Goal: Task Accomplishment & Management: Manage account settings

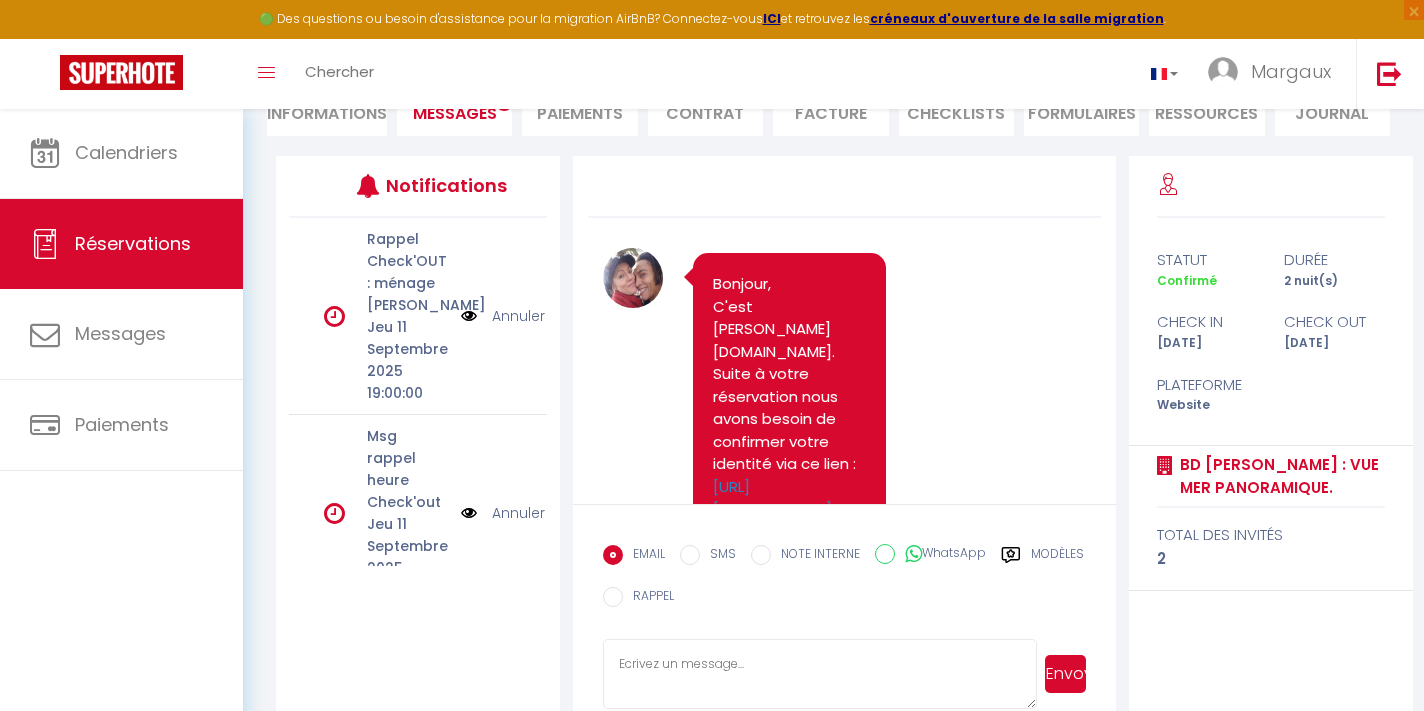
scroll to position [7766, 0]
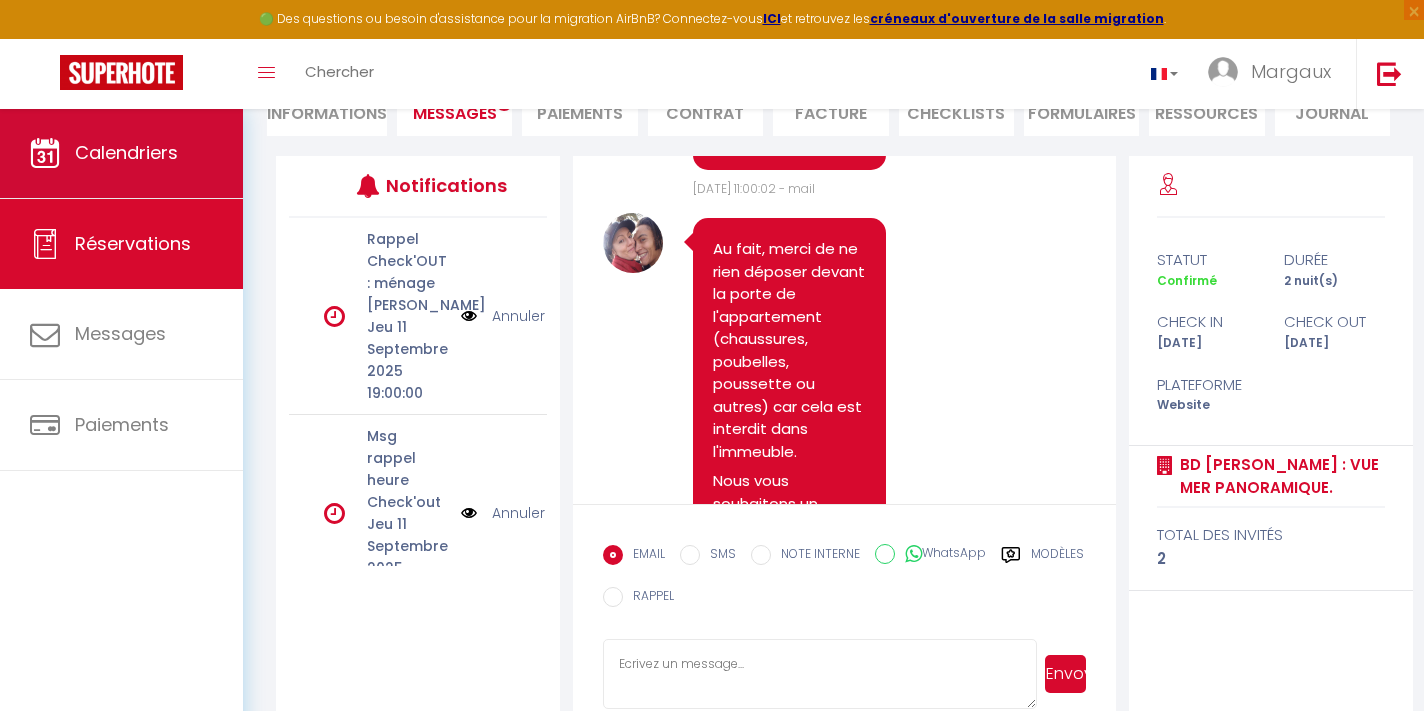
click at [157, 159] on span "Calendriers" at bounding box center [126, 152] width 103 height 25
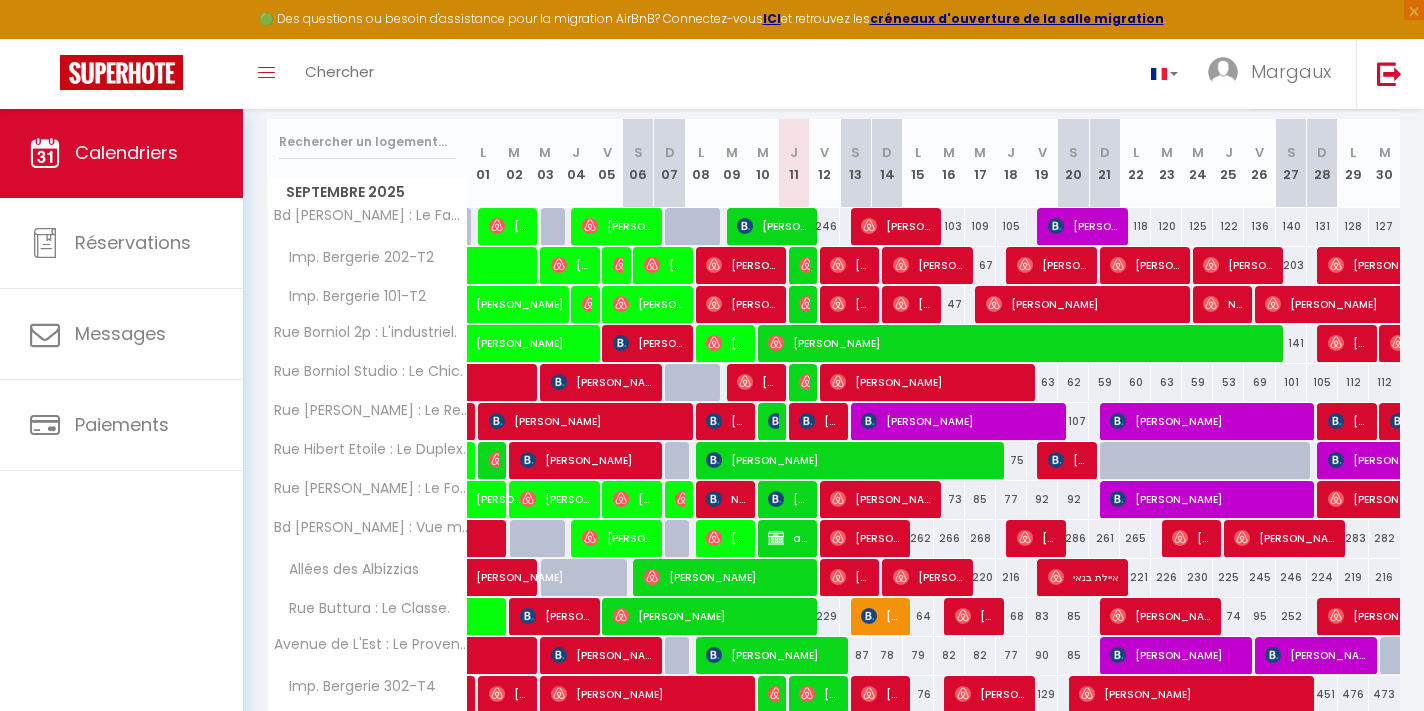
scroll to position [249, 0]
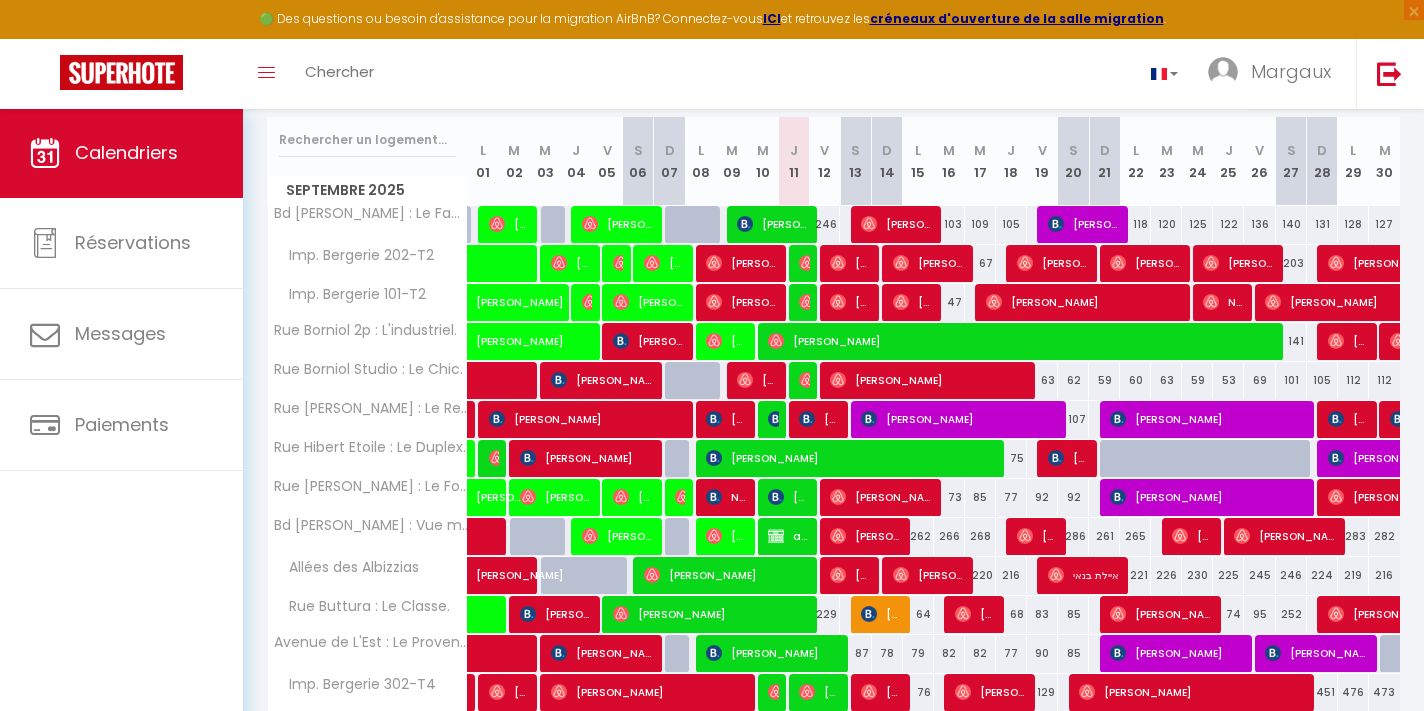
click at [824, 421] on span "carola vitali" at bounding box center [819, 419] width 41 height 38
select select "OK"
select select "KO"
select select "0"
select select "1"
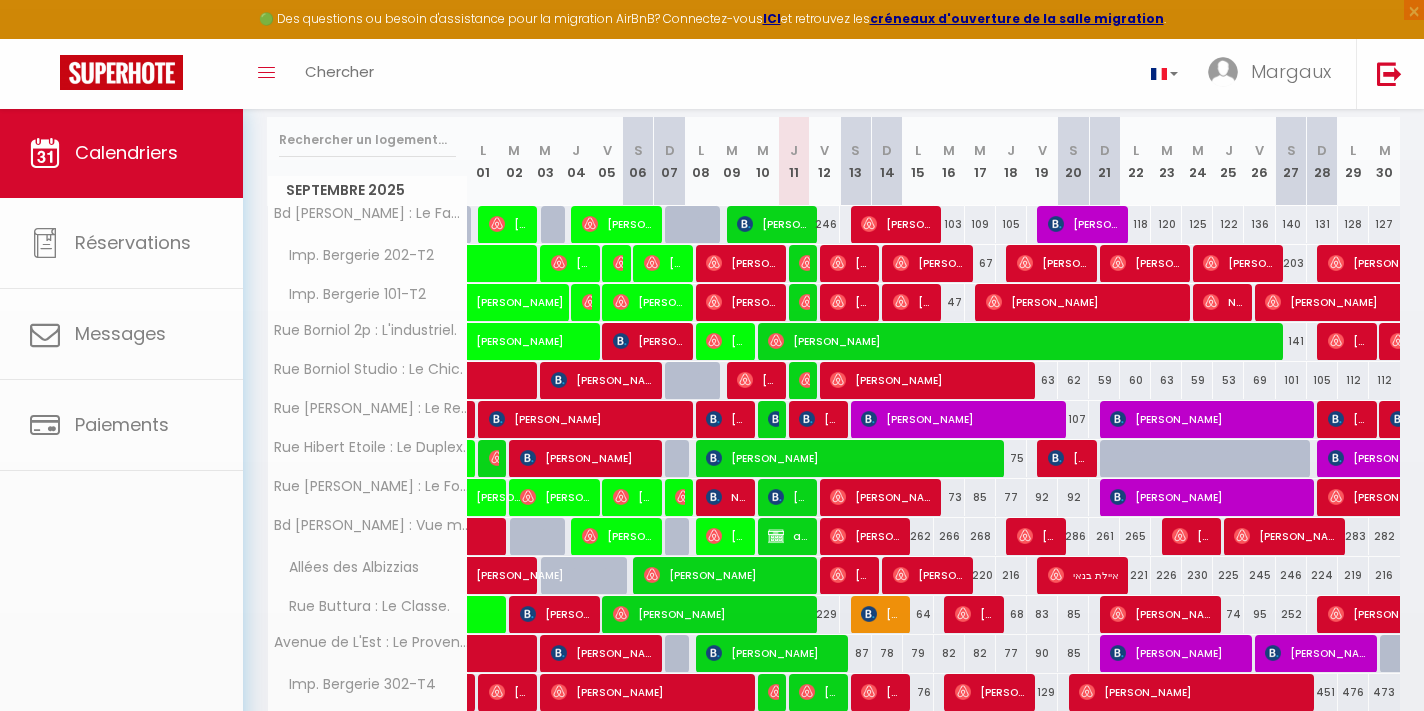
select select "1"
select select
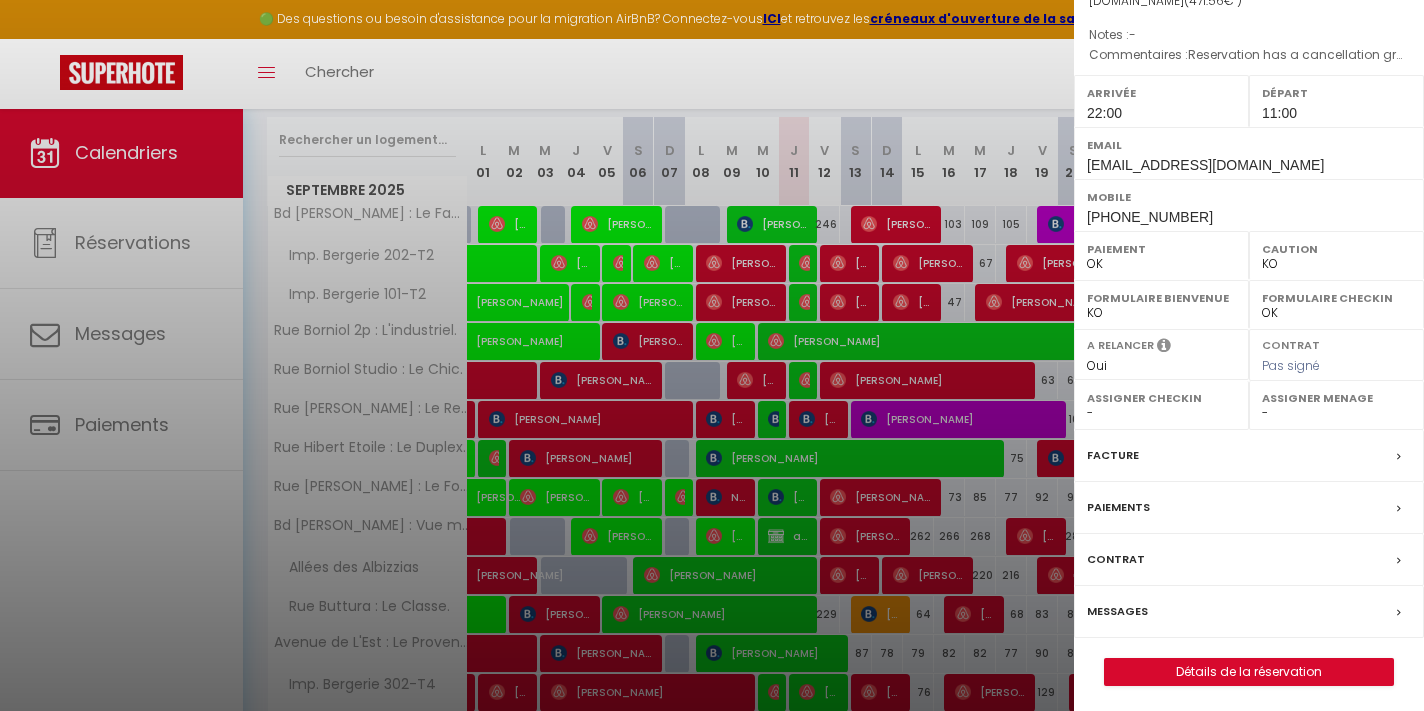
scroll to position [215, 0]
click at [1183, 668] on link "Détails de la réservation" at bounding box center [1249, 673] width 288 height 26
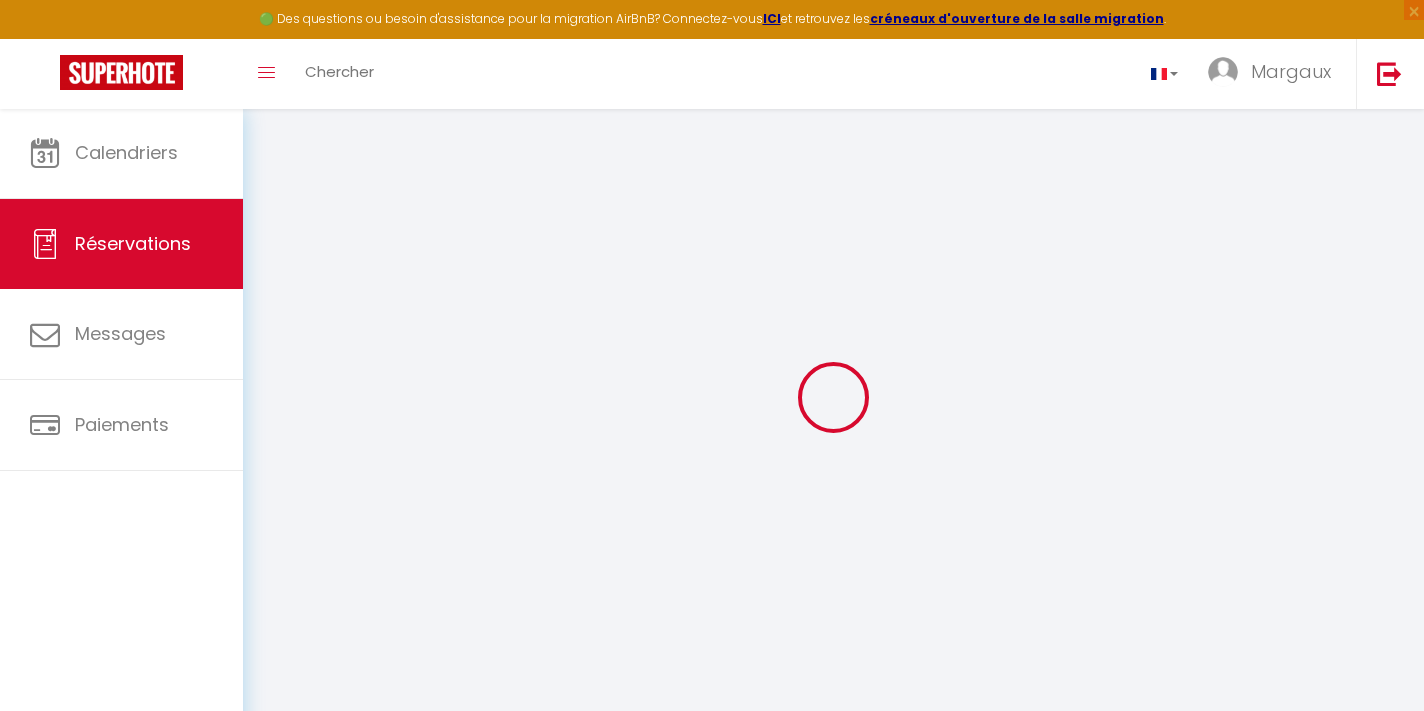
select select
checkbox input "true"
select select
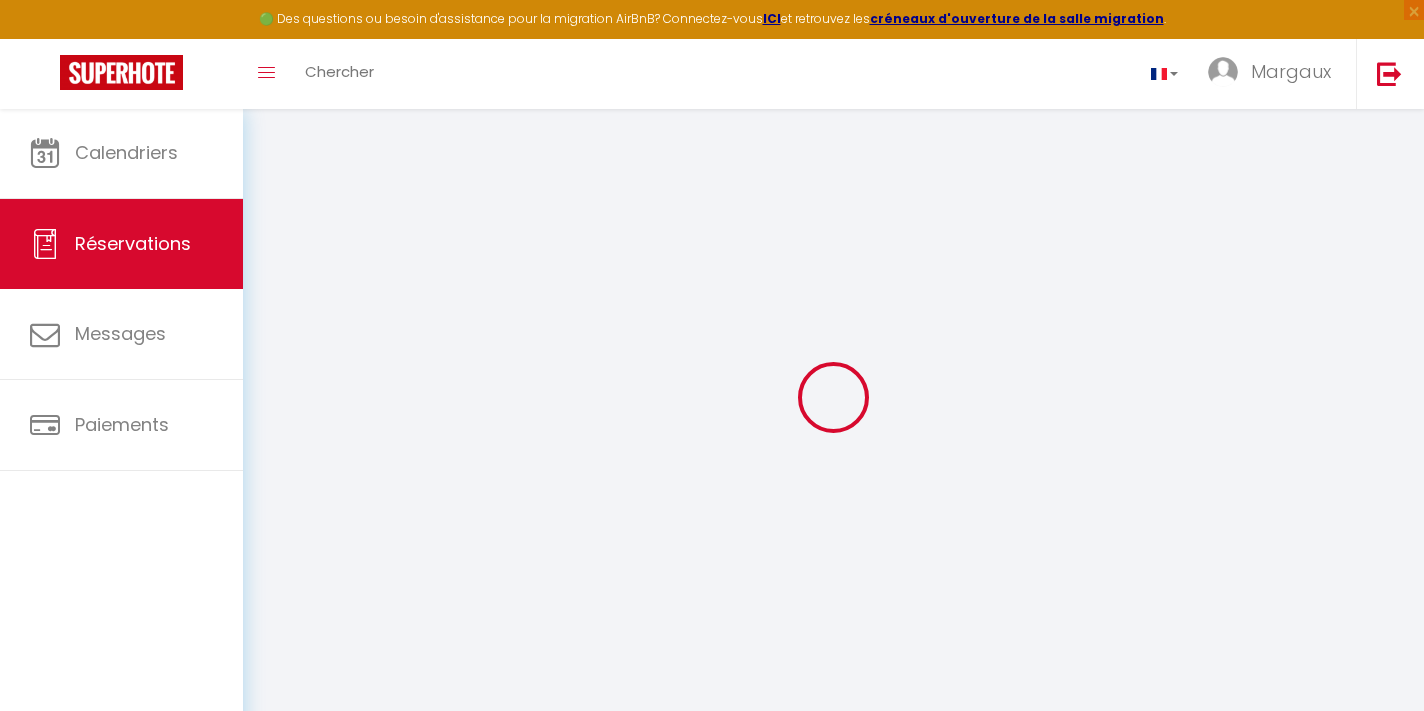
checkbox input "true"
type textarea "Reservation has a cancellation grace period. Do not charge if cancelled before …"
type input "55"
type input "8.56"
select select
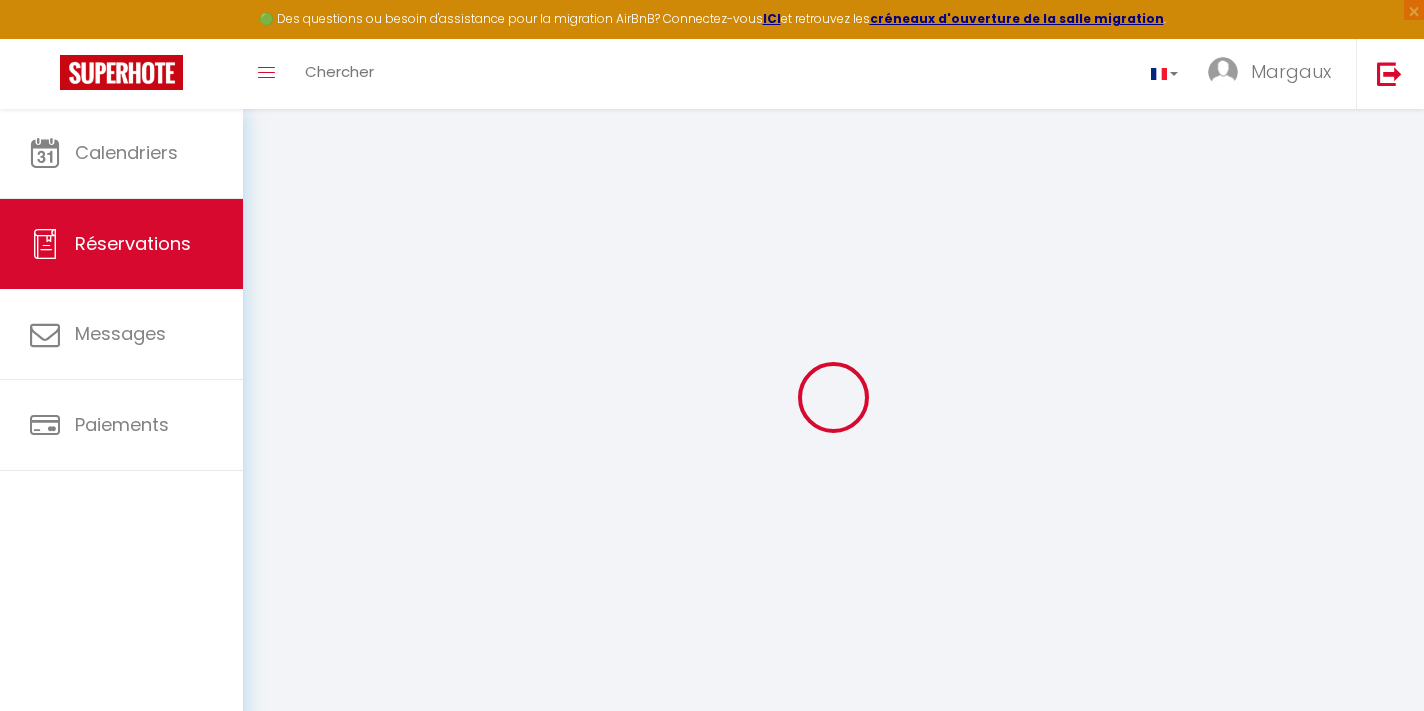
select select
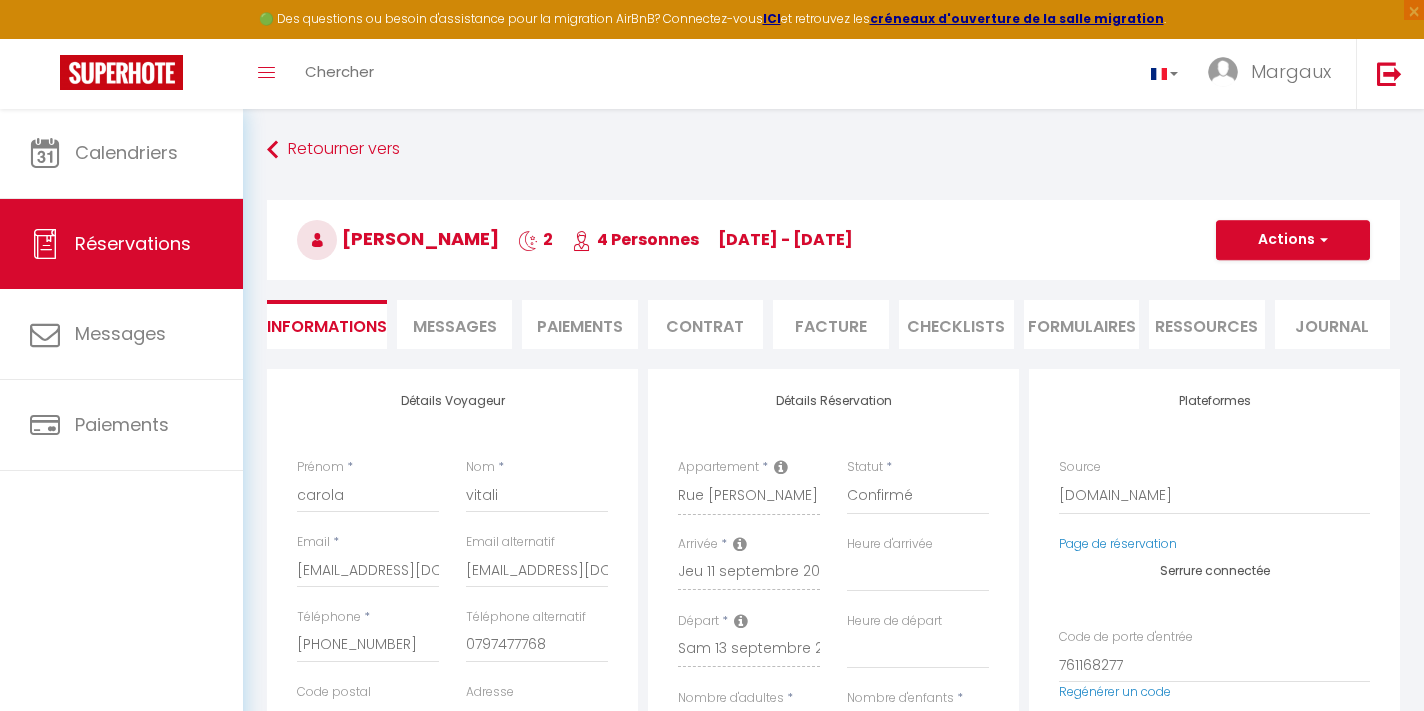
checkbox input "true"
select select "22:00"
select select "11:00"
click at [1214, 326] on li "Ressources" at bounding box center [1206, 324] width 115 height 49
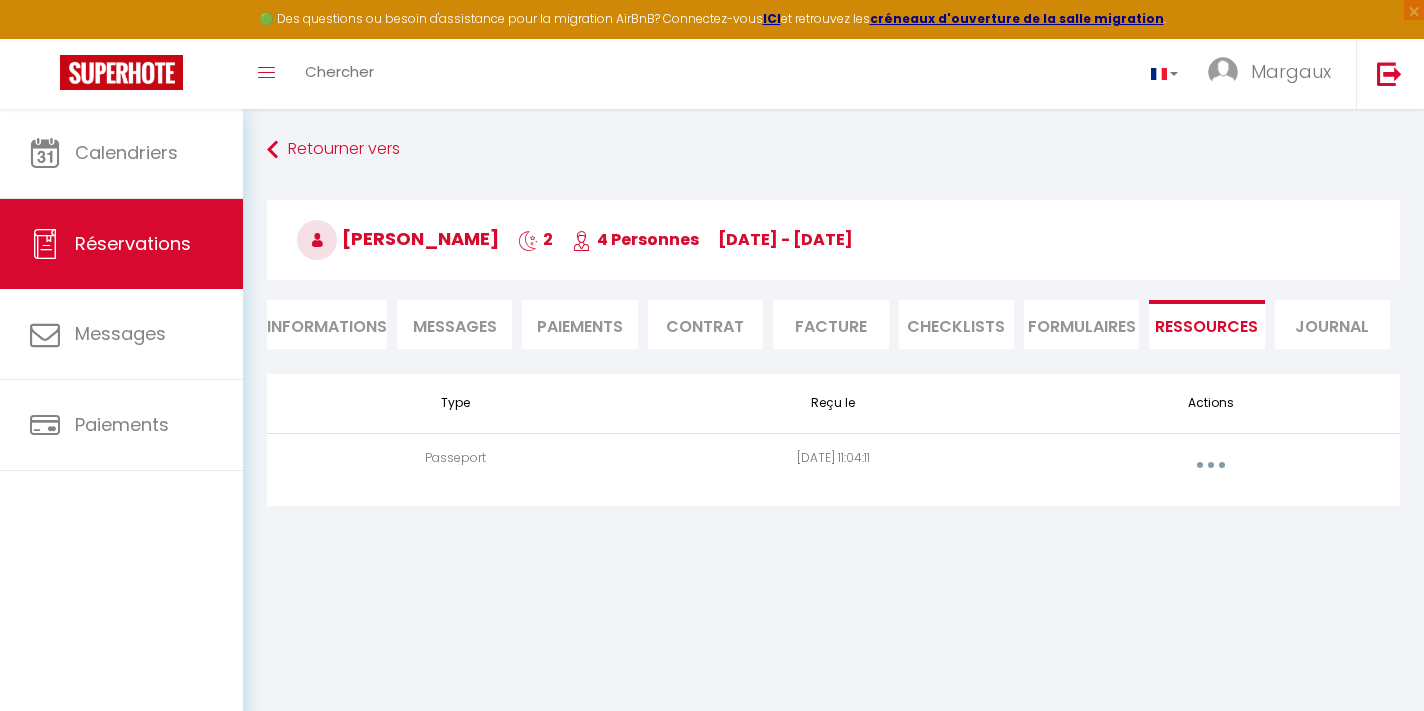
click at [1208, 478] on button "button" at bounding box center [1211, 465] width 56 height 32
click at [1152, 518] on link "Voir le document" at bounding box center [1158, 510] width 149 height 34
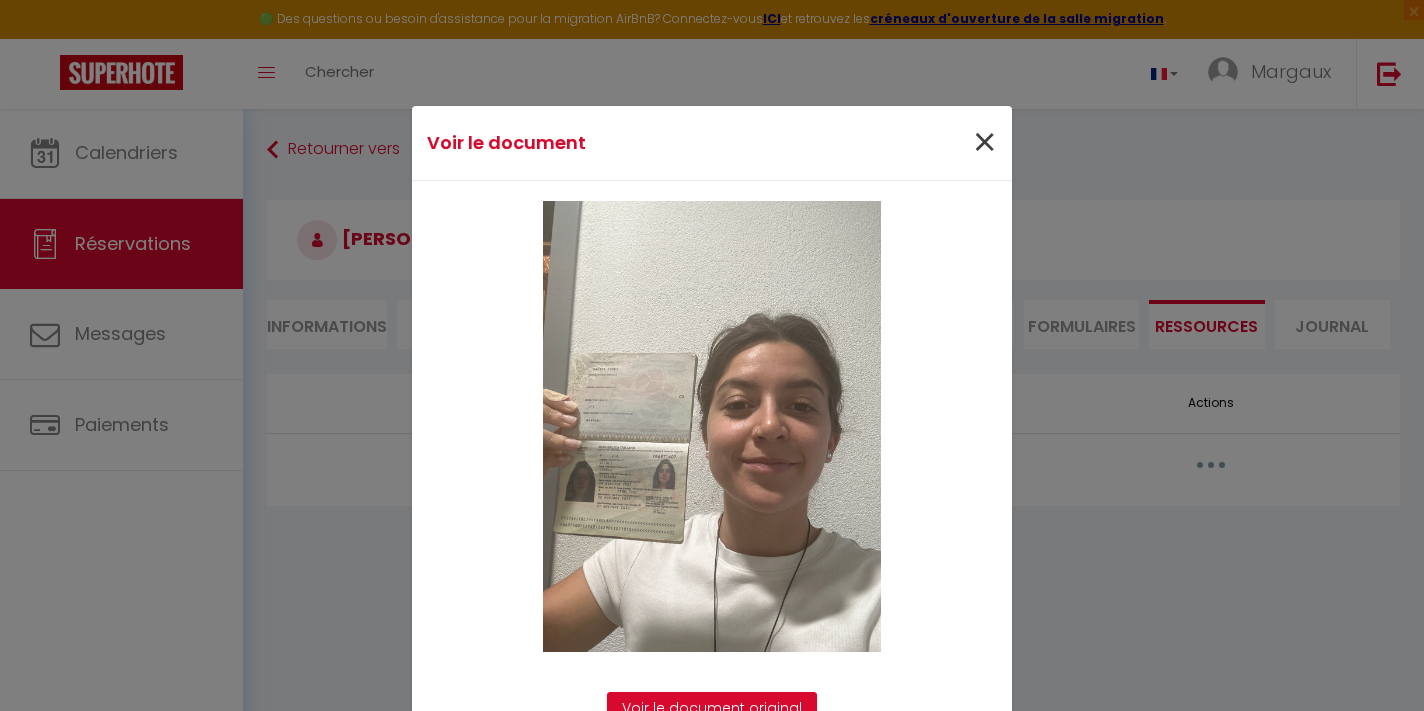
click at [990, 149] on span "×" at bounding box center [984, 143] width 25 height 60
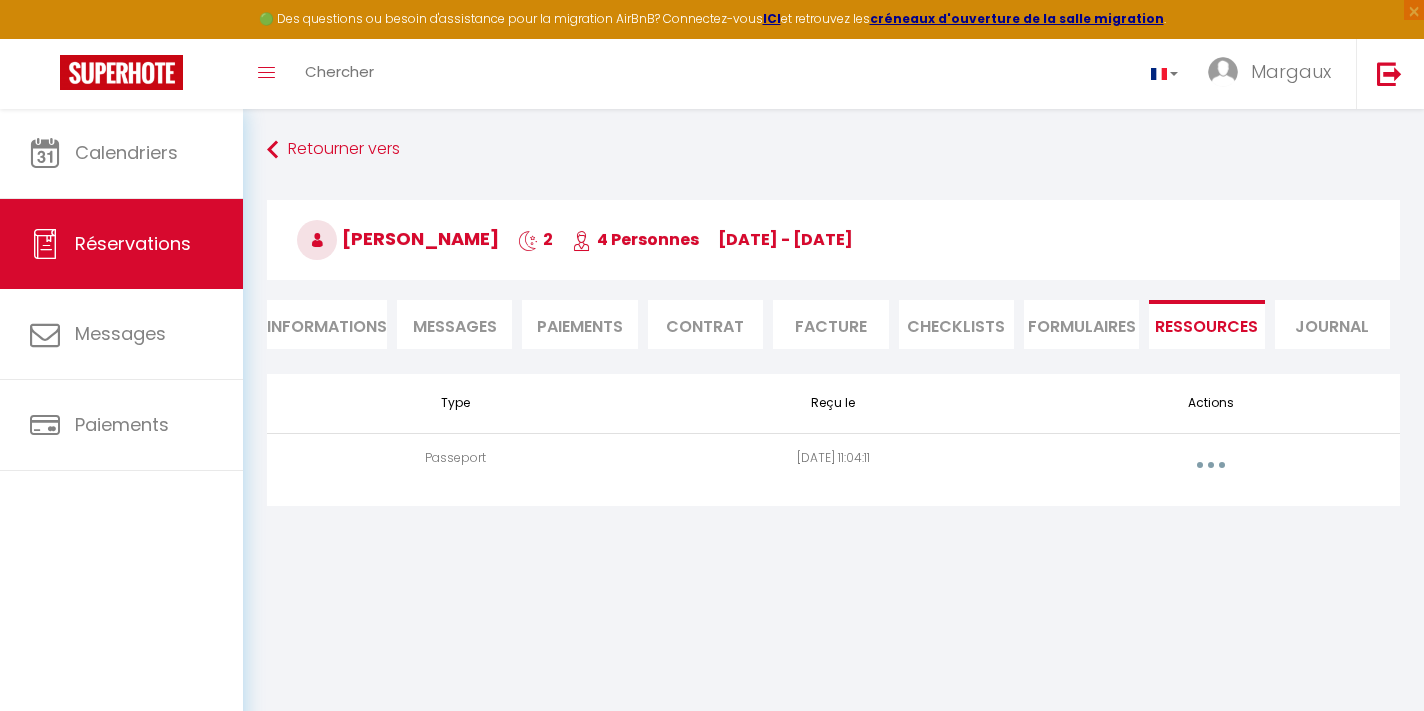
click at [368, 329] on li "Informations" at bounding box center [327, 324] width 120 height 49
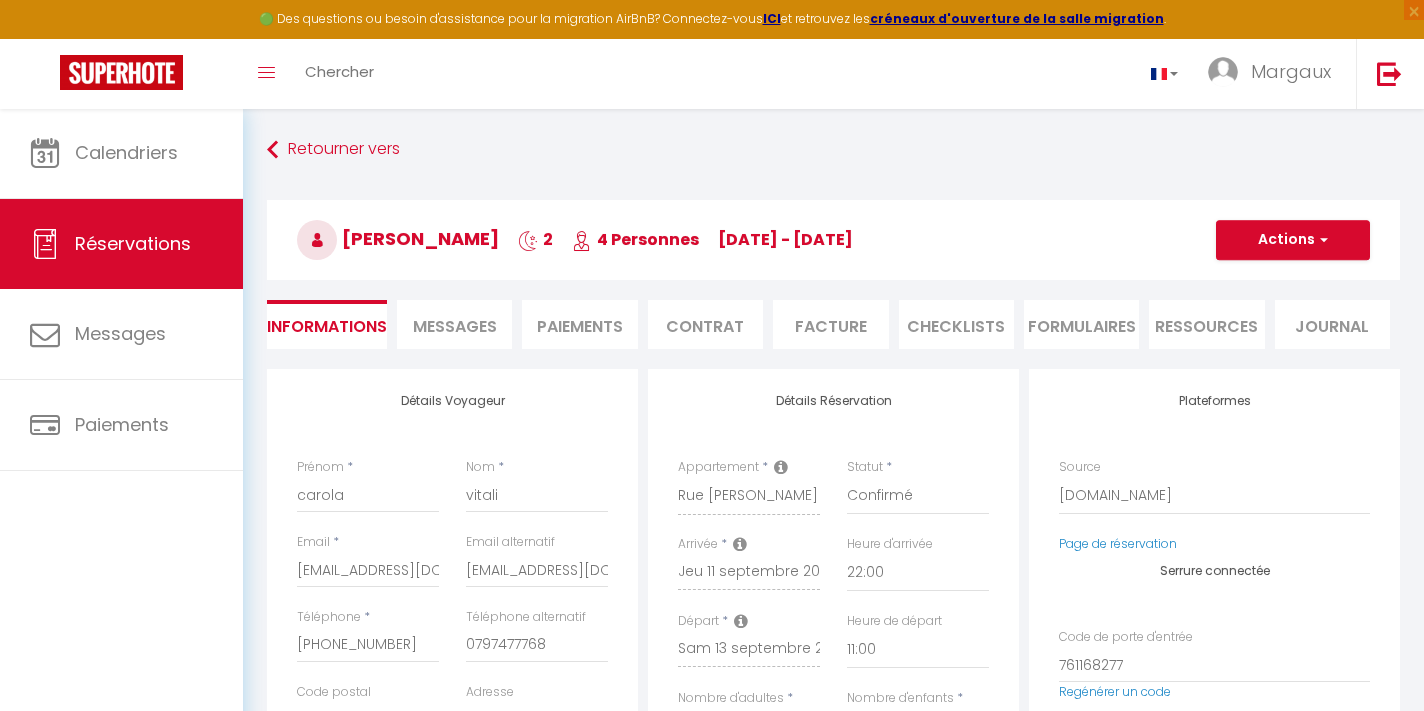
click at [1274, 236] on button "Actions" at bounding box center [1293, 240] width 154 height 40
click at [1250, 282] on link "Enregistrer" at bounding box center [1273, 284] width 158 height 26
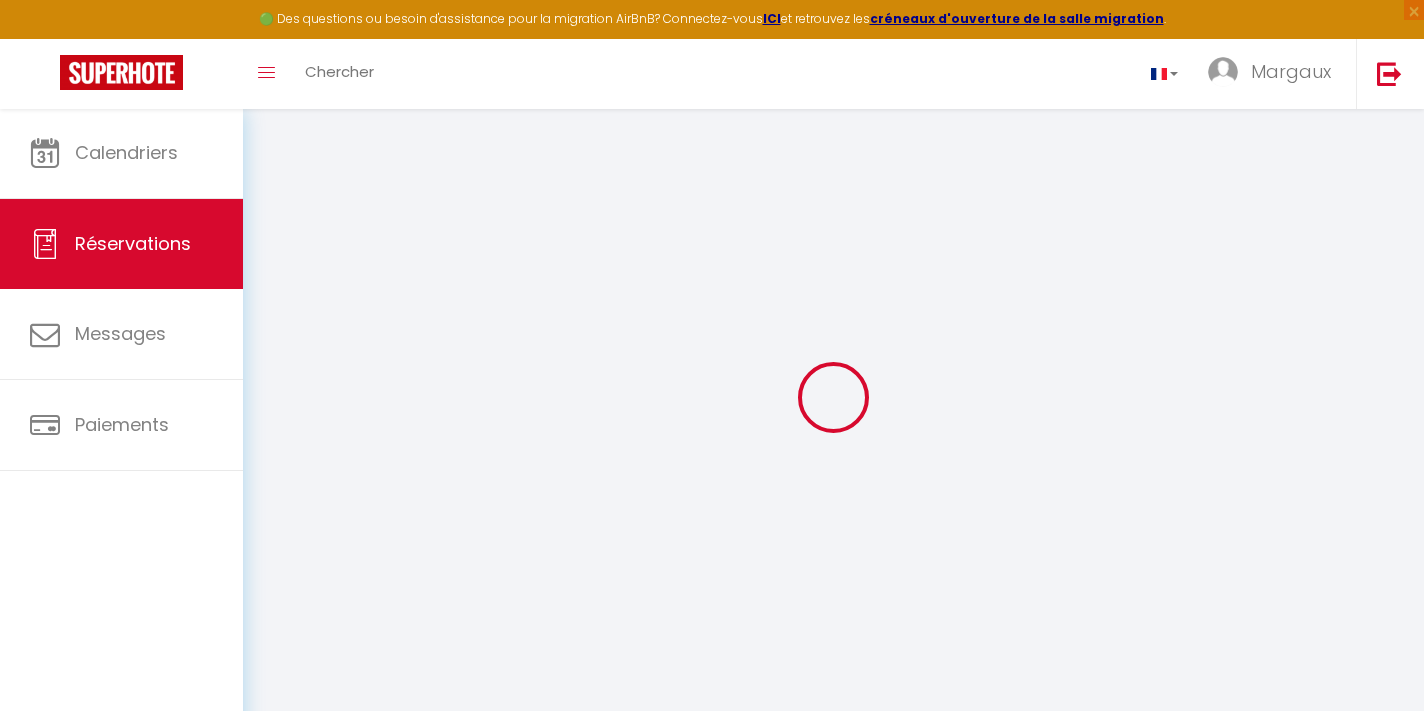
select select "not_cancelled"
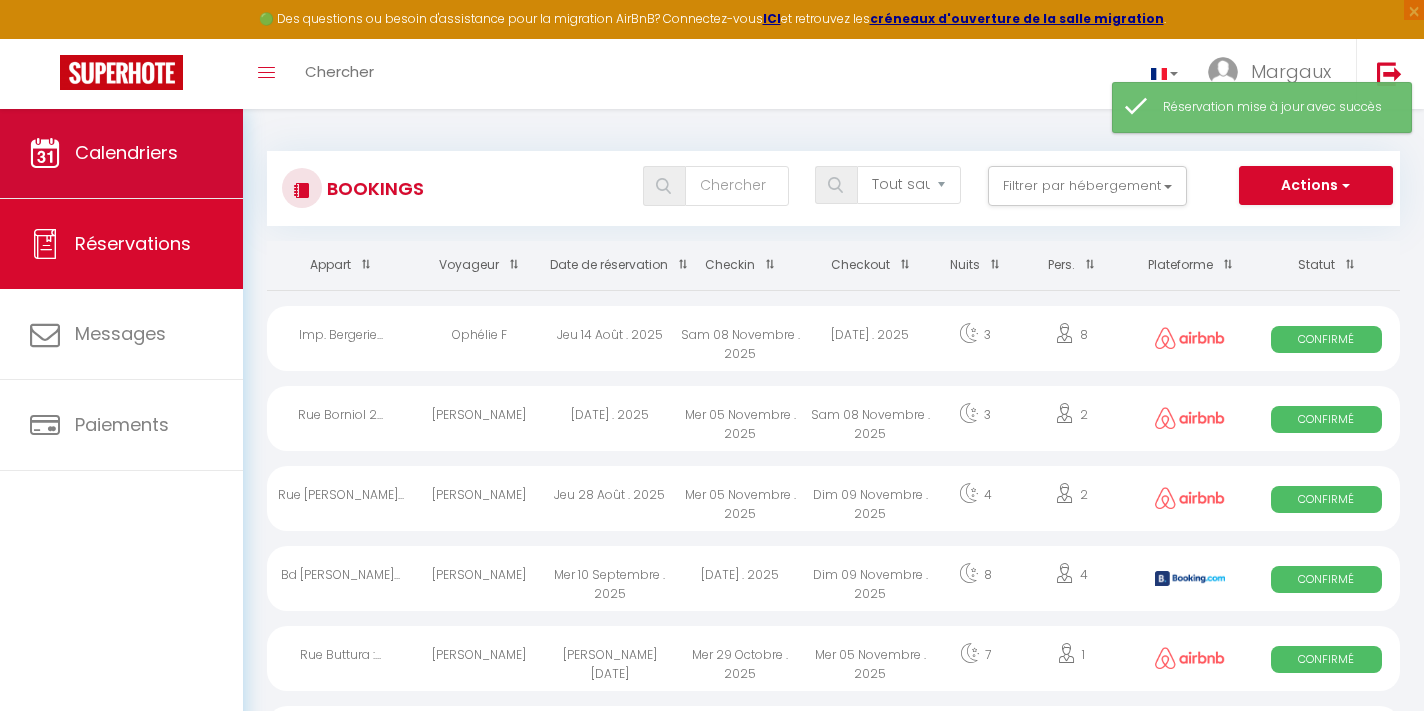
click at [159, 140] on span "Calendriers" at bounding box center [126, 152] width 103 height 25
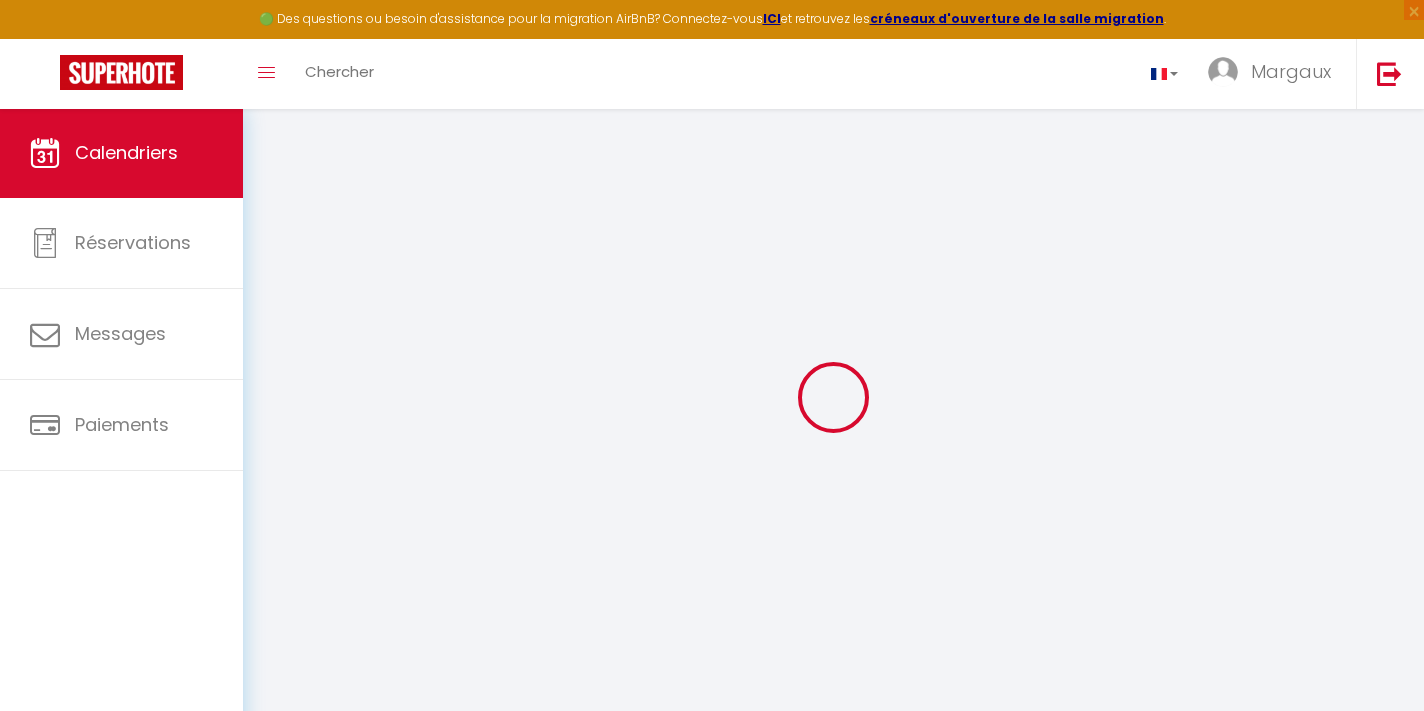
select select
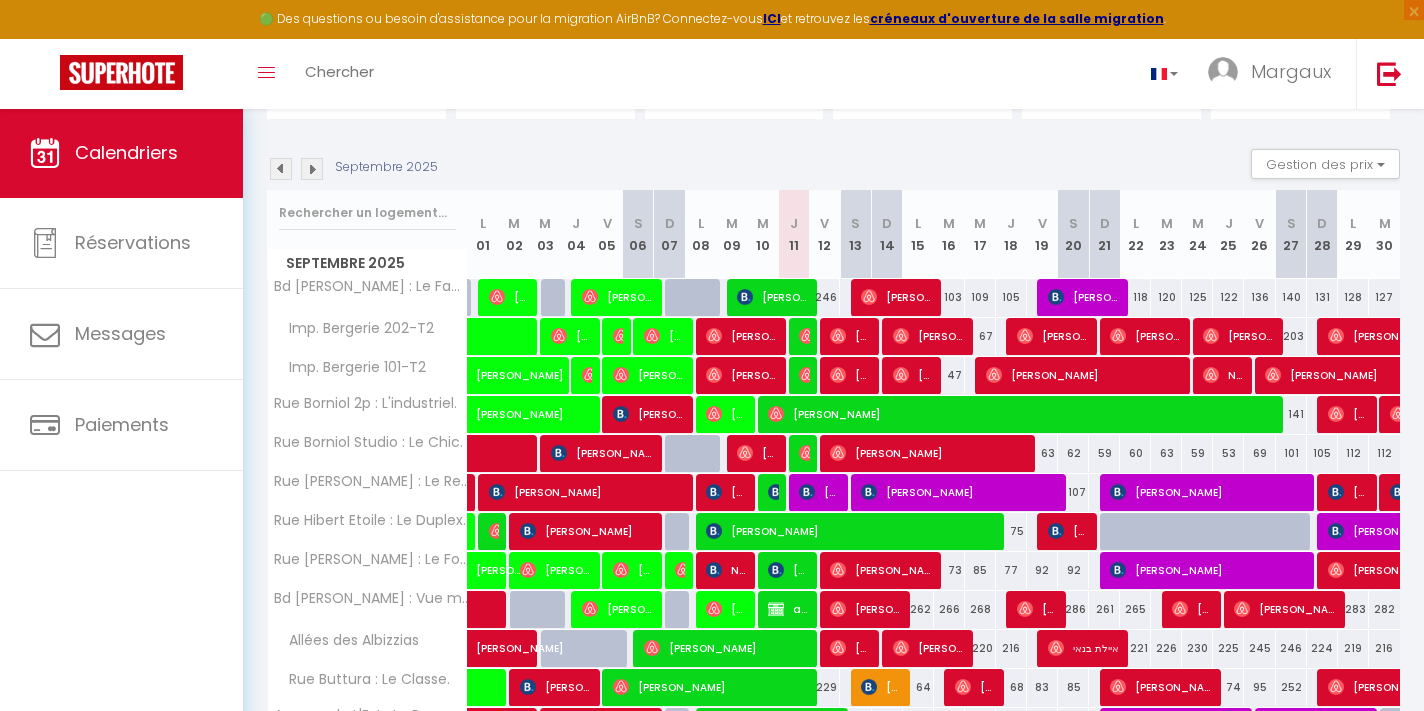
scroll to position [178, 0]
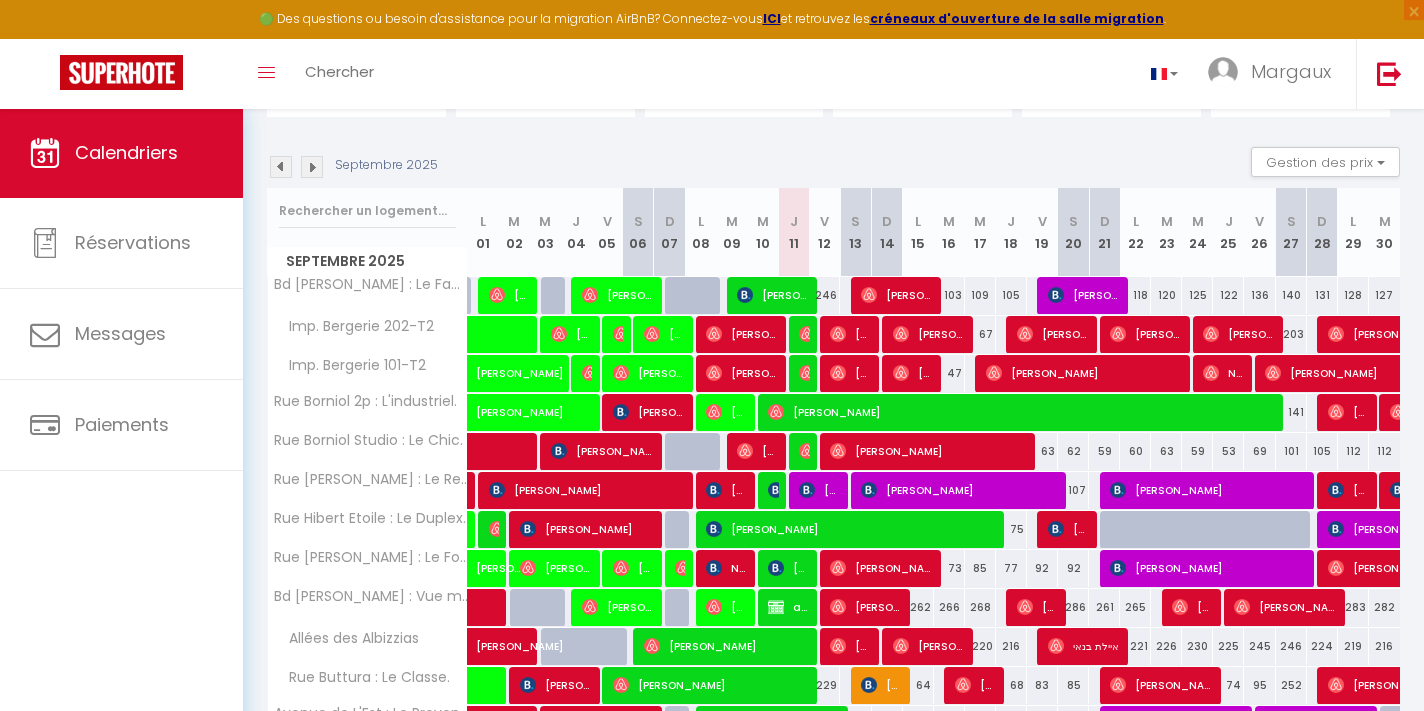
click at [813, 488] on img at bounding box center [807, 490] width 16 height 16
select select "OK"
select select "KO"
select select "0"
select select "1"
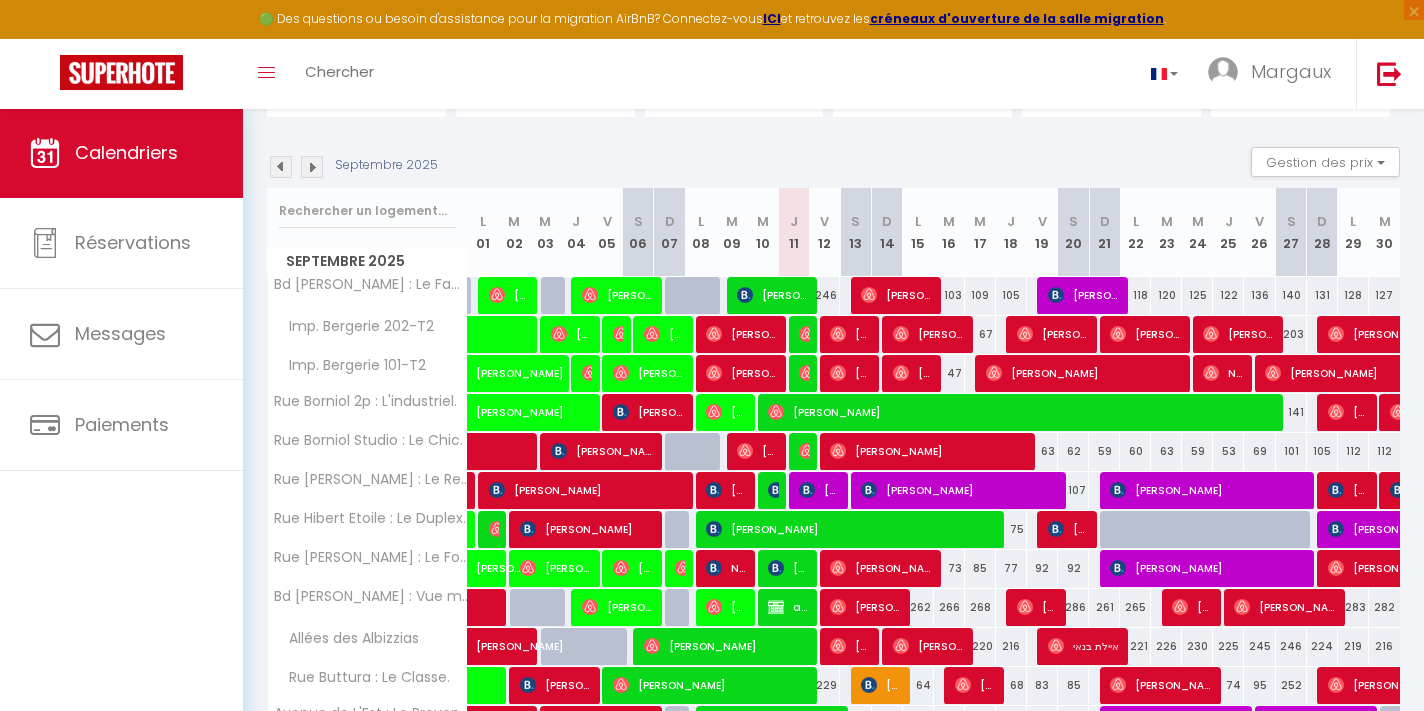
select select "1"
select select
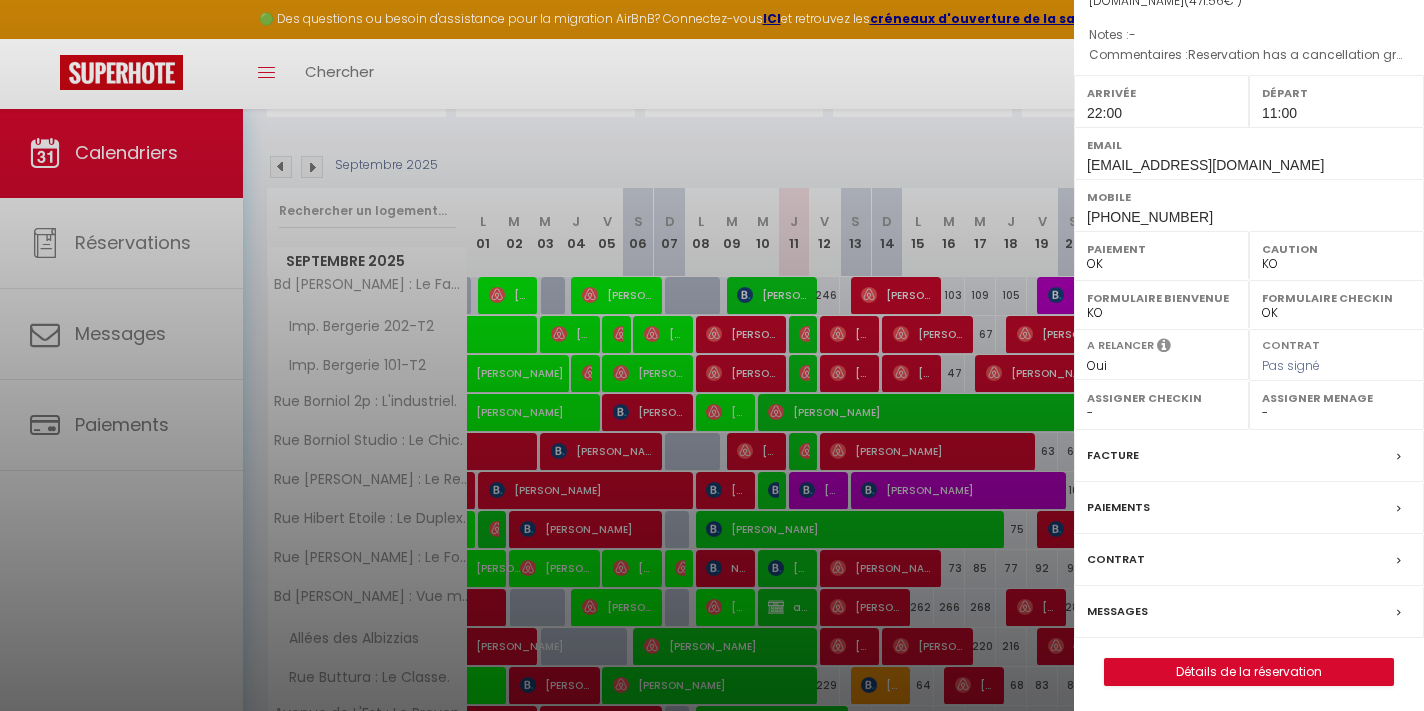
scroll to position [215, 0]
click at [1183, 663] on link "Détails de la réservation" at bounding box center [1249, 673] width 288 height 26
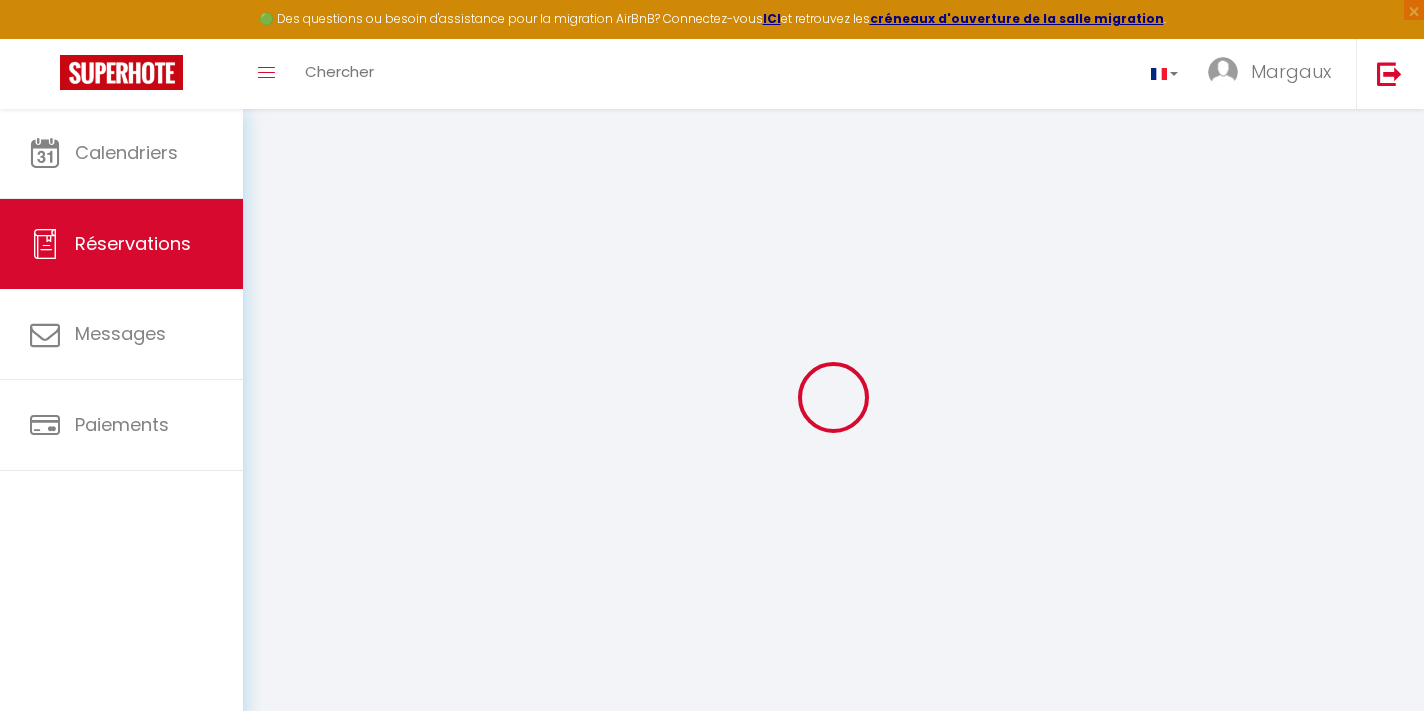
select select
checkbox input "true"
select select
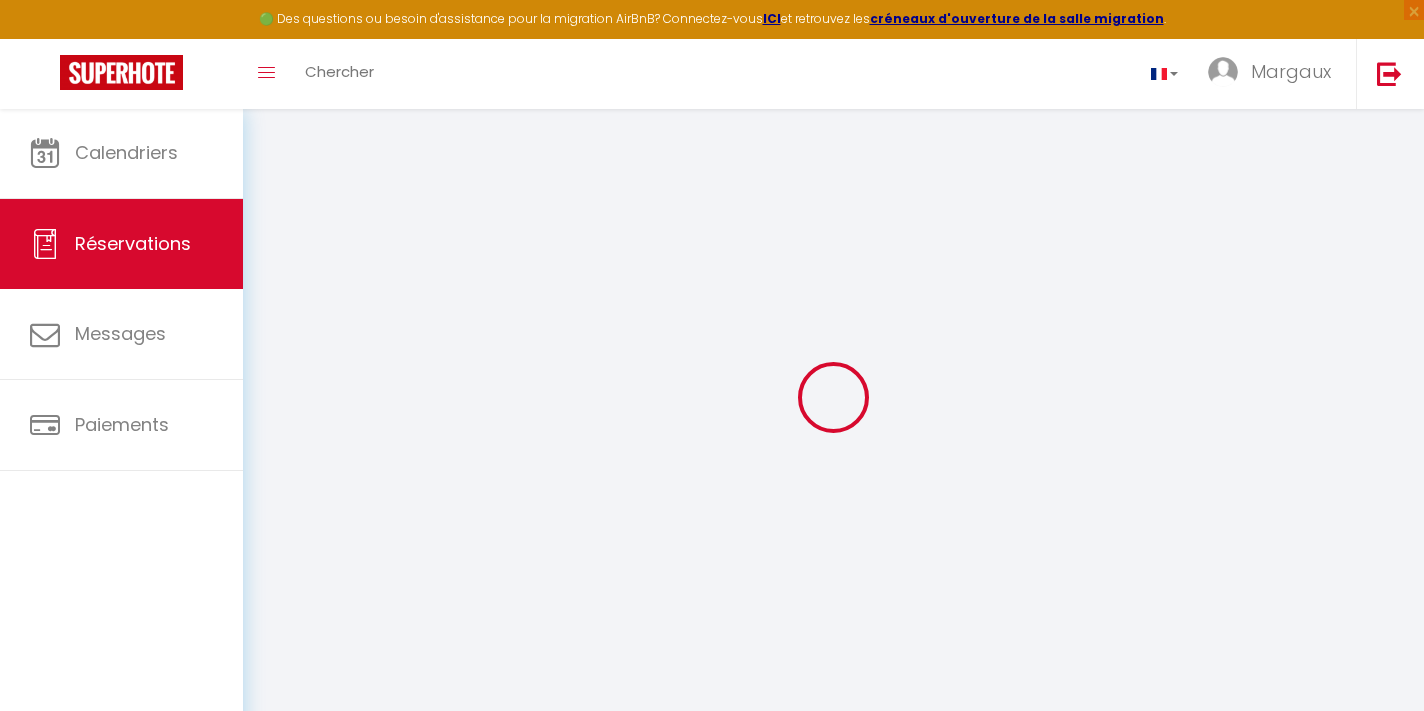
checkbox input "true"
type textarea "Reservation has a cancellation grace period. Do not charge if cancelled before …"
type input "55"
type input "8.56"
select select
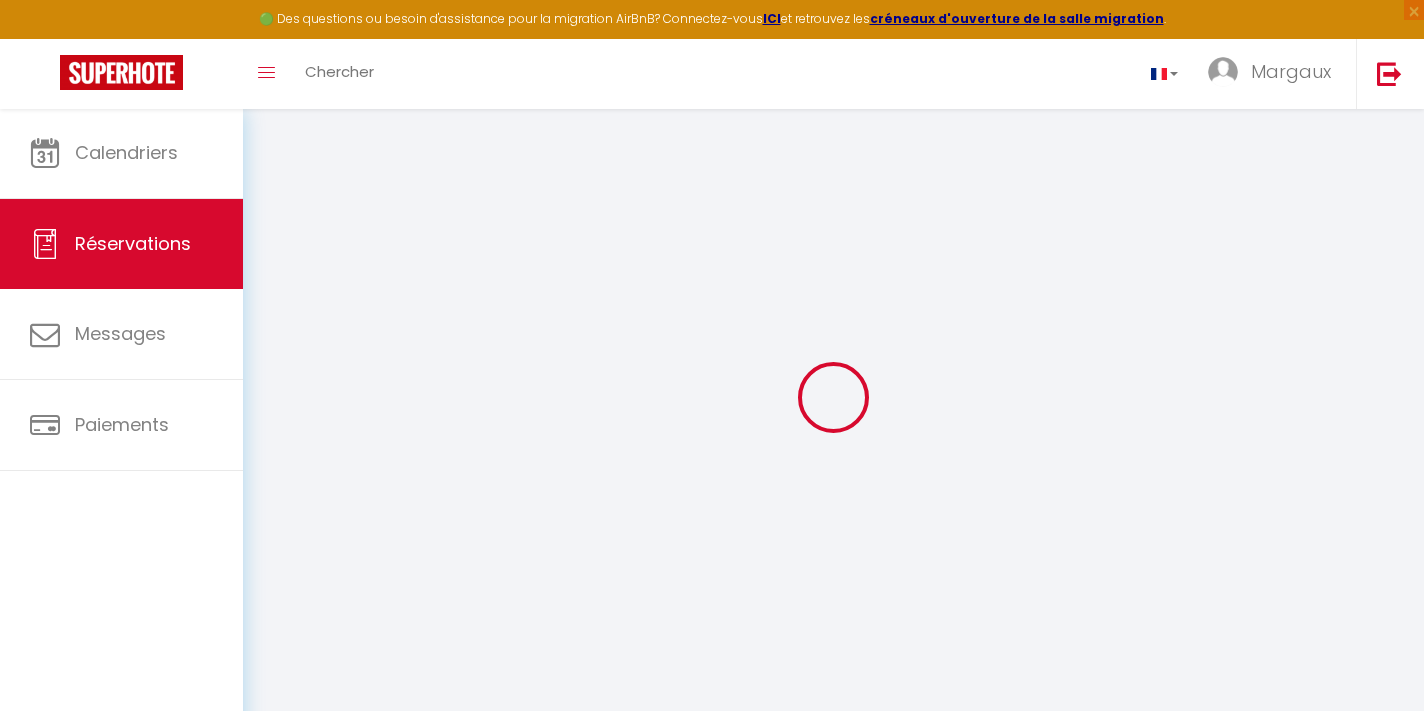
select select
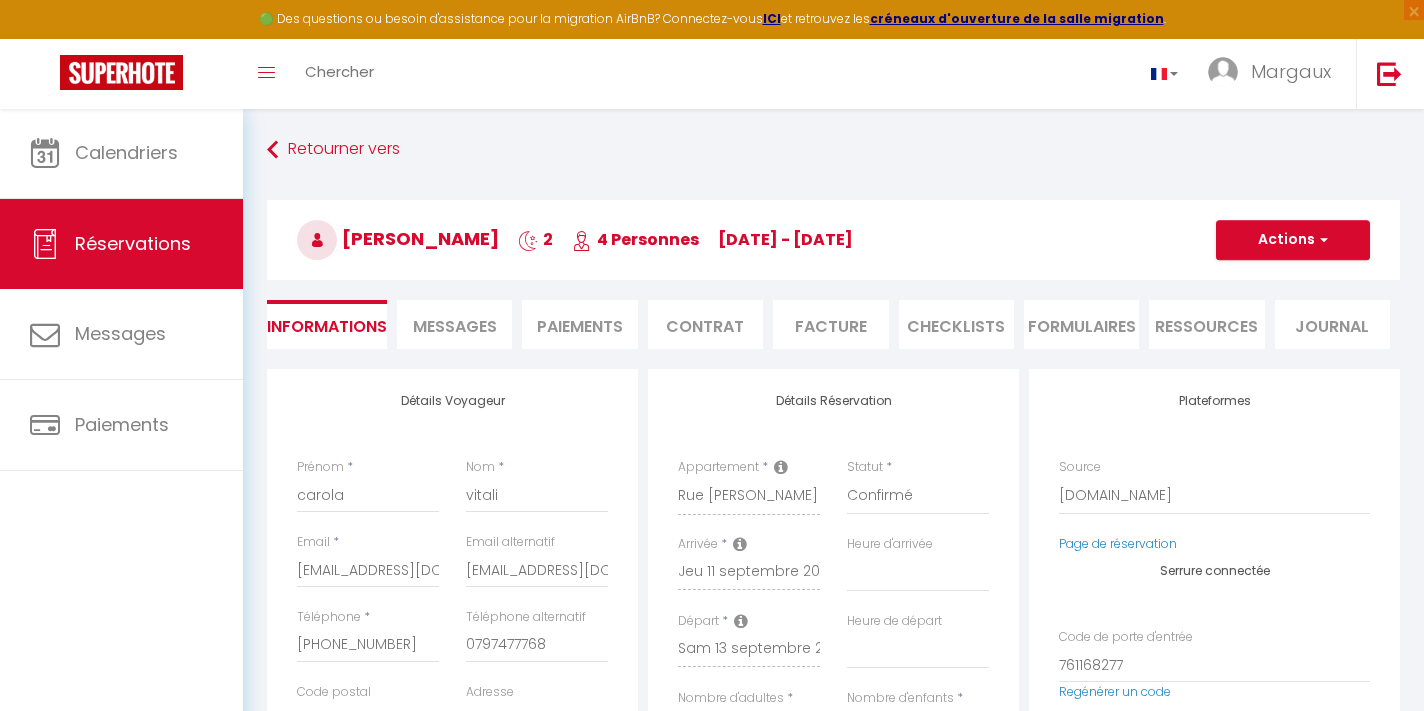
checkbox input "true"
select select "22:00"
select select "11:00"
click at [464, 319] on span "Messages" at bounding box center [455, 326] width 84 height 23
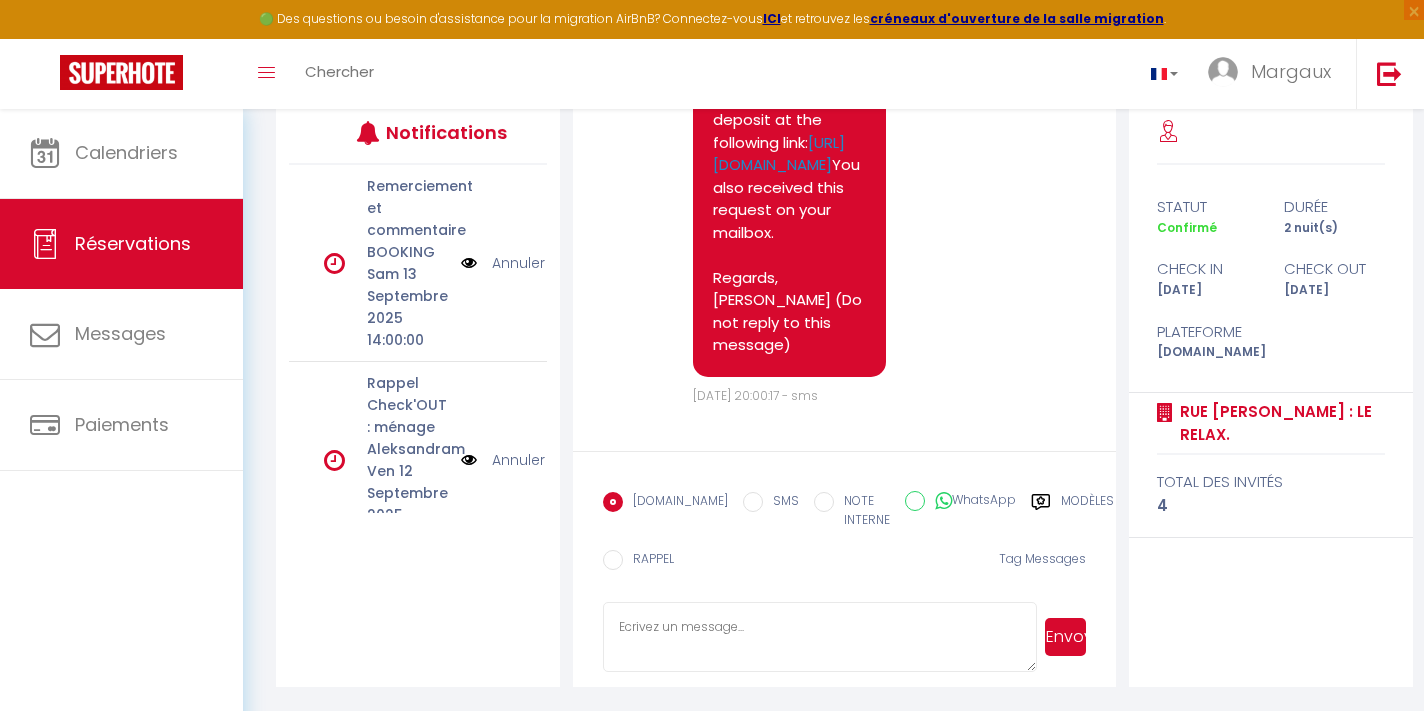
scroll to position [265, 0]
click at [1032, 499] on icon at bounding box center [1041, 503] width 18 height 16
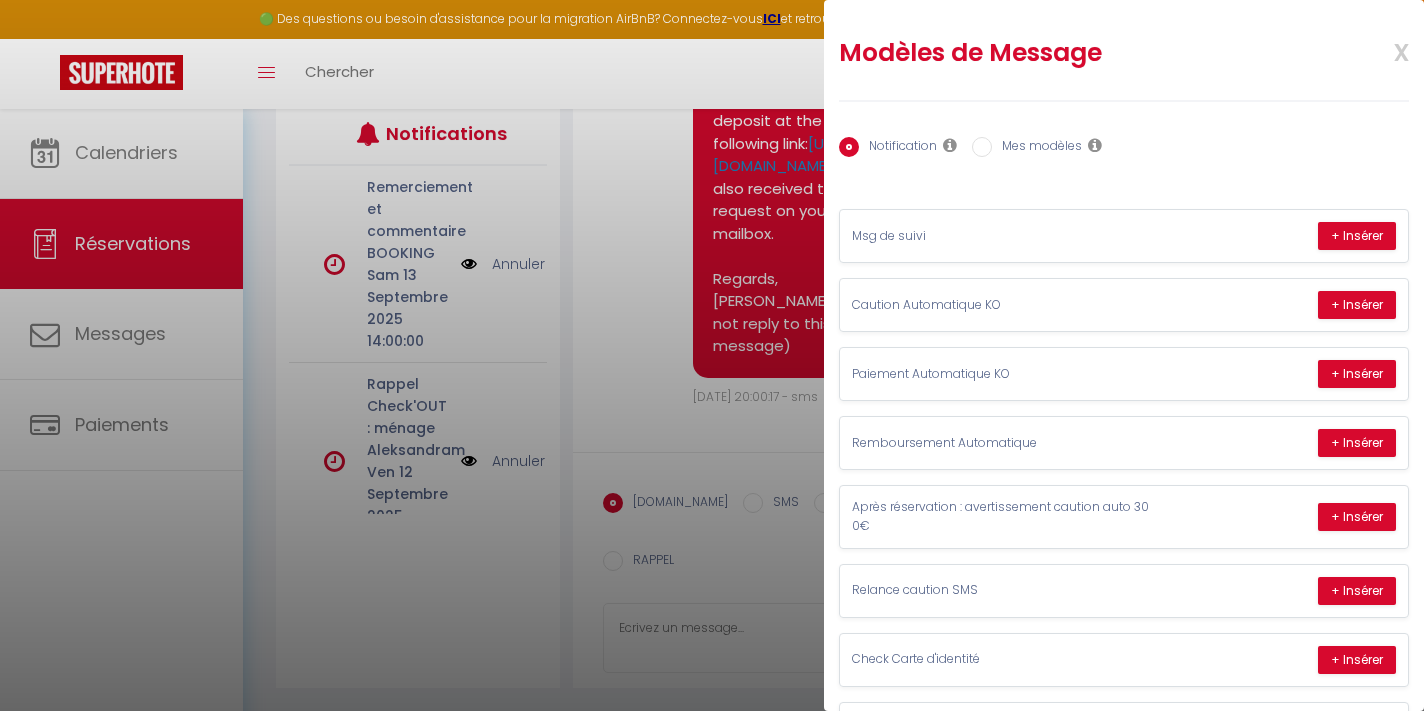
click at [990, 149] on input "Mes modèles" at bounding box center [982, 147] width 20 height 20
radio input "true"
radio input "false"
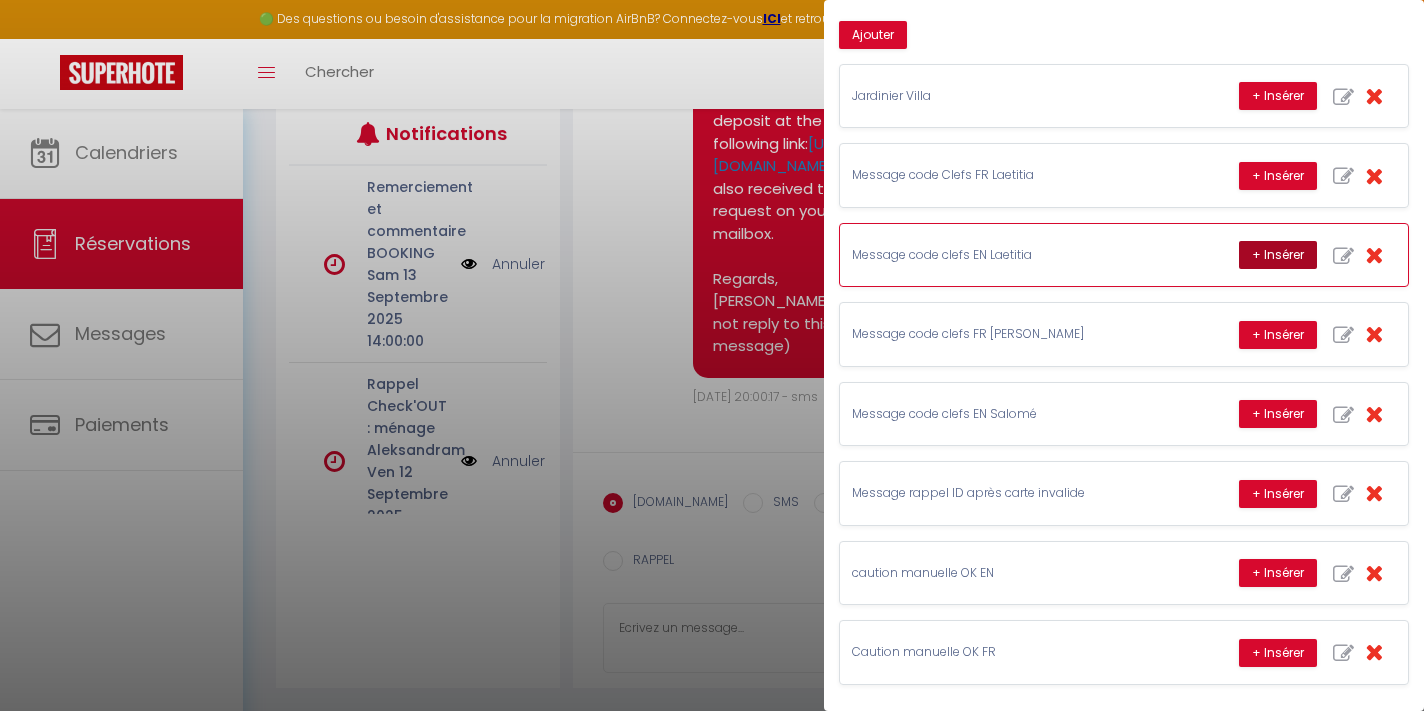
scroll to position [172, 0]
click at [1288, 265] on button "+ Insérer" at bounding box center [1278, 256] width 78 height 28
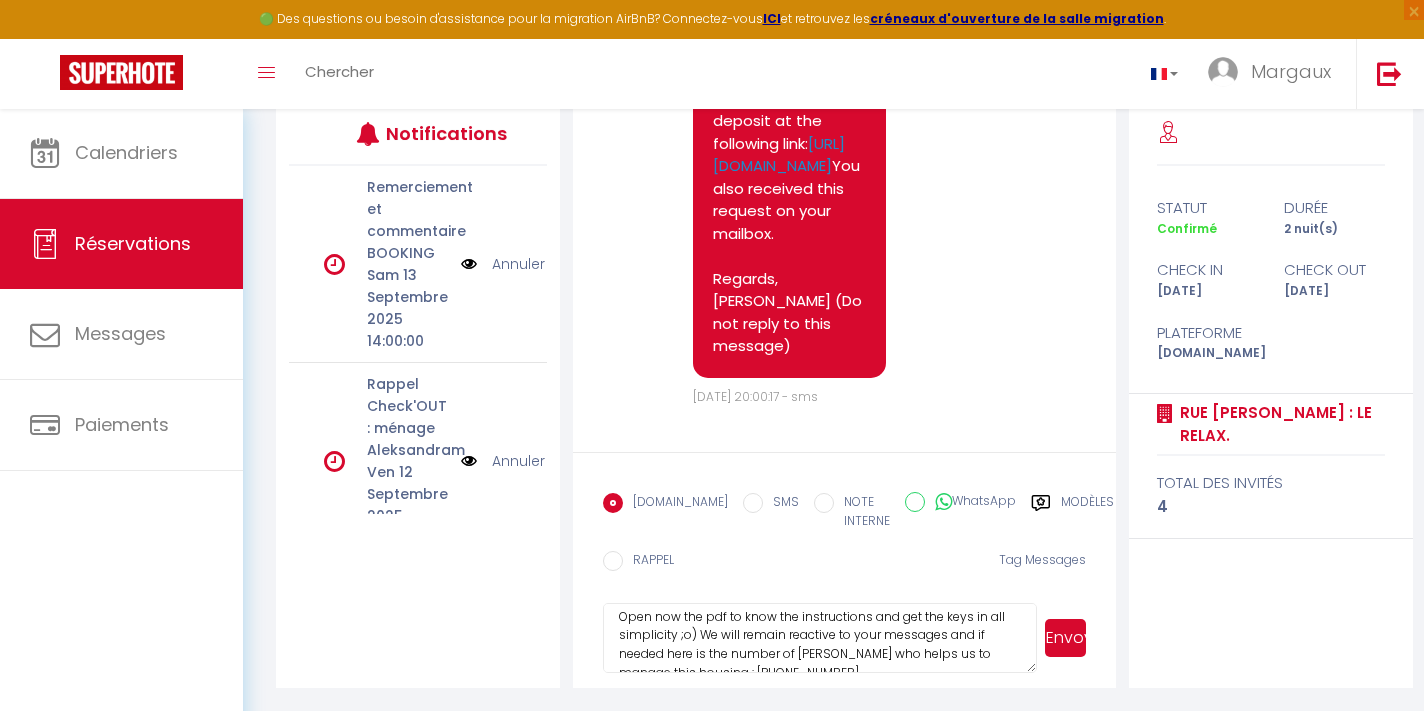
scroll to position [305, 0]
click at [787, 663] on textarea "It's just to send you all informations about your reservation: 🗺 Address : 18 r…" at bounding box center [820, 638] width 434 height 70
type textarea "It's just to send you all informations about your reservation: 🗺 Address : 18 r…"
click at [1061, 644] on button "Envoyer" at bounding box center [1065, 638] width 41 height 38
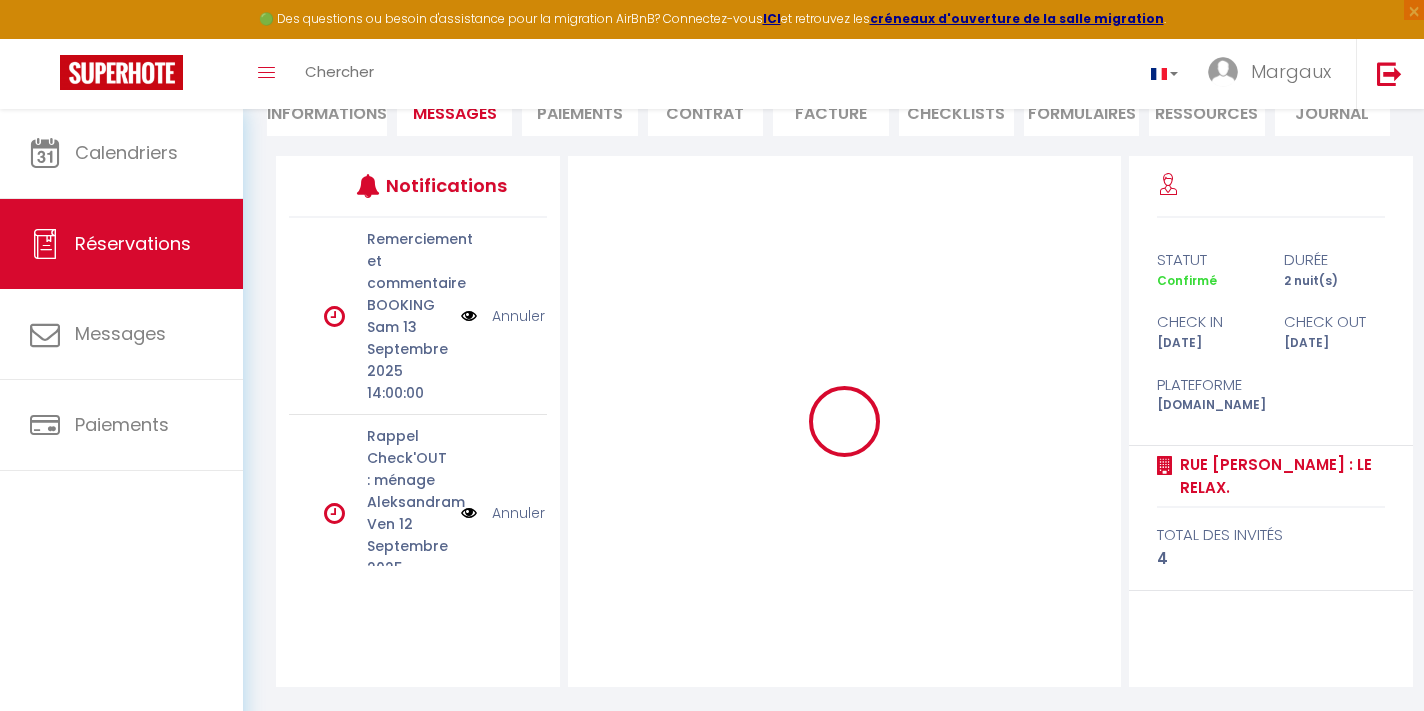
scroll to position [213, 0]
click at [1072, 640] on div at bounding box center [844, 421] width 552 height 531
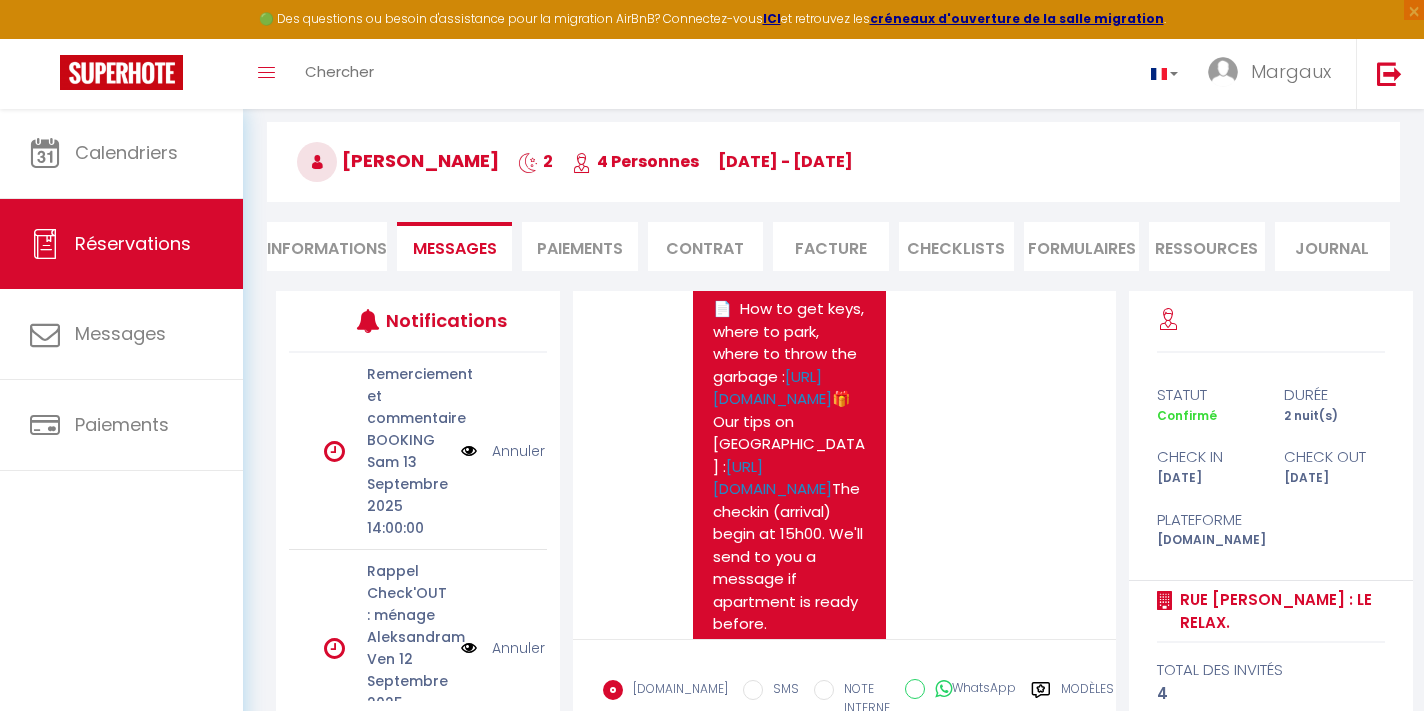
scroll to position [81, 0]
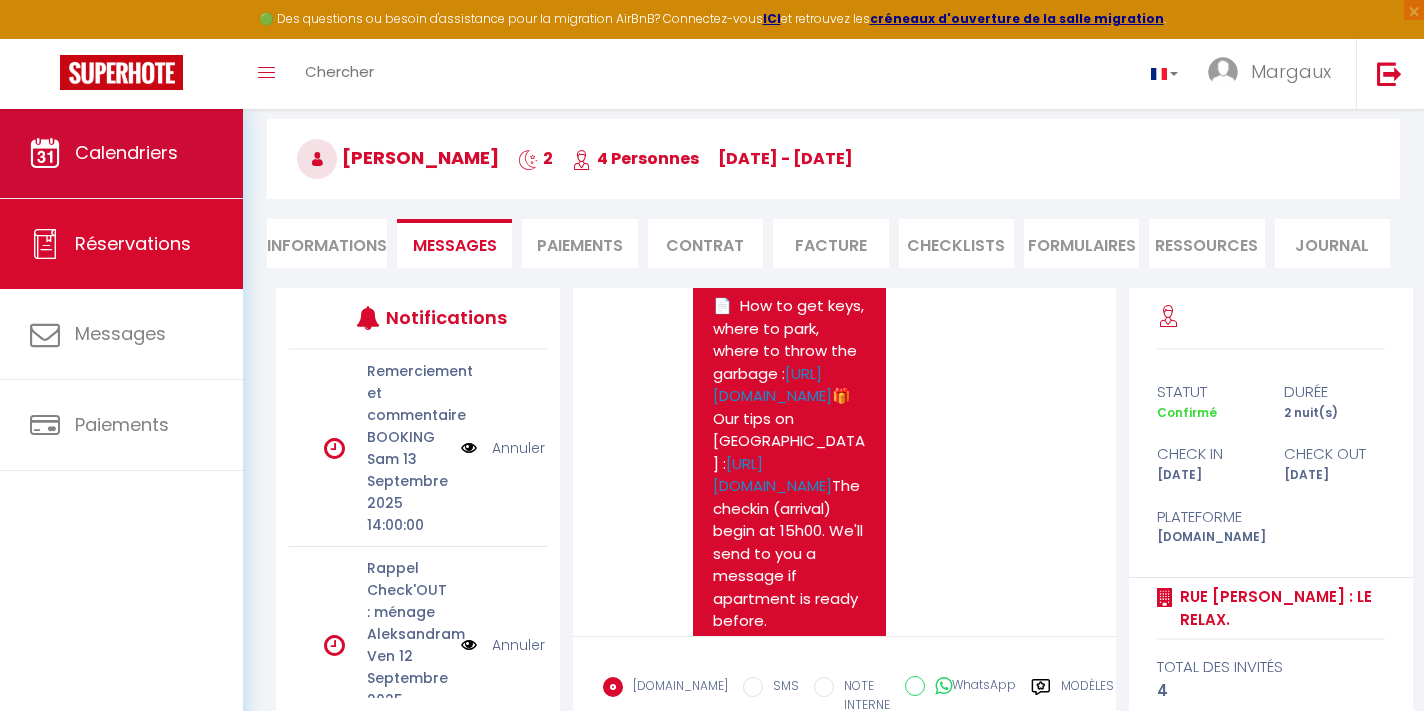
click at [171, 126] on link "Calendriers" at bounding box center [121, 153] width 243 height 90
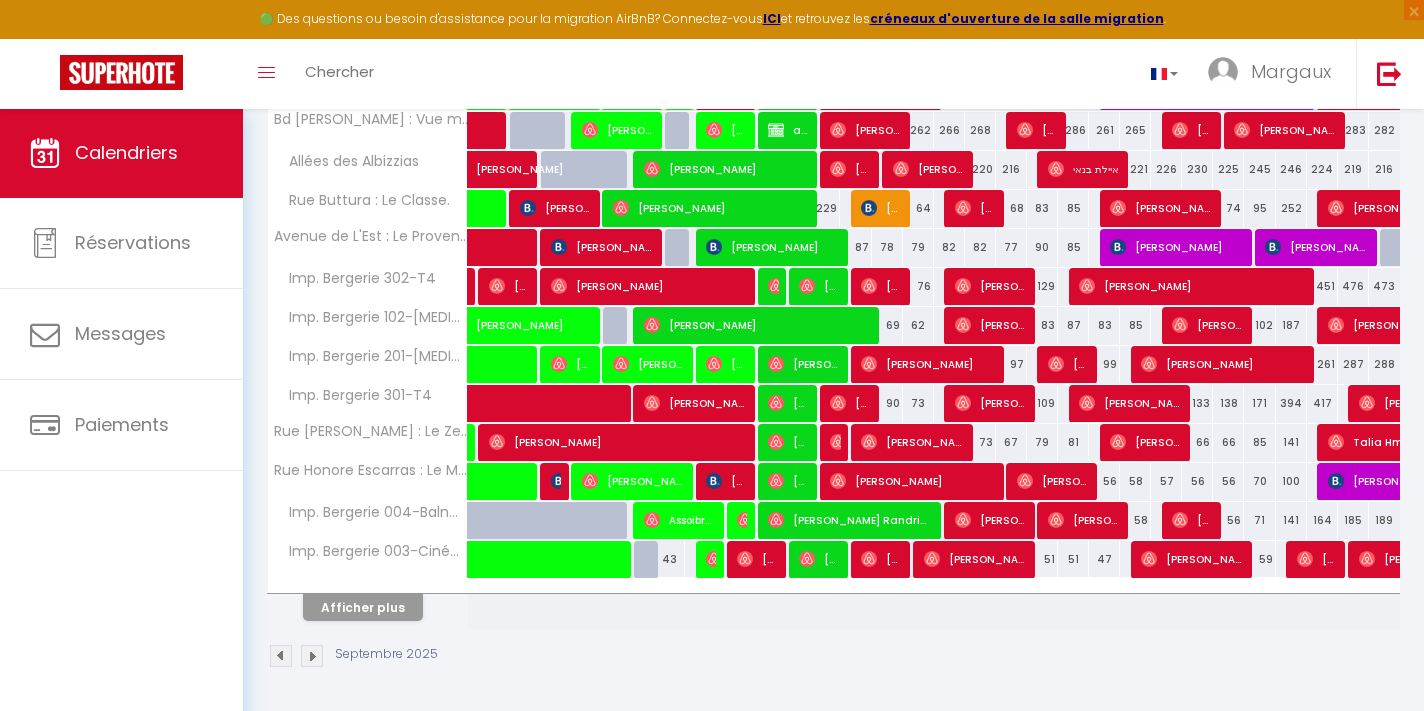
scroll to position [654, 0]
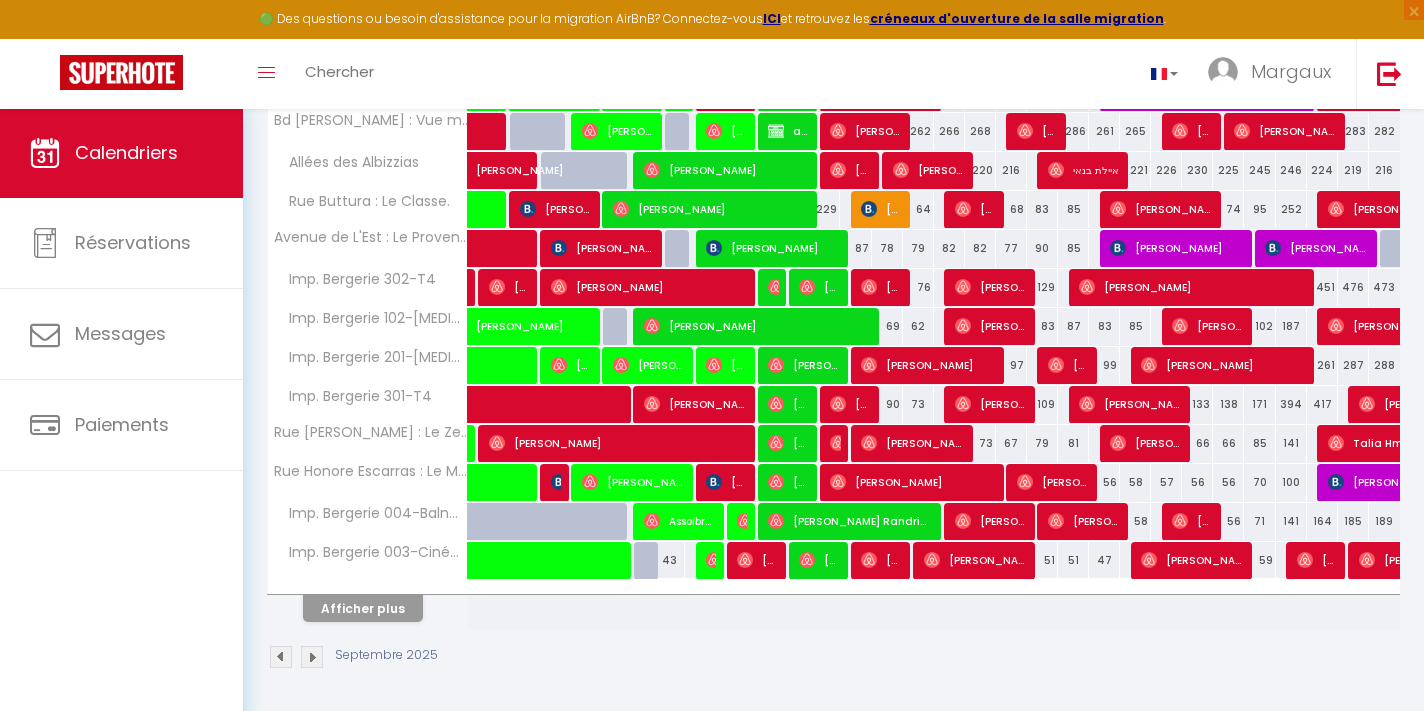
click at [407, 606] on button "Afficher plus" at bounding box center [363, 608] width 120 height 27
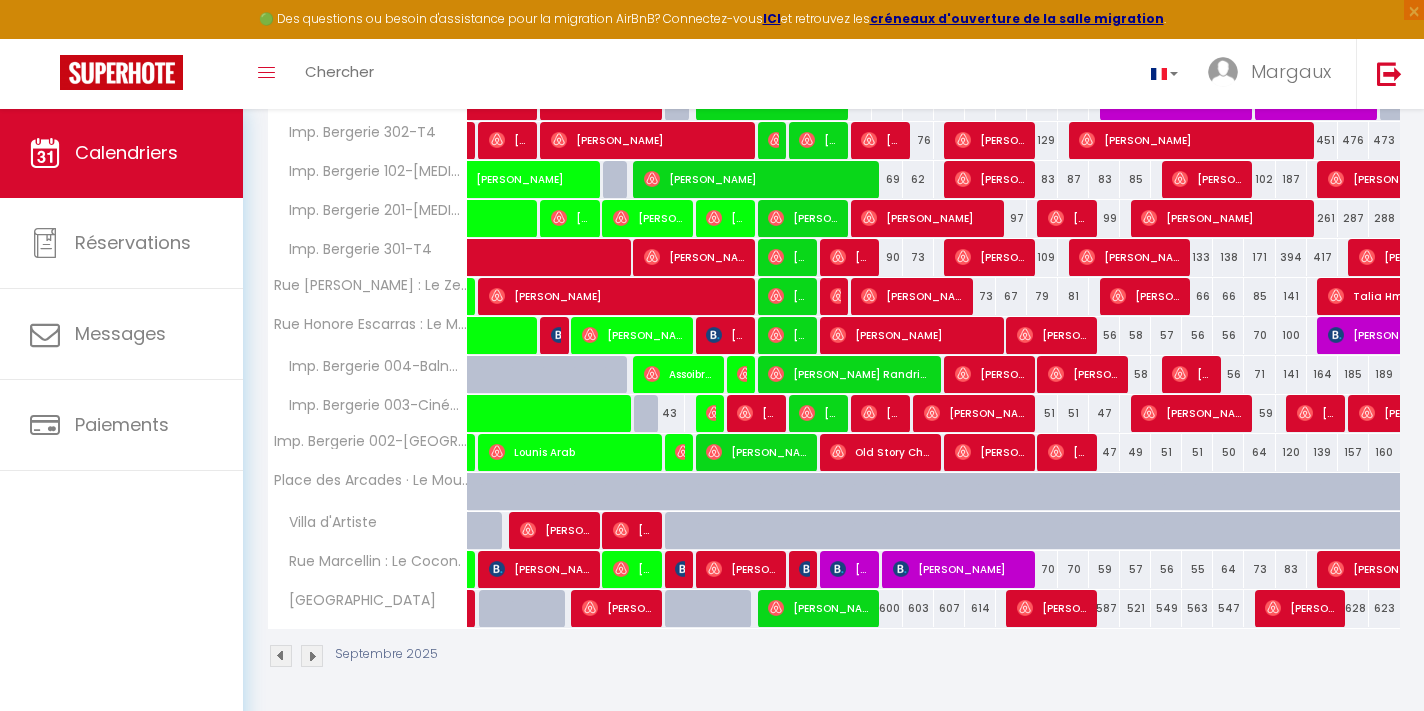
scroll to position [800, 0]
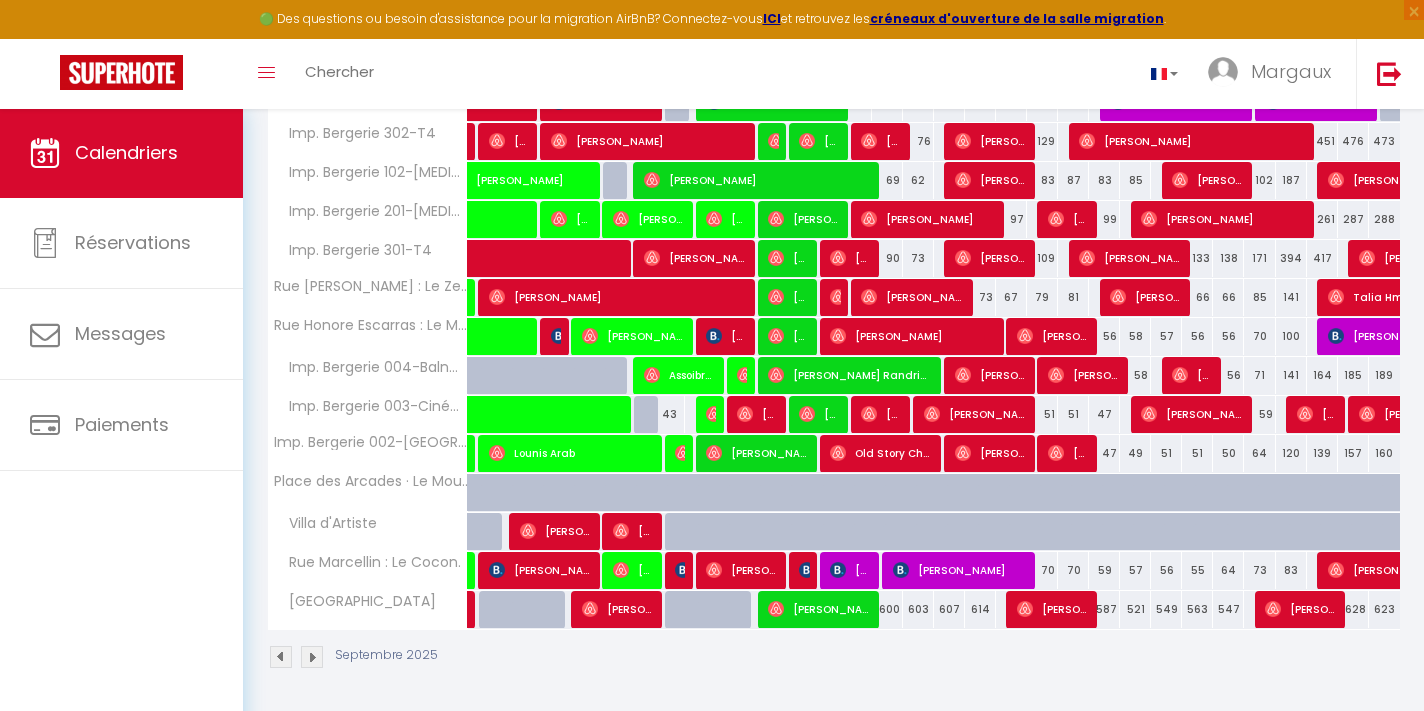
click at [855, 572] on span "Simone Poma" at bounding box center [850, 570] width 41 height 38
select select "OK"
select select "KO"
select select "0"
select select "1"
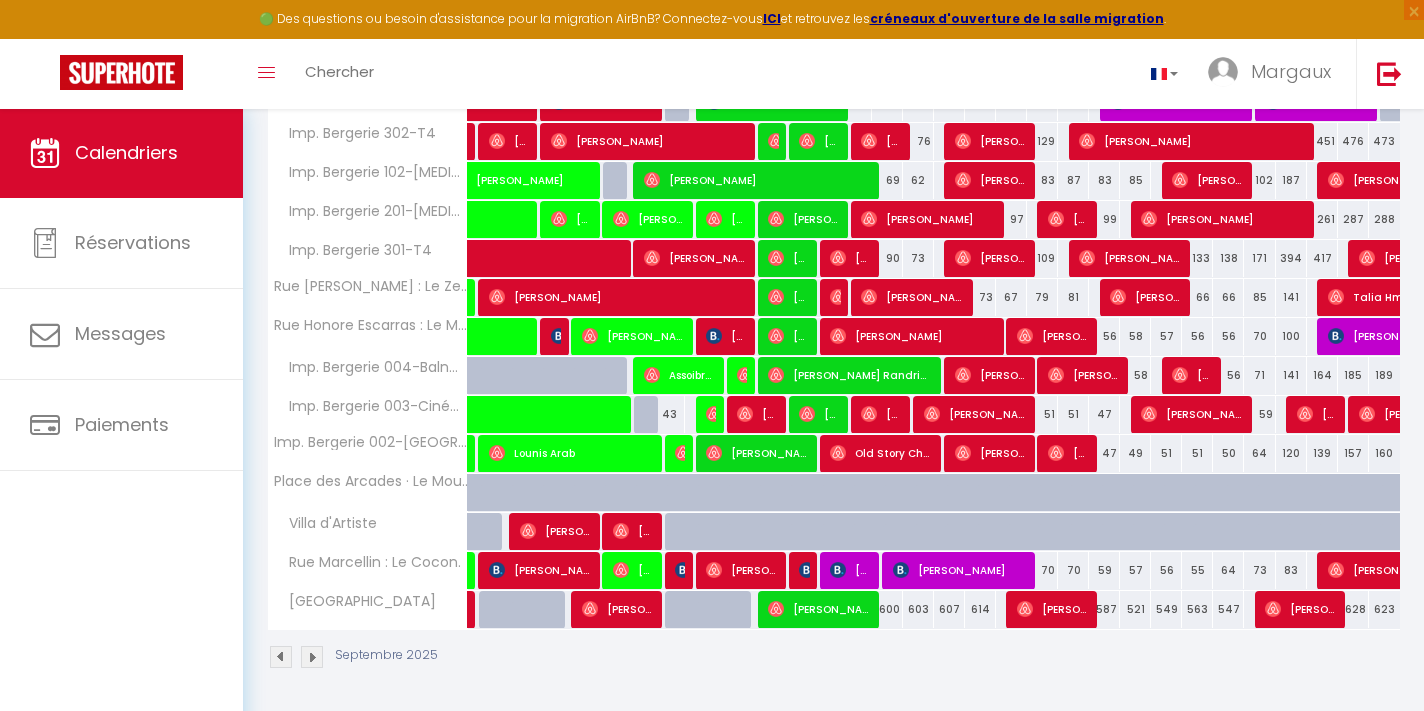
select select "1"
select select
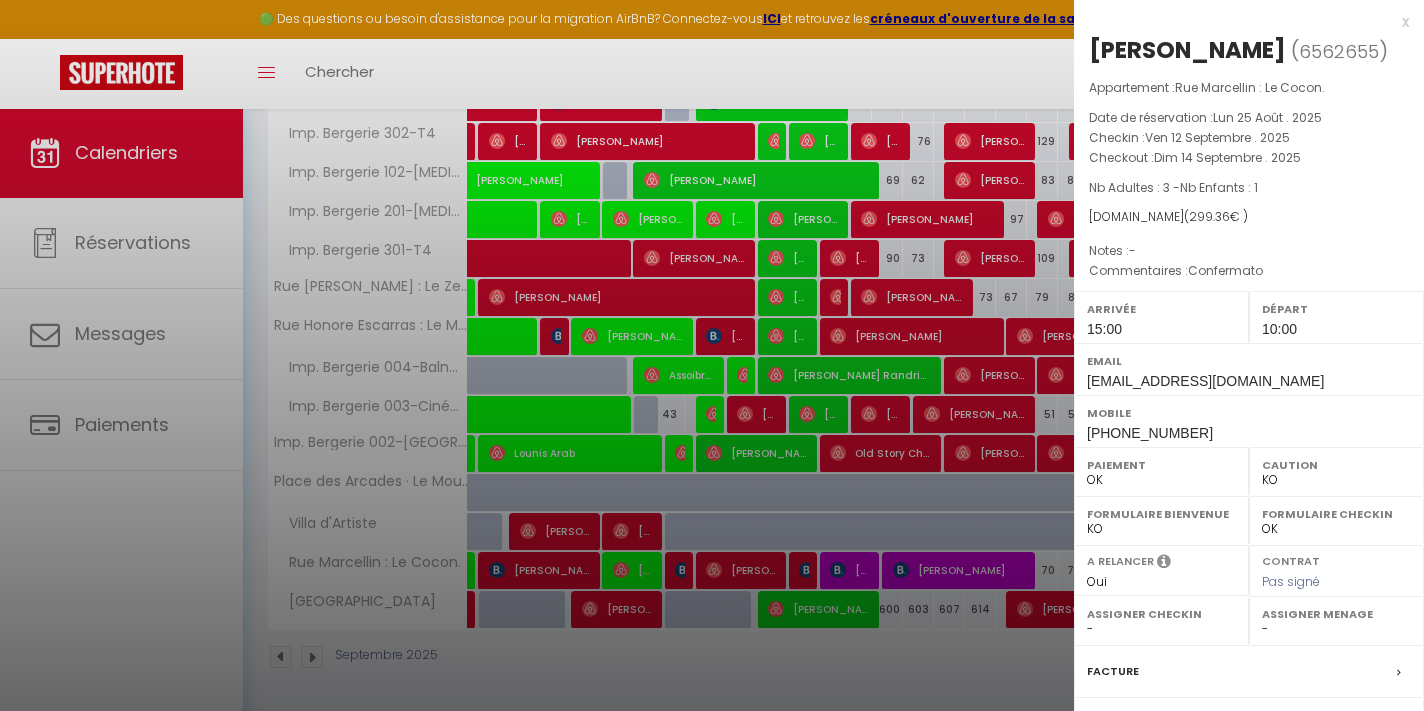
click at [869, 672] on div at bounding box center [712, 355] width 1424 height 711
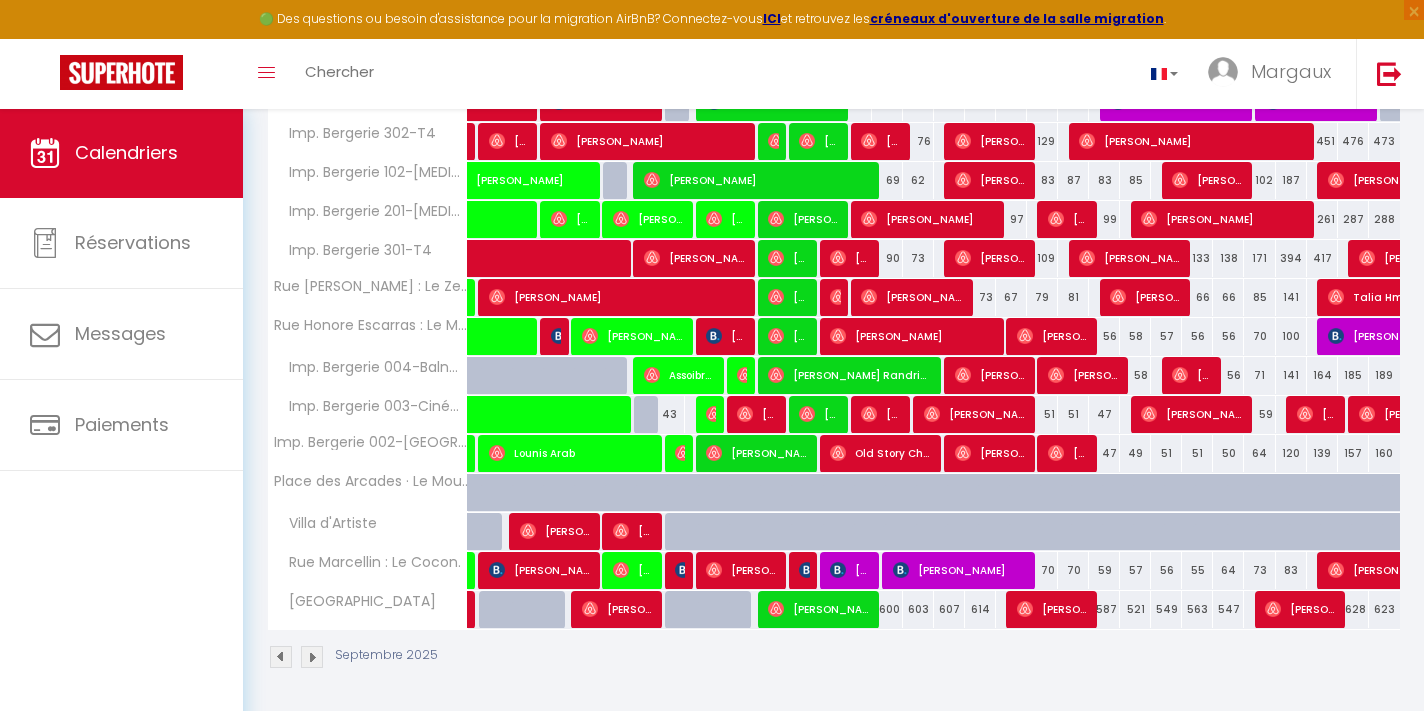
click at [803, 568] on img at bounding box center [807, 570] width 16 height 16
select select "OK"
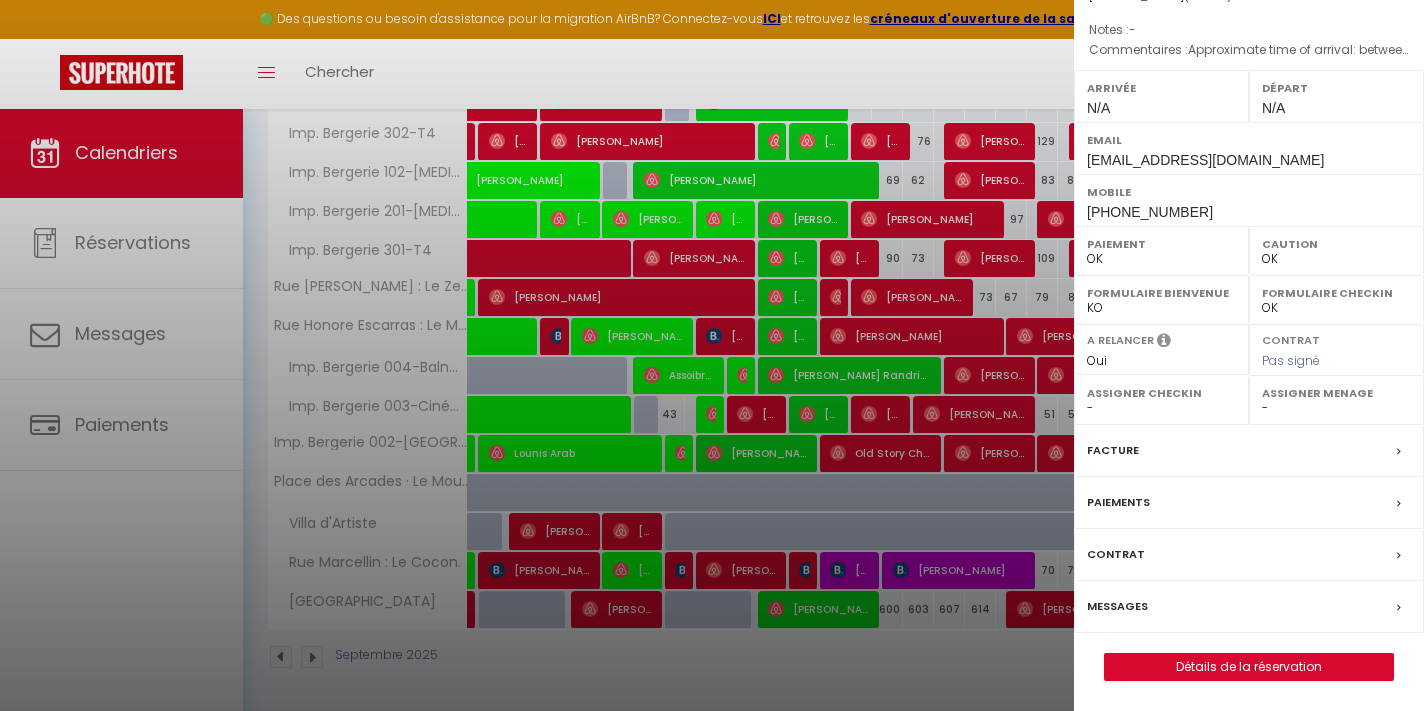
scroll to position [247, 0]
click at [1215, 664] on link "Détails de la réservation" at bounding box center [1249, 667] width 288 height 26
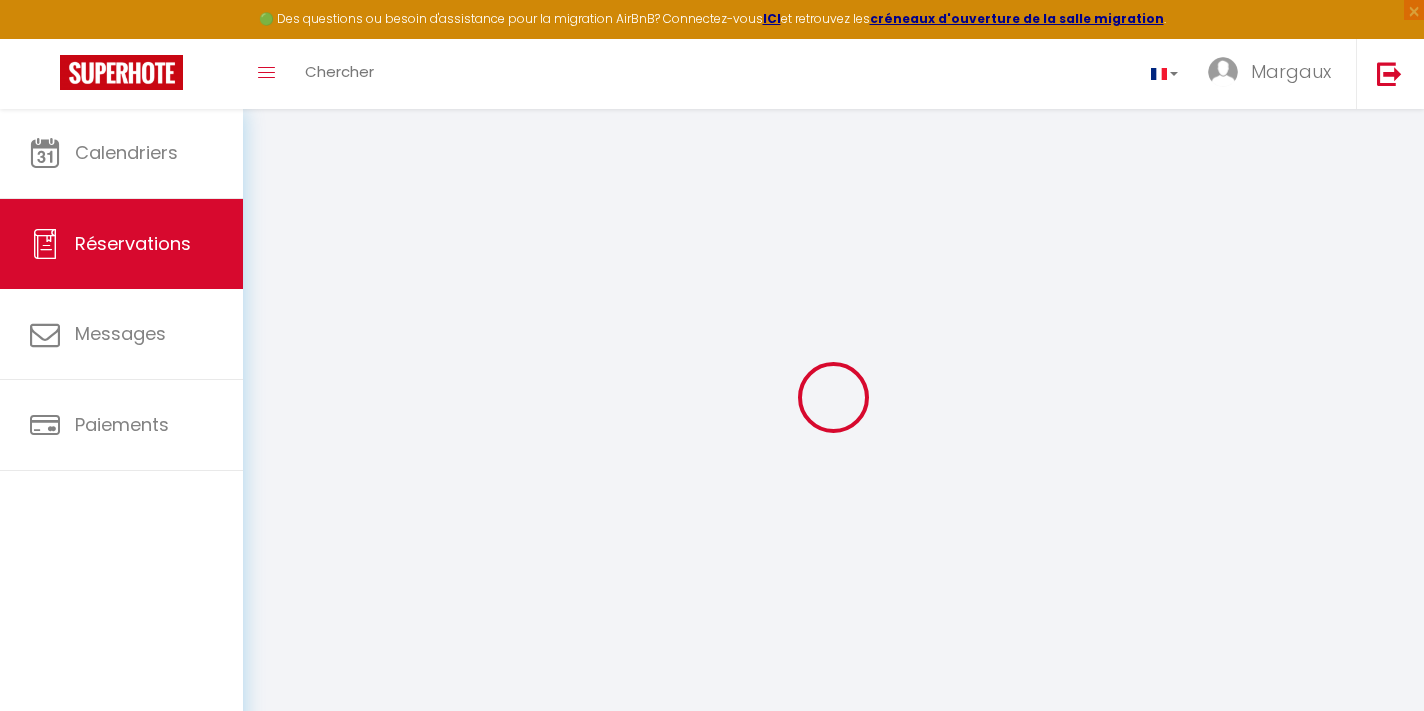
select select
checkbox input "false"
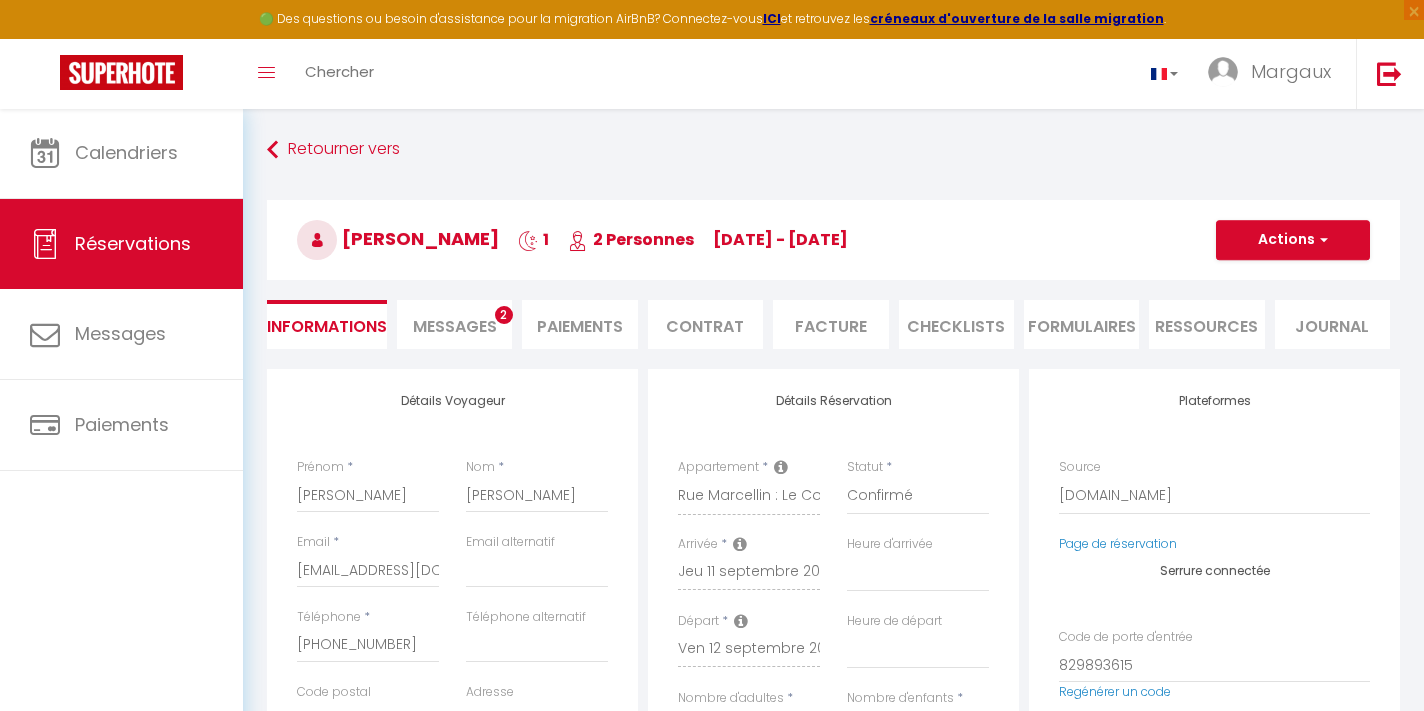
select select
checkbox input "false"
type textarea "Approximate time of arrival: between 13:00 and 14:00"
type input "55"
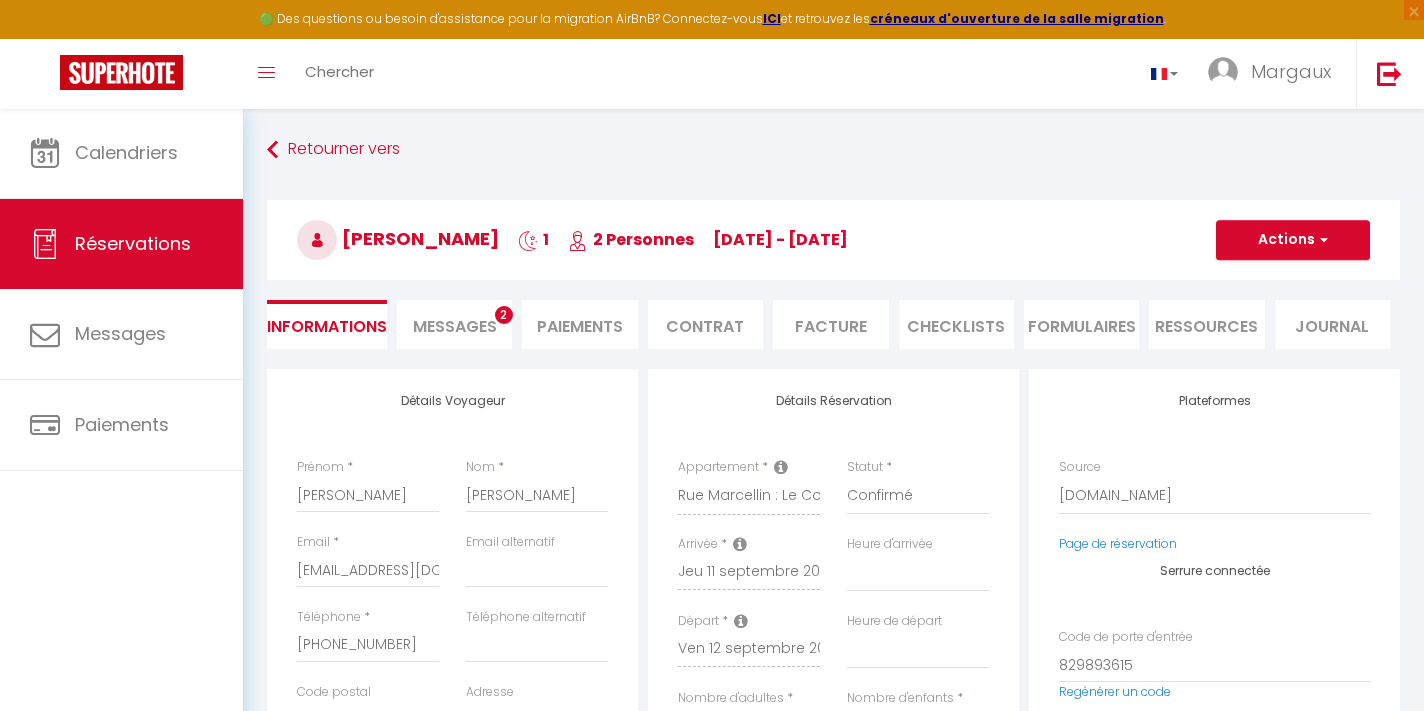
type input "2.14"
select select
checkbox input "false"
select select
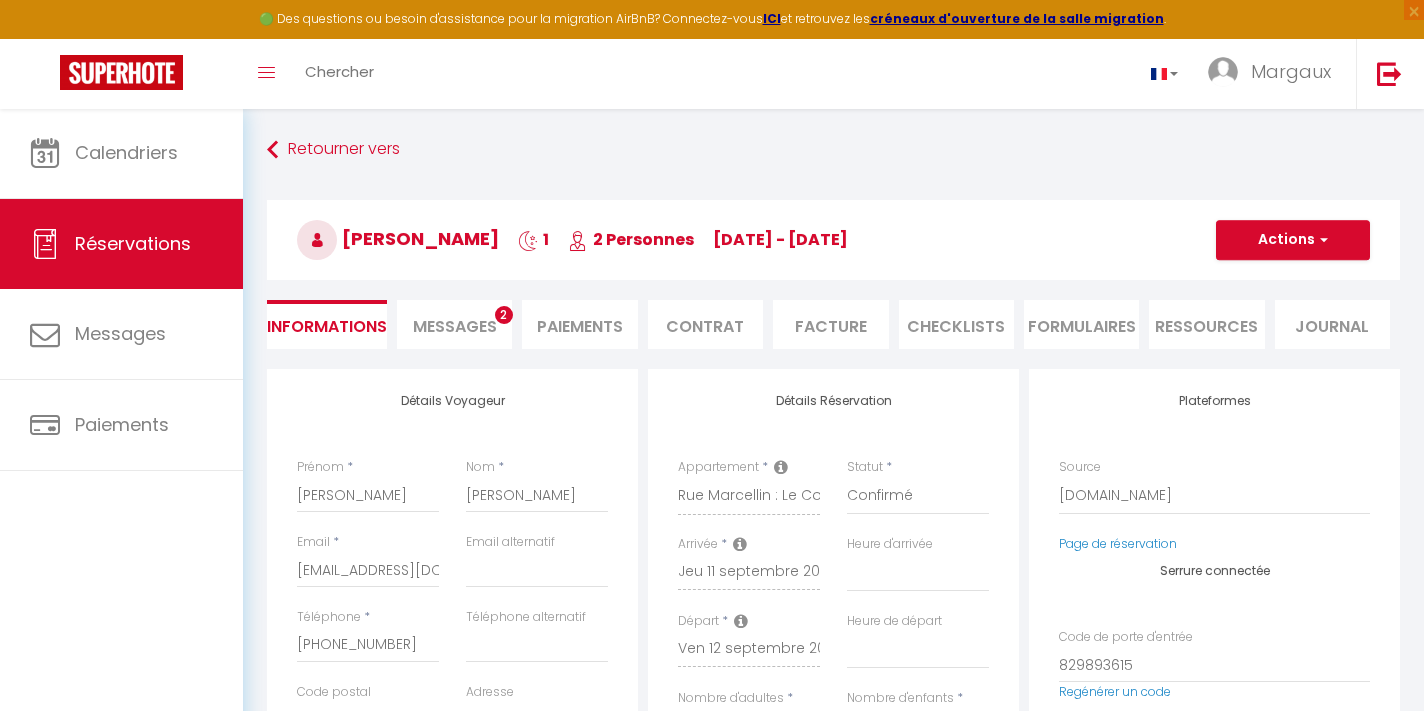
select select
click at [1190, 346] on li "Ressources" at bounding box center [1206, 324] width 115 height 49
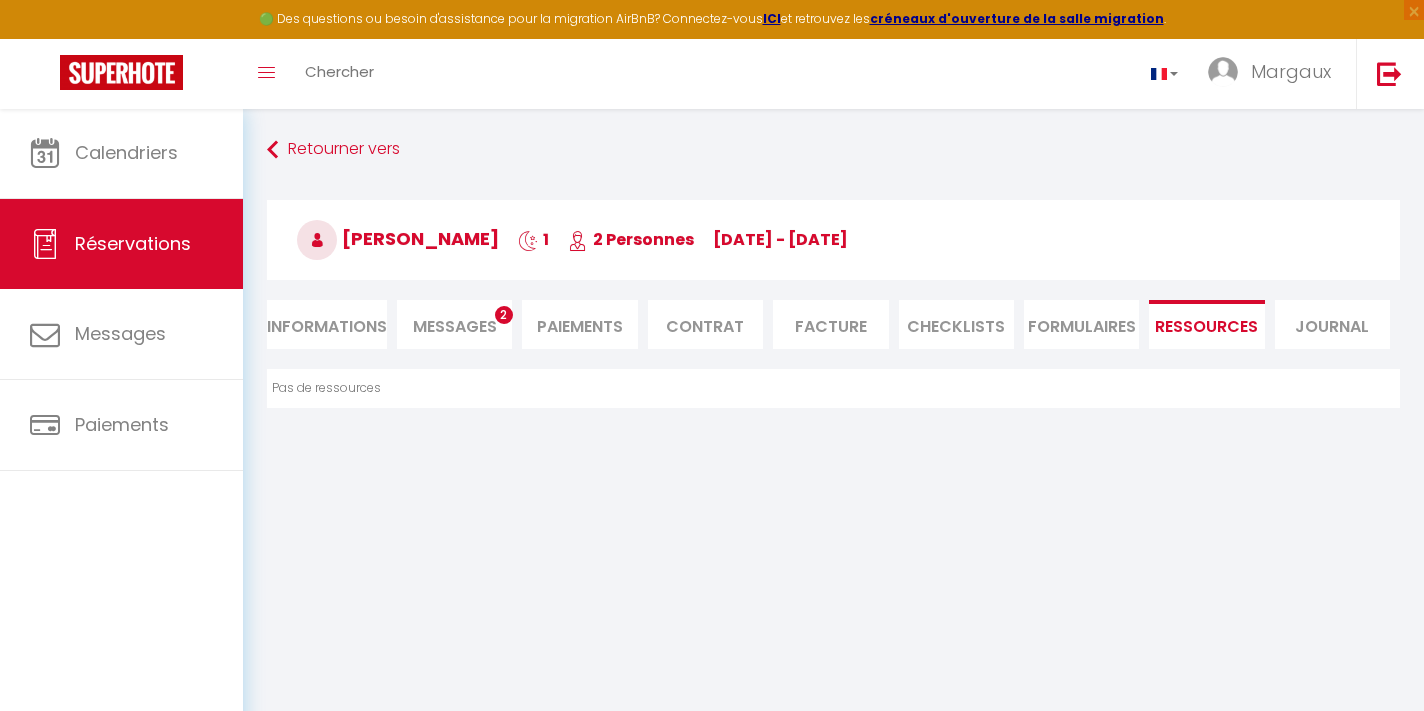
click at [501, 322] on span "2" at bounding box center [504, 315] width 18 height 18
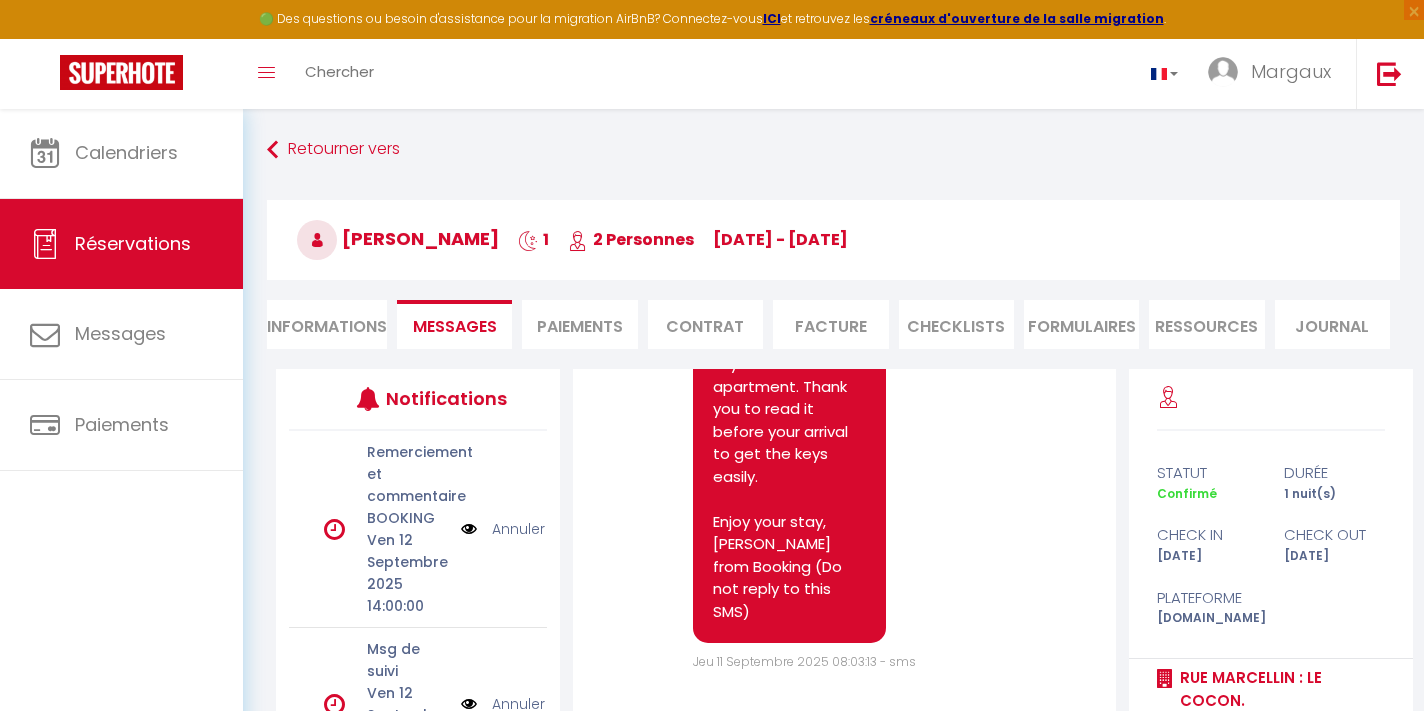
scroll to position [5681, 0]
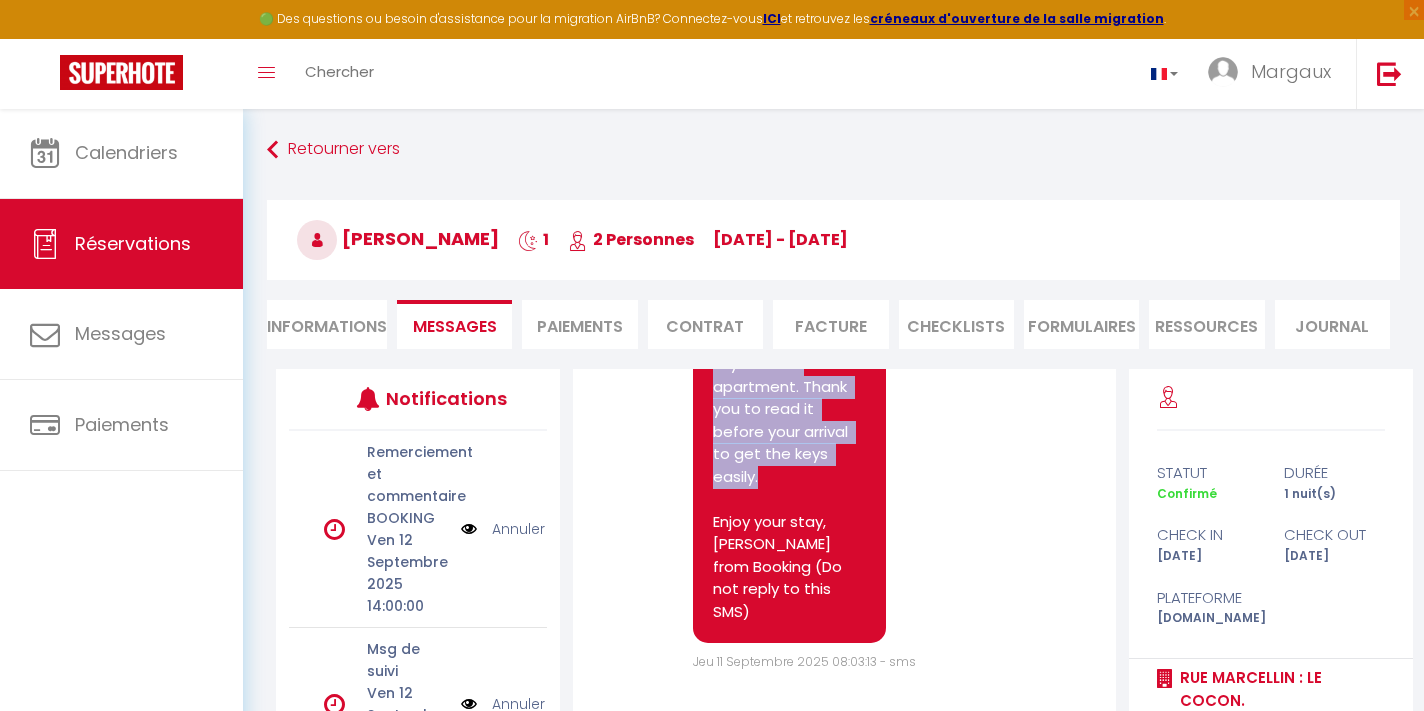
drag, startPoint x: 831, startPoint y: 611, endPoint x: 696, endPoint y: 451, distance: 209.3
click at [696, 452] on div "Hello, We are going to send you all the information to get keys of the apartmen…" at bounding box center [789, 432] width 193 height 423
copy pre "We are going to send you all the information to get keys of the apartment. Than…"
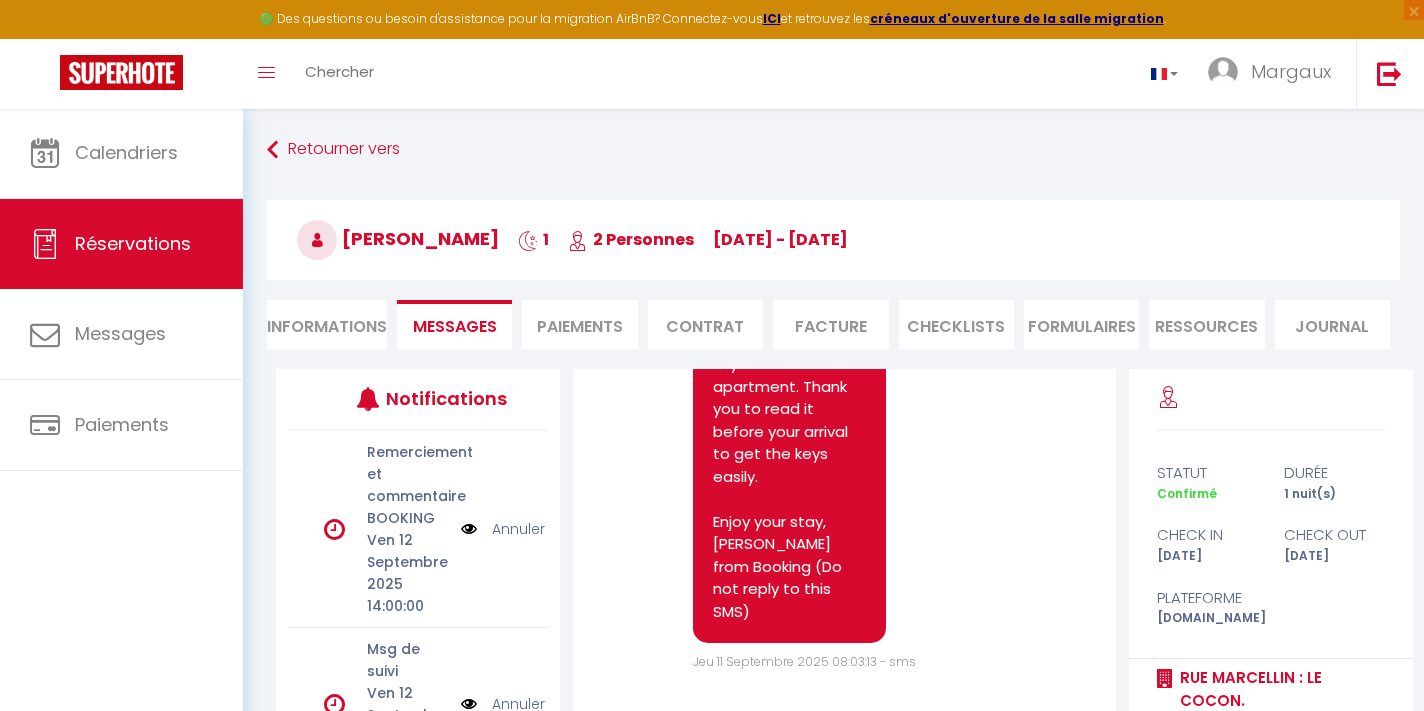
click at [1020, 455] on div "Note Sms Hello, We are going to send you all the information to get keys of the…" at bounding box center [844, 444] width 482 height 456
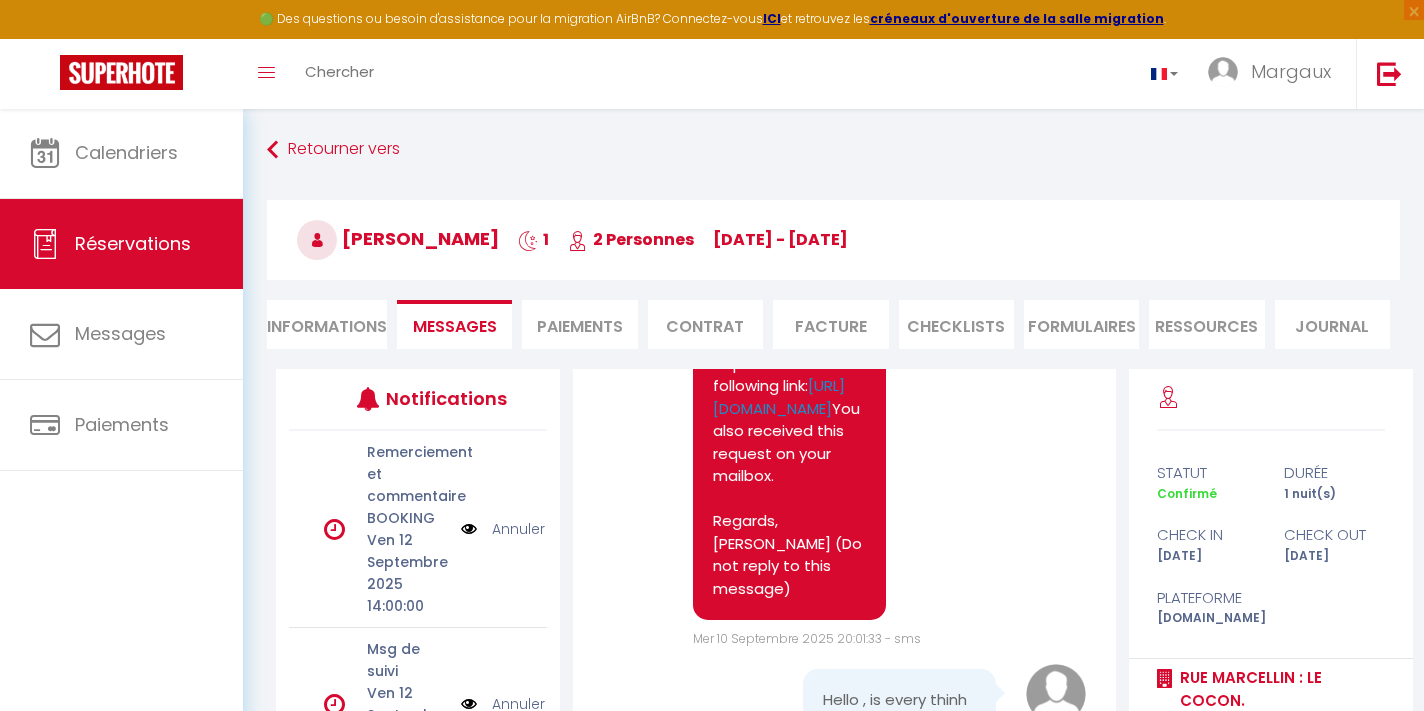
scroll to position [4893, 0]
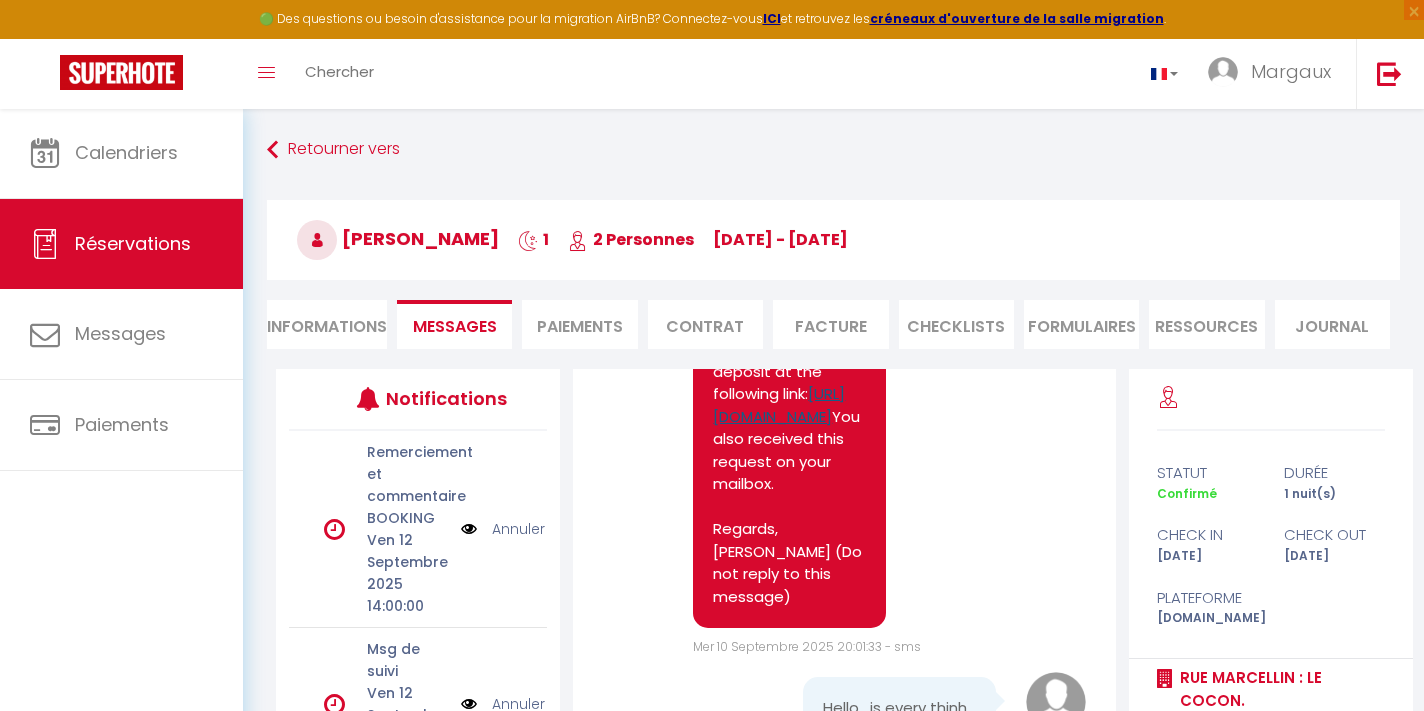
click at [802, 427] on link "https://superhote.com/applink/p/CT9DNTXp" at bounding box center [779, 405] width 132 height 44
select select
click at [353, 324] on li "Informations" at bounding box center [327, 324] width 120 height 49
select select
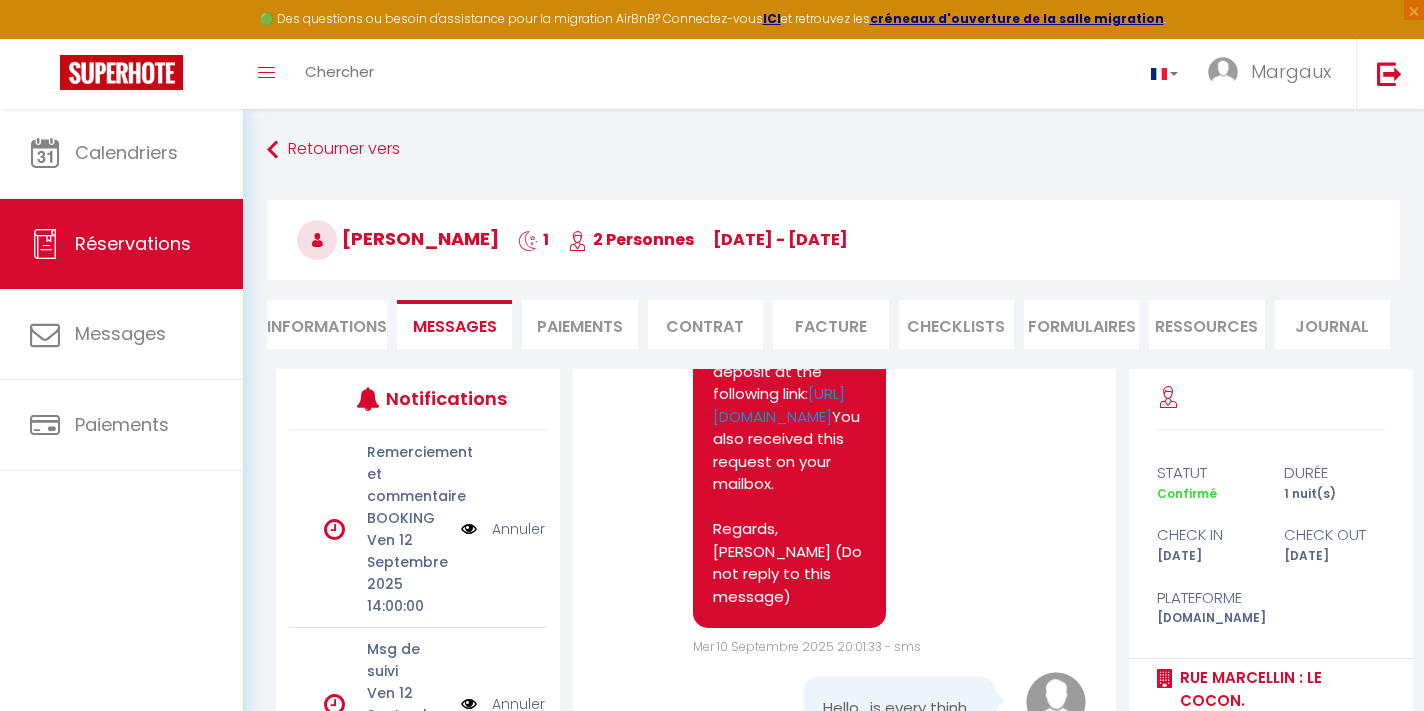
select select
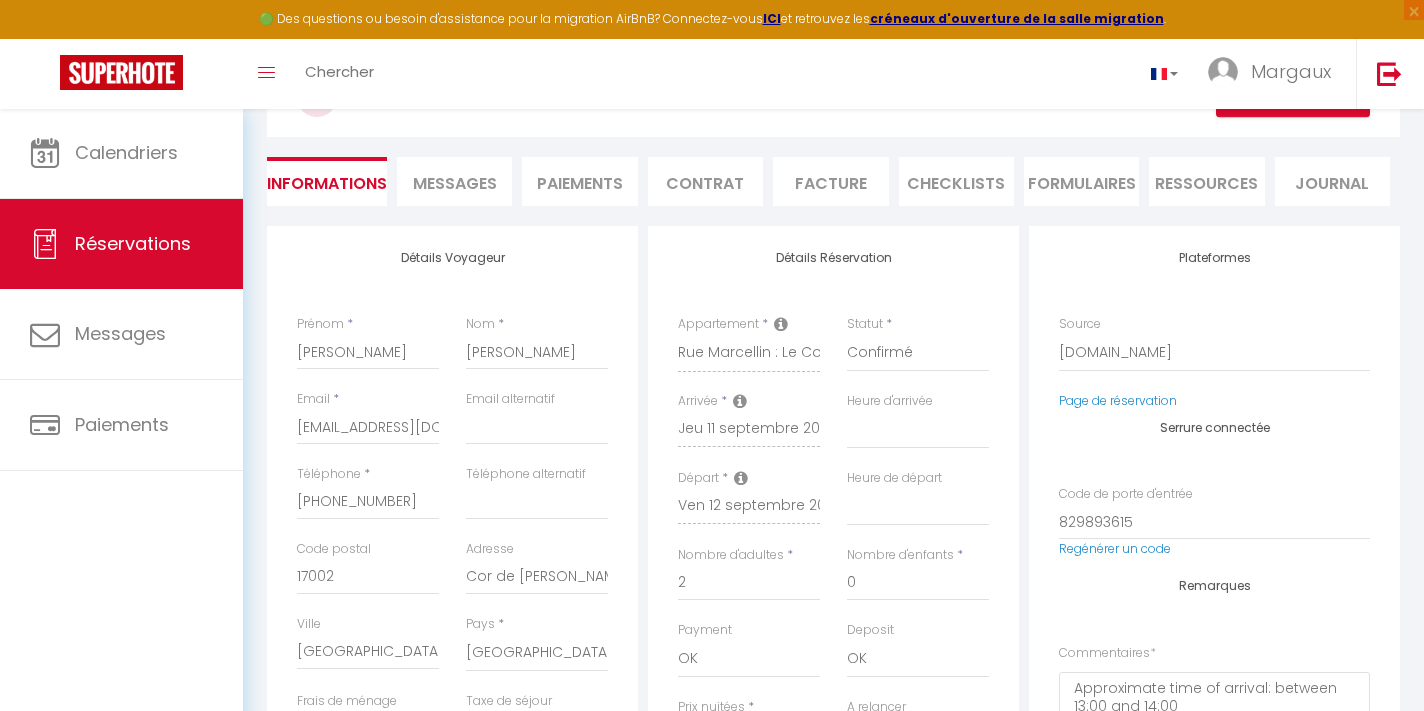
scroll to position [145, 0]
click at [297, 424] on input "ccamos.574789@guest.booking.com" at bounding box center [368, 425] width 142 height 36
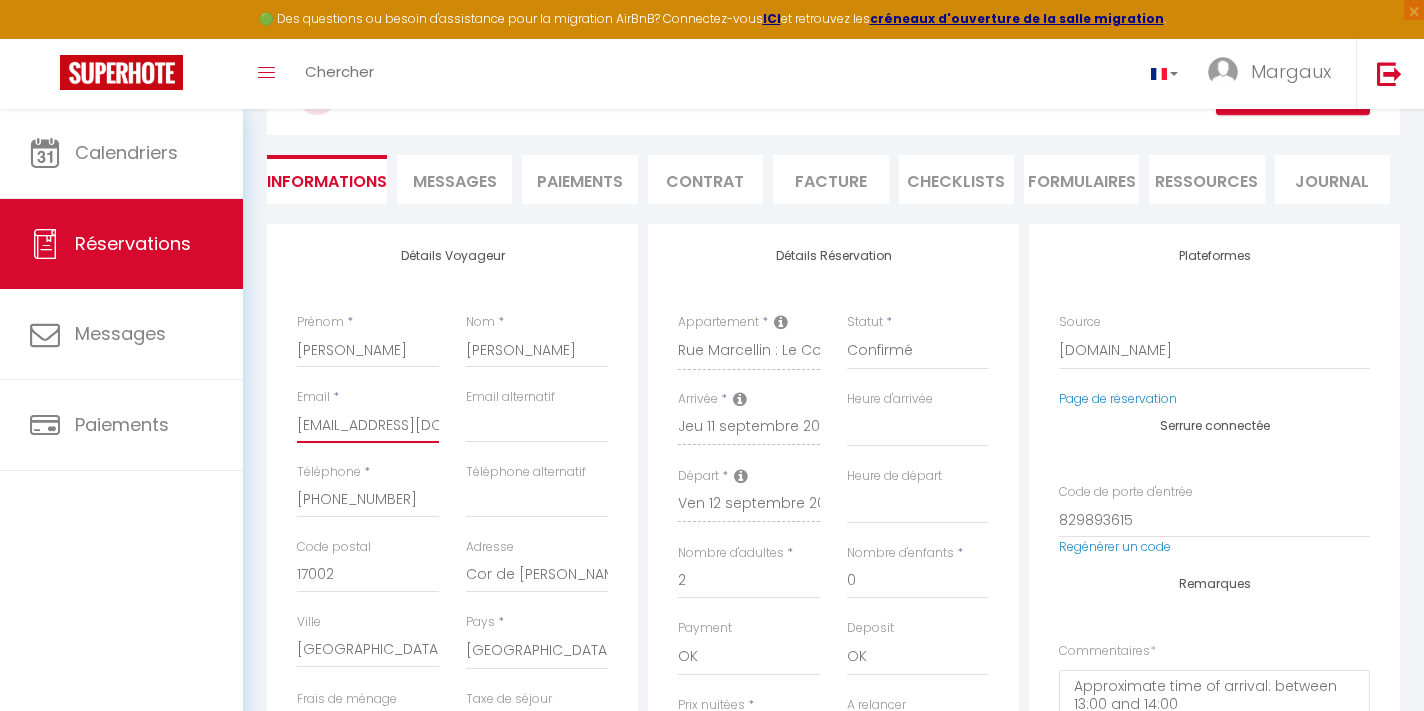
click at [297, 424] on input "ccamos.574789@guest.booking.com" at bounding box center [368, 425] width 142 height 36
select select
checkbox input "false"
select select
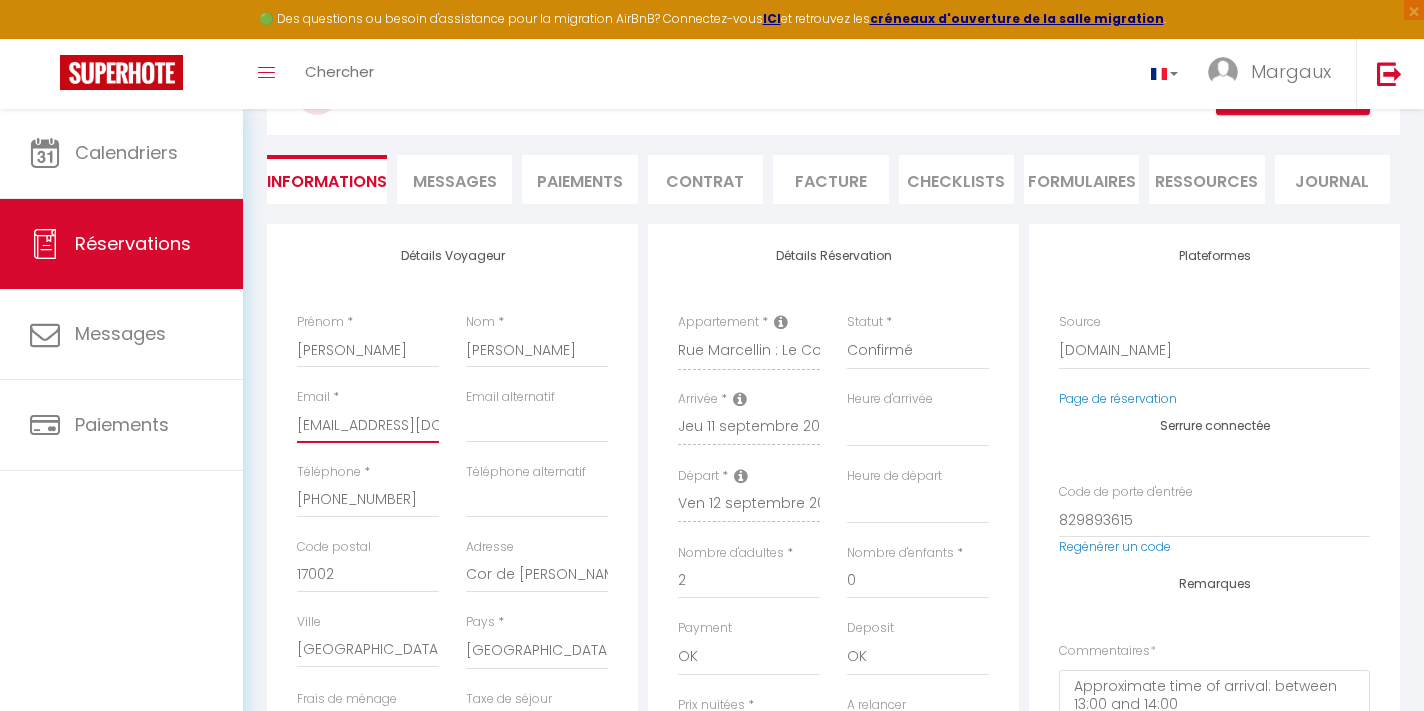
select select
checkbox input "false"
select select
checkbox input "false"
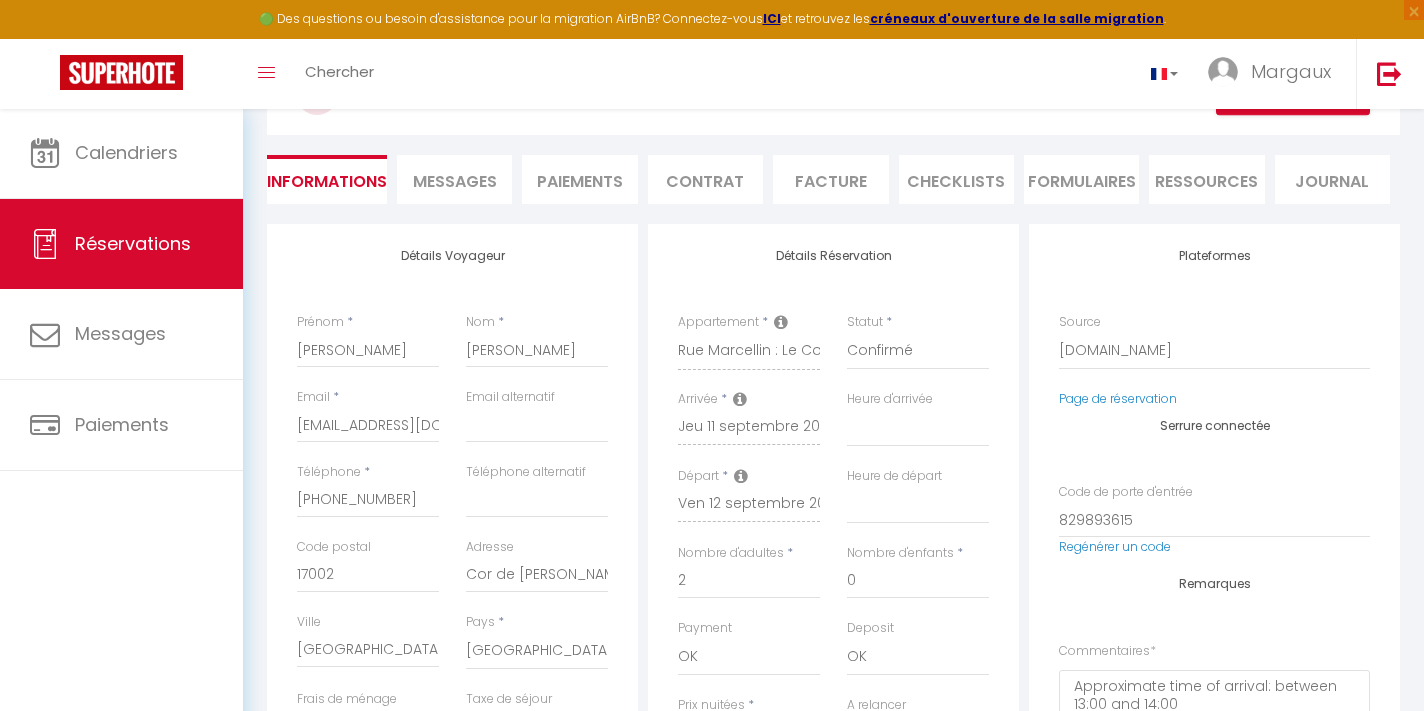
click at [460, 172] on span "Messages" at bounding box center [455, 181] width 84 height 23
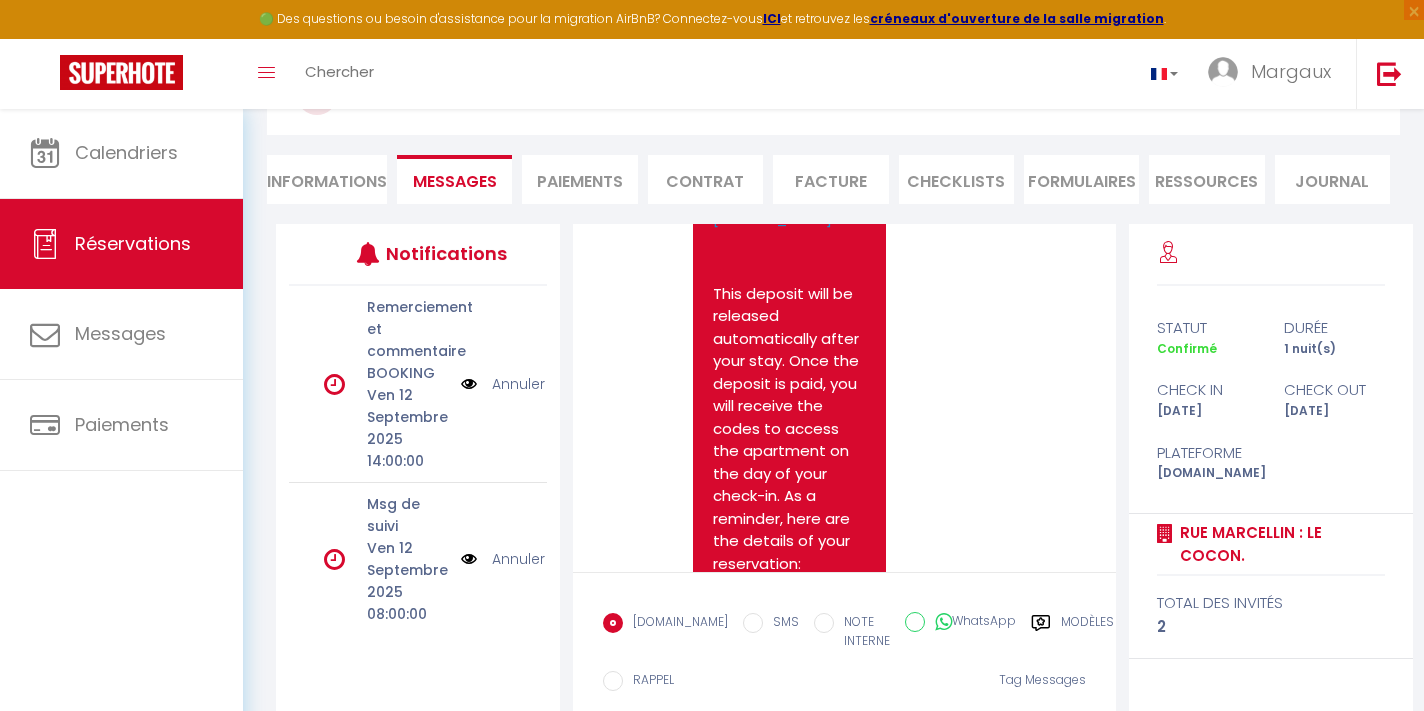
scroll to position [3575, 0]
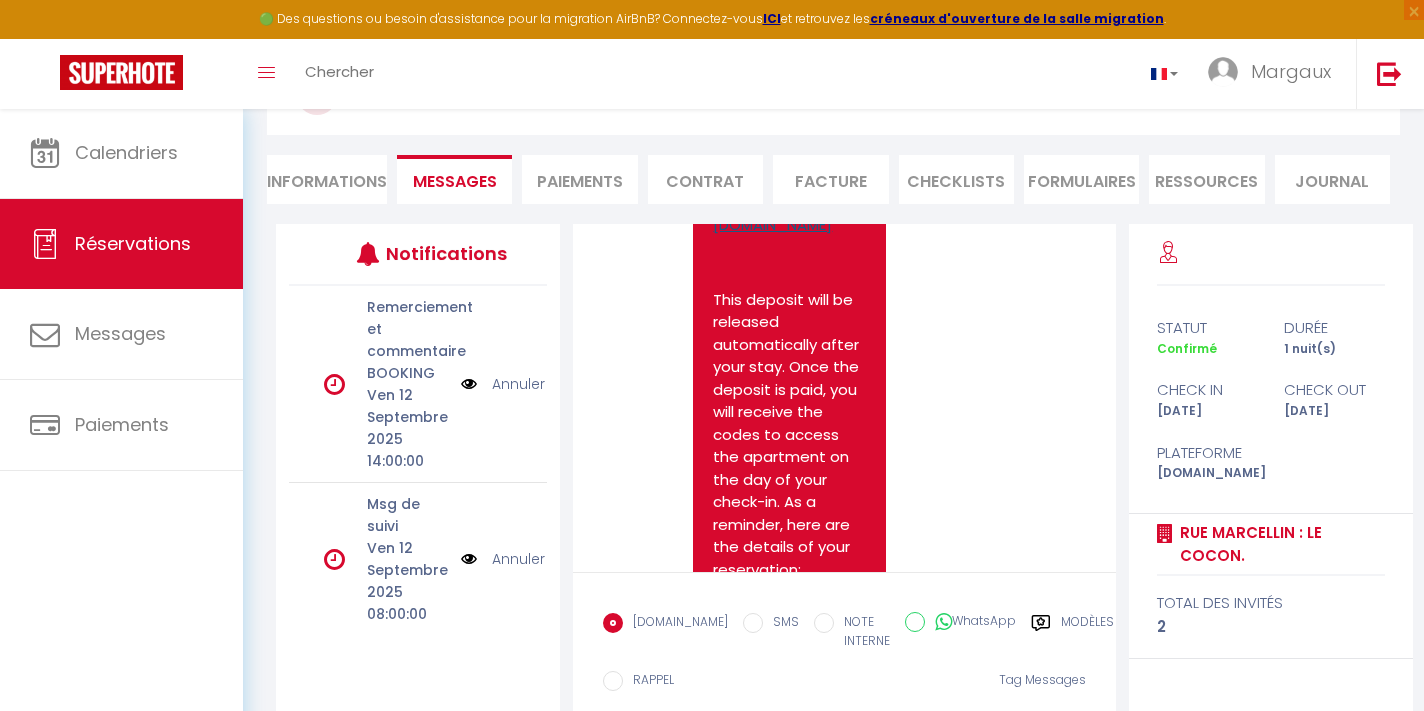
click at [788, 236] on link "https://superhote.com/applink/p/aAk8oBFy" at bounding box center [772, 214] width 119 height 44
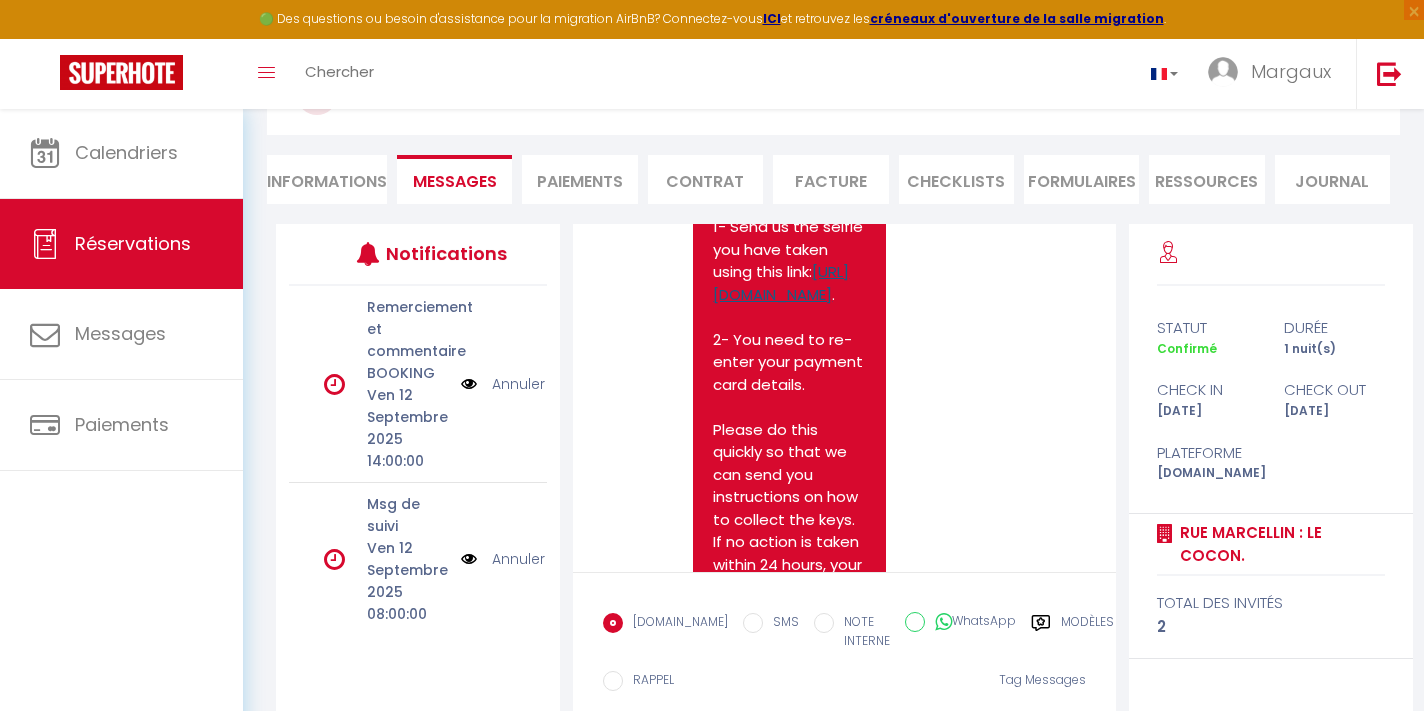
scroll to position [1831, 0]
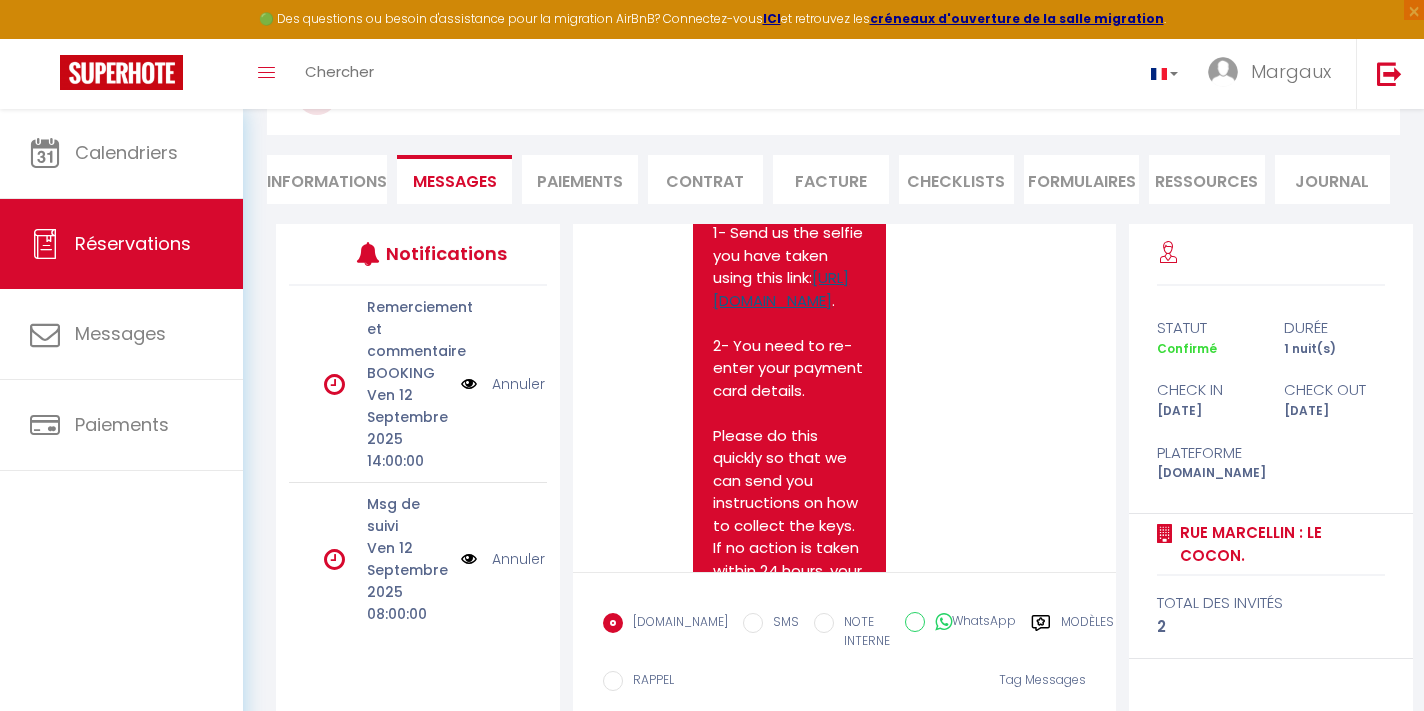
click at [801, 311] on link "https://superhote.com/applink/booking/1hZ99uE83G/checkin" at bounding box center [781, 289] width 136 height 44
click at [1209, 183] on li "Ressources" at bounding box center [1206, 179] width 115 height 49
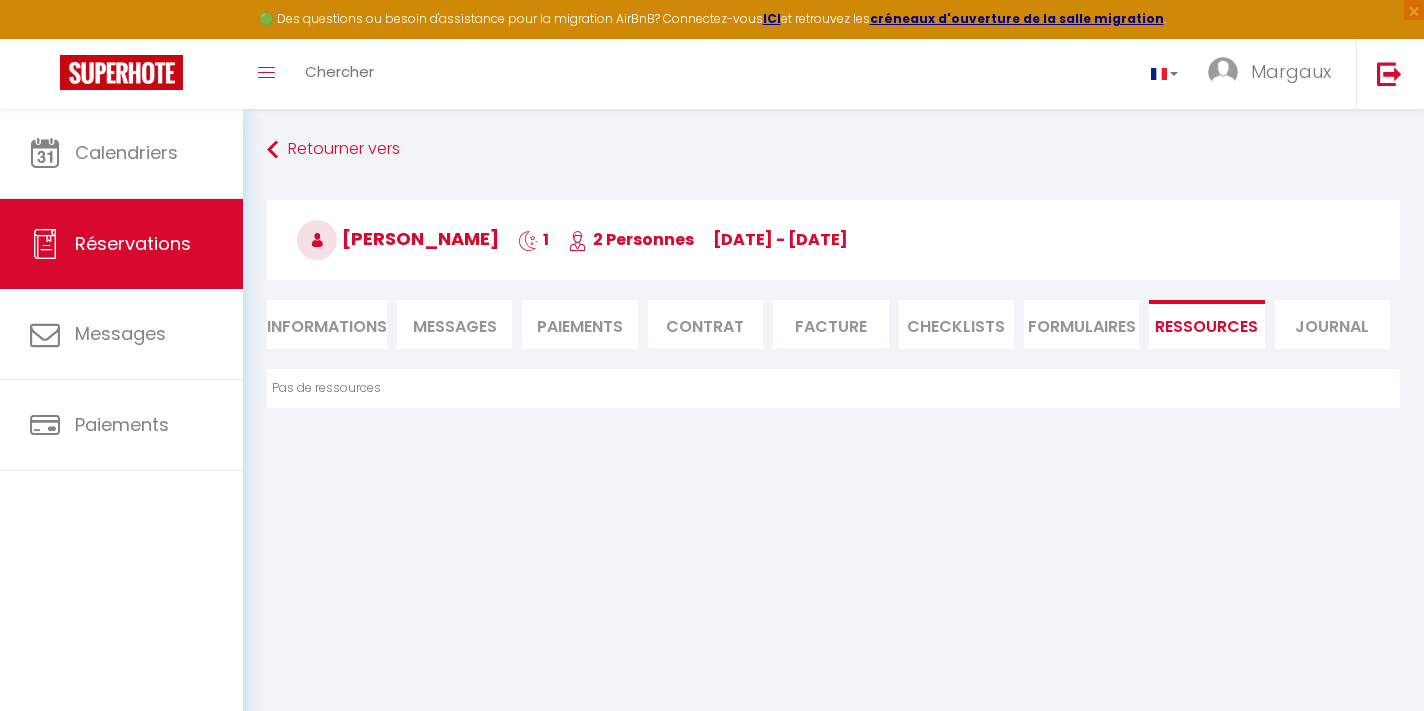
click at [470, 331] on span "Messages" at bounding box center [455, 326] width 84 height 23
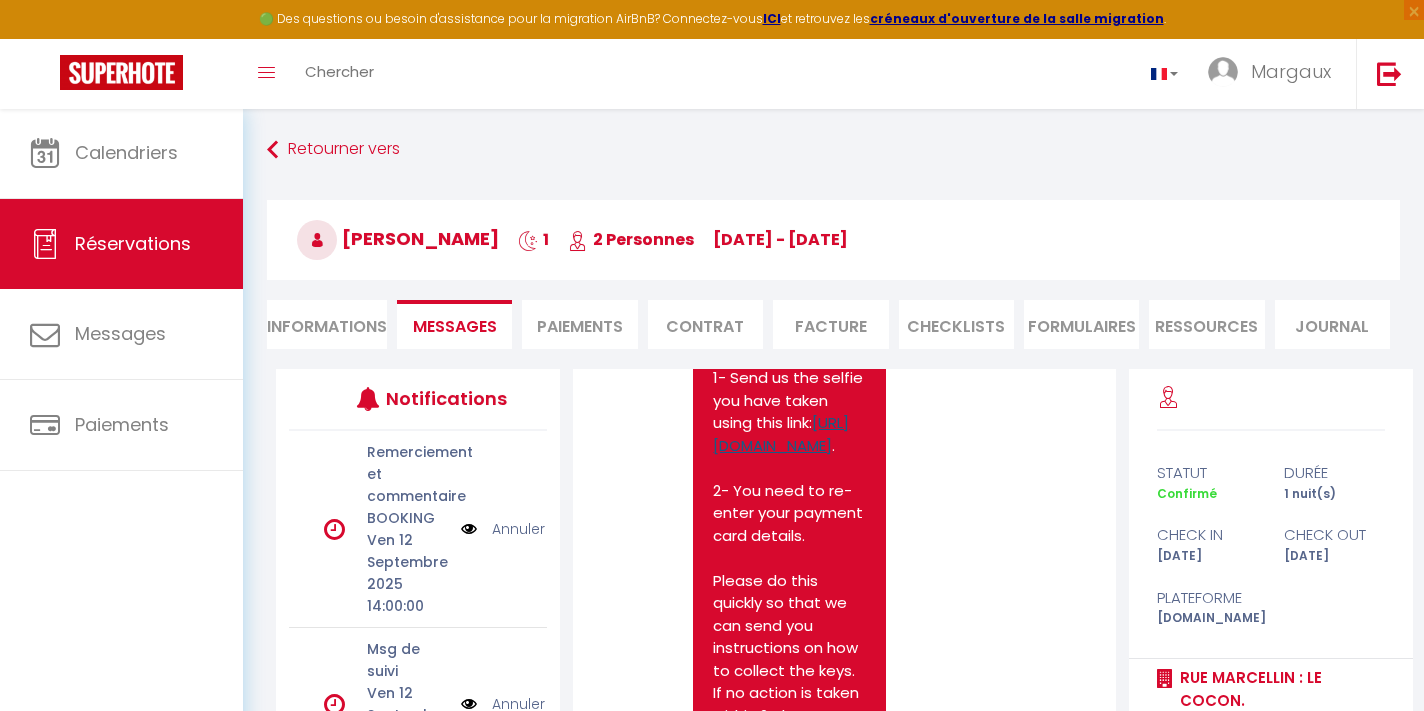
click at [799, 456] on link "https://superhote.com/applink/booking/1hZ99uE83G/checkin" at bounding box center [781, 434] width 136 height 44
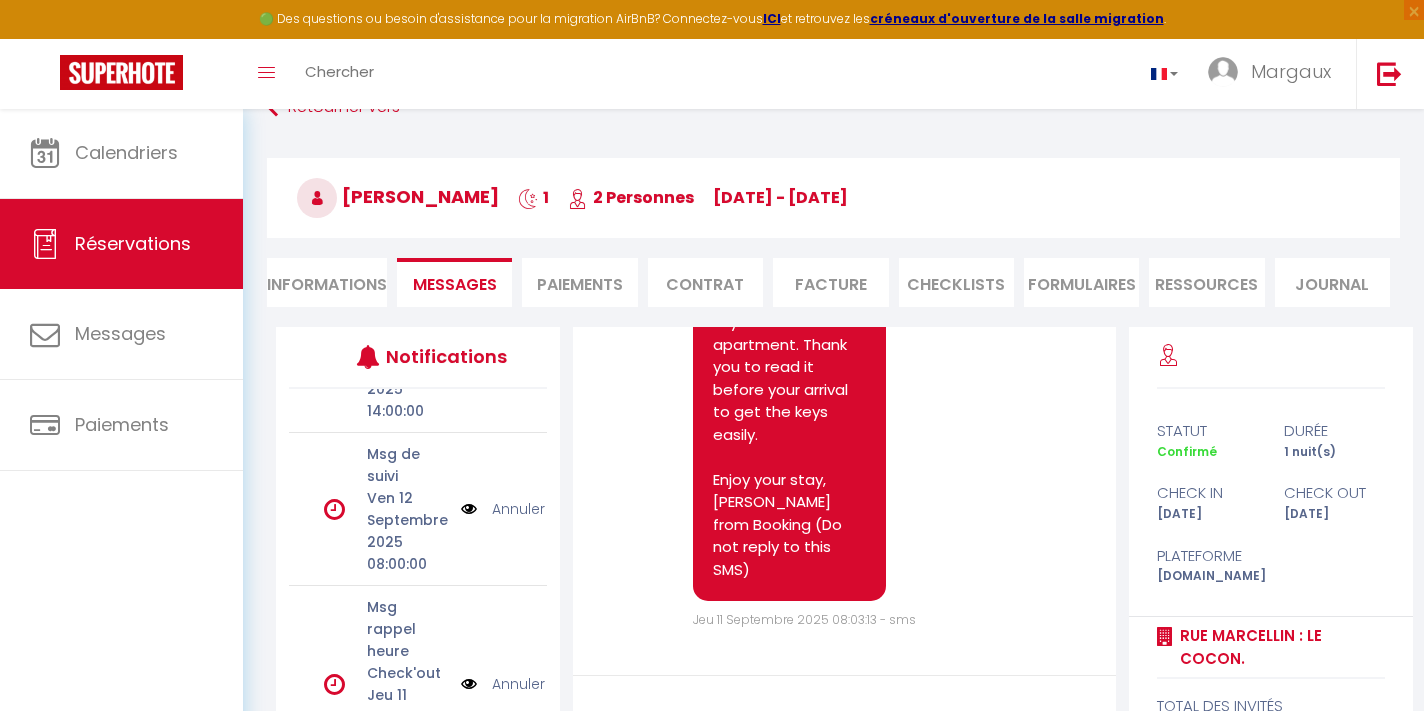
scroll to position [163, 0]
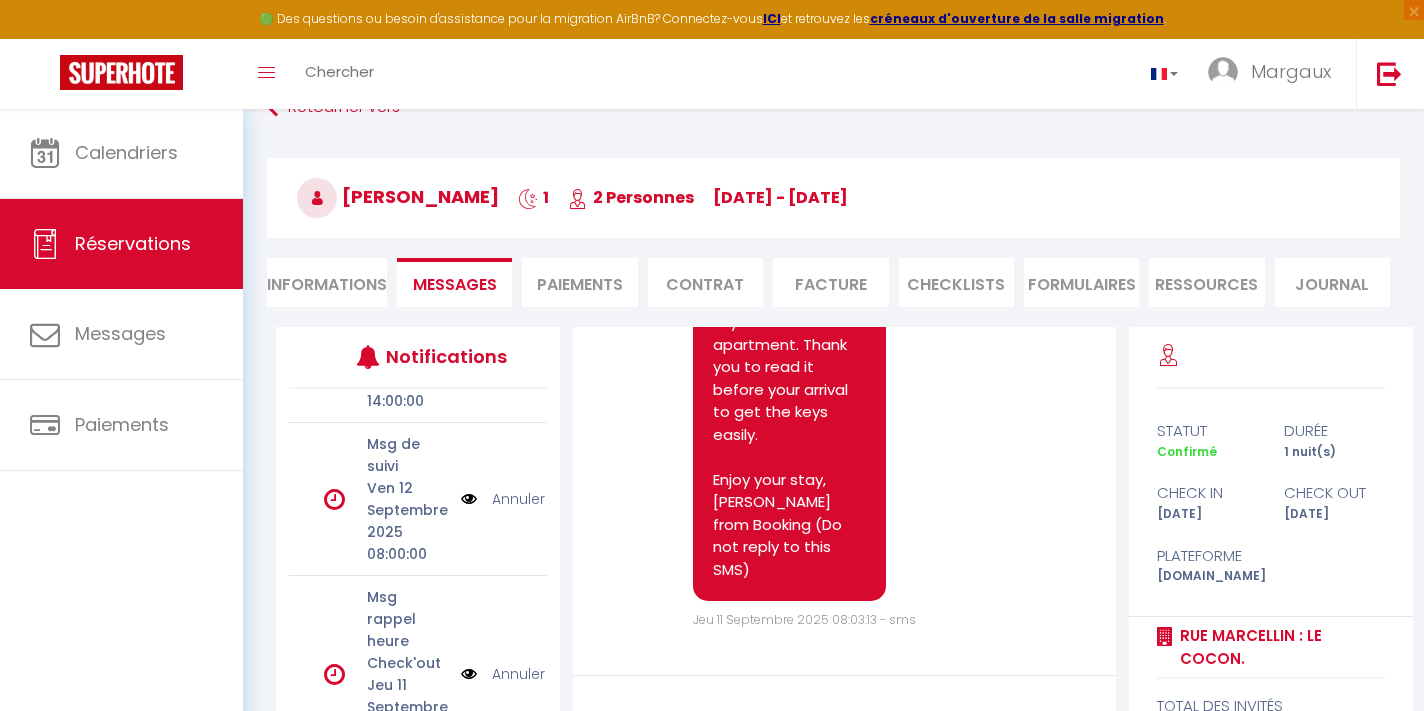
click at [1188, 301] on li "Ressources" at bounding box center [1206, 282] width 115 height 49
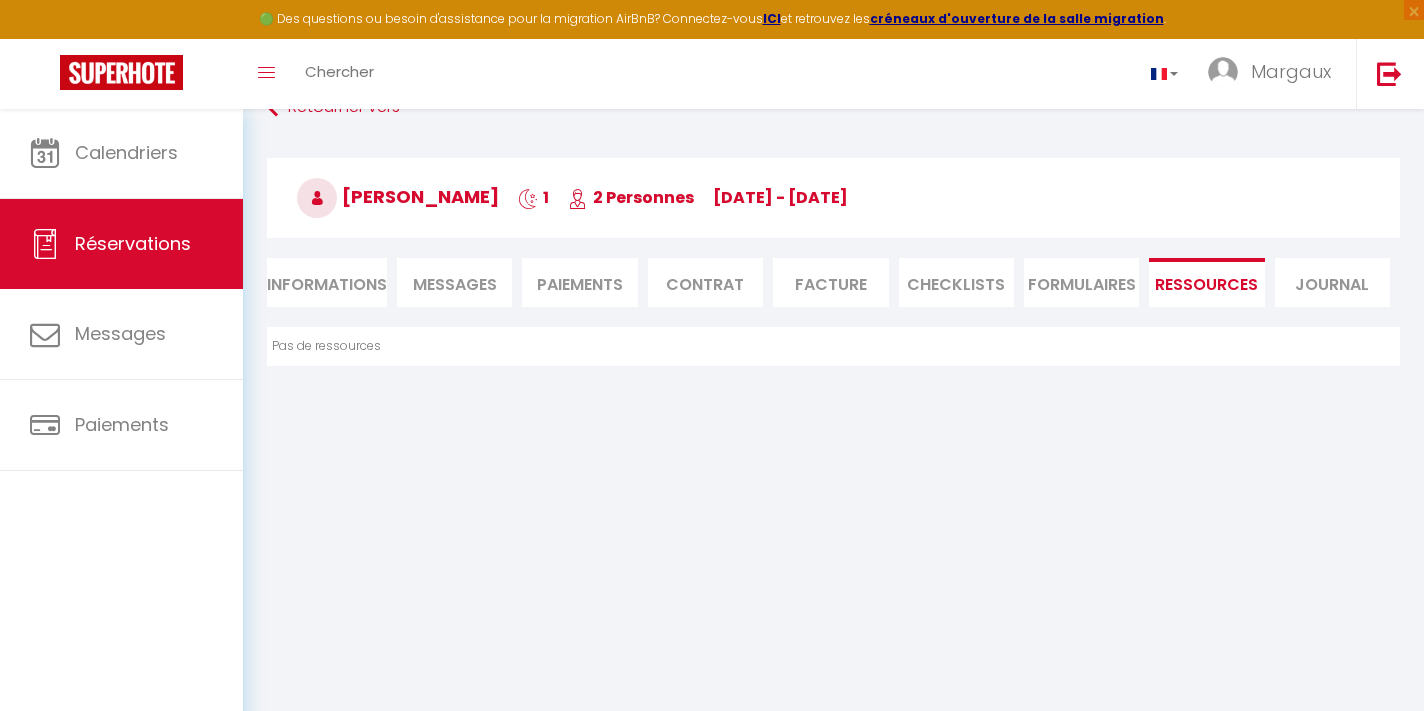
click at [449, 286] on span "Messages" at bounding box center [455, 284] width 84 height 23
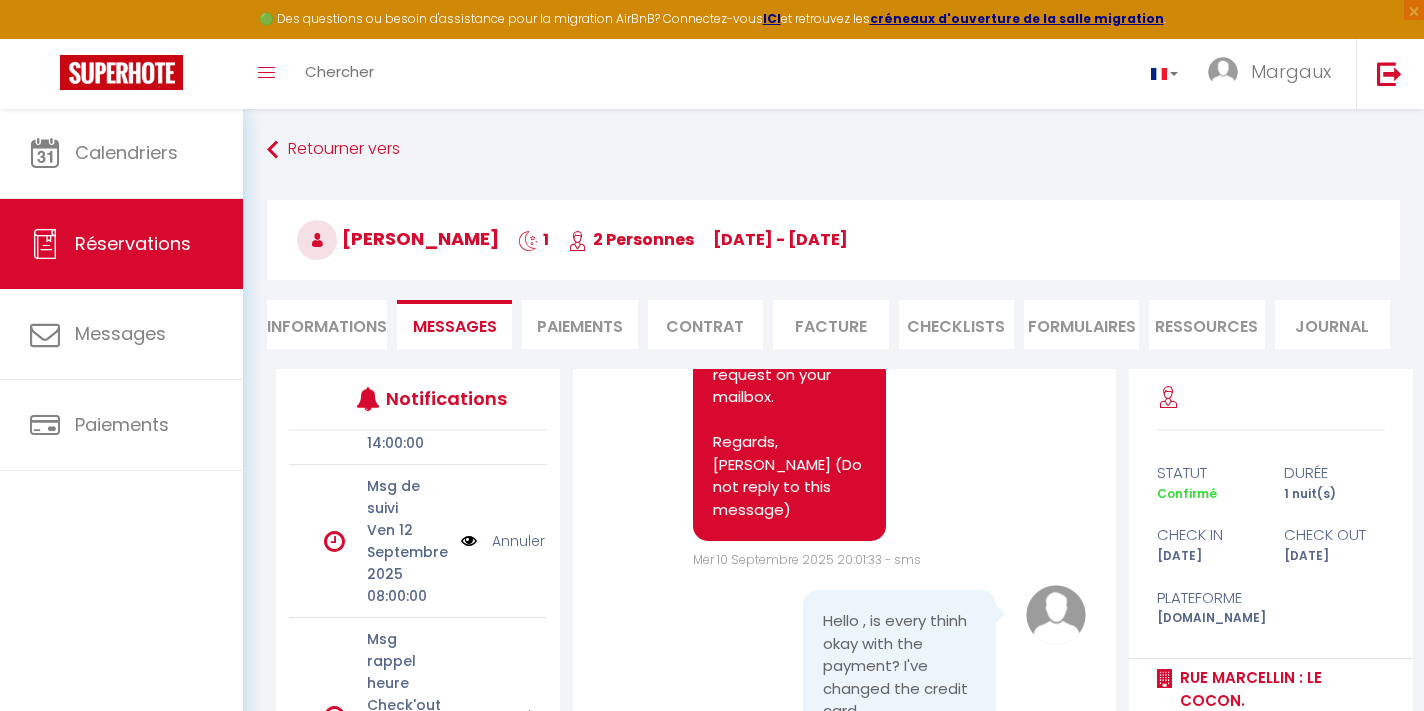
click at [1190, 319] on li "Ressources" at bounding box center [1206, 324] width 115 height 49
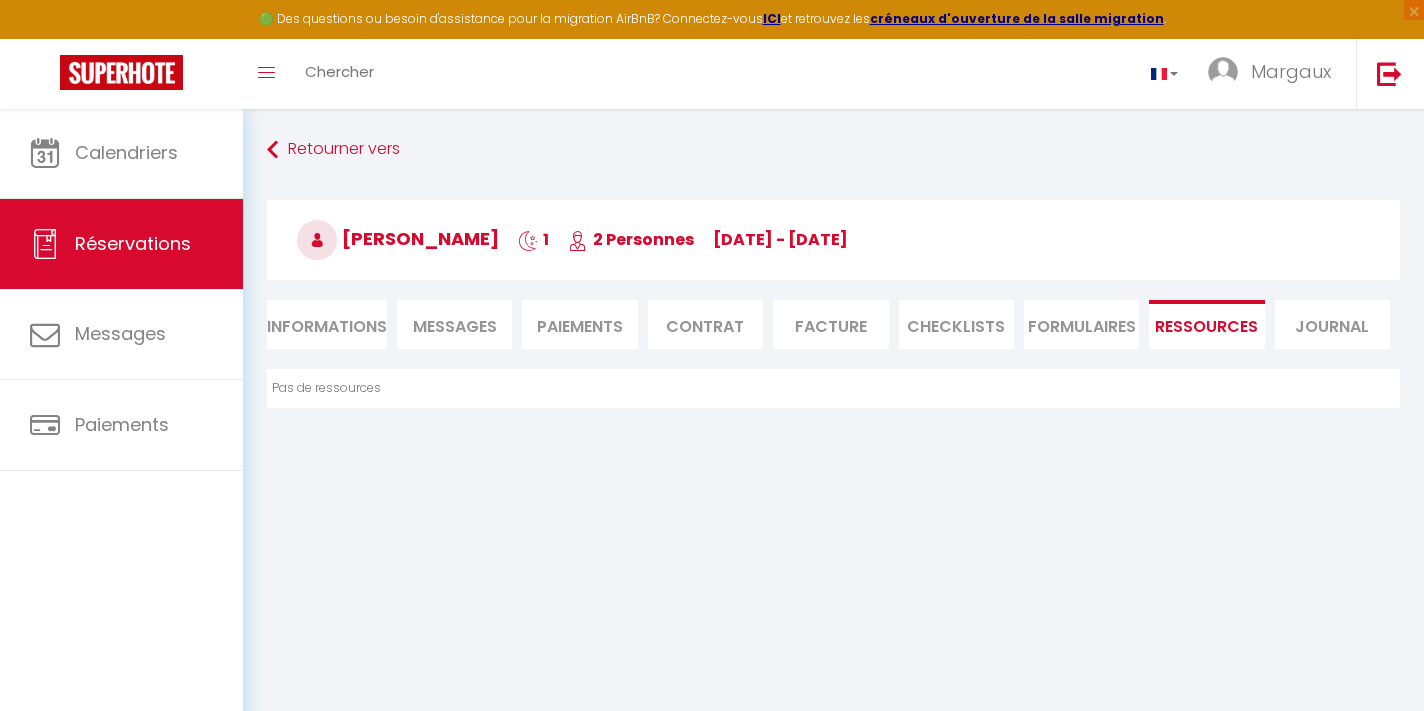
click at [461, 323] on span "Messages" at bounding box center [455, 326] width 84 height 23
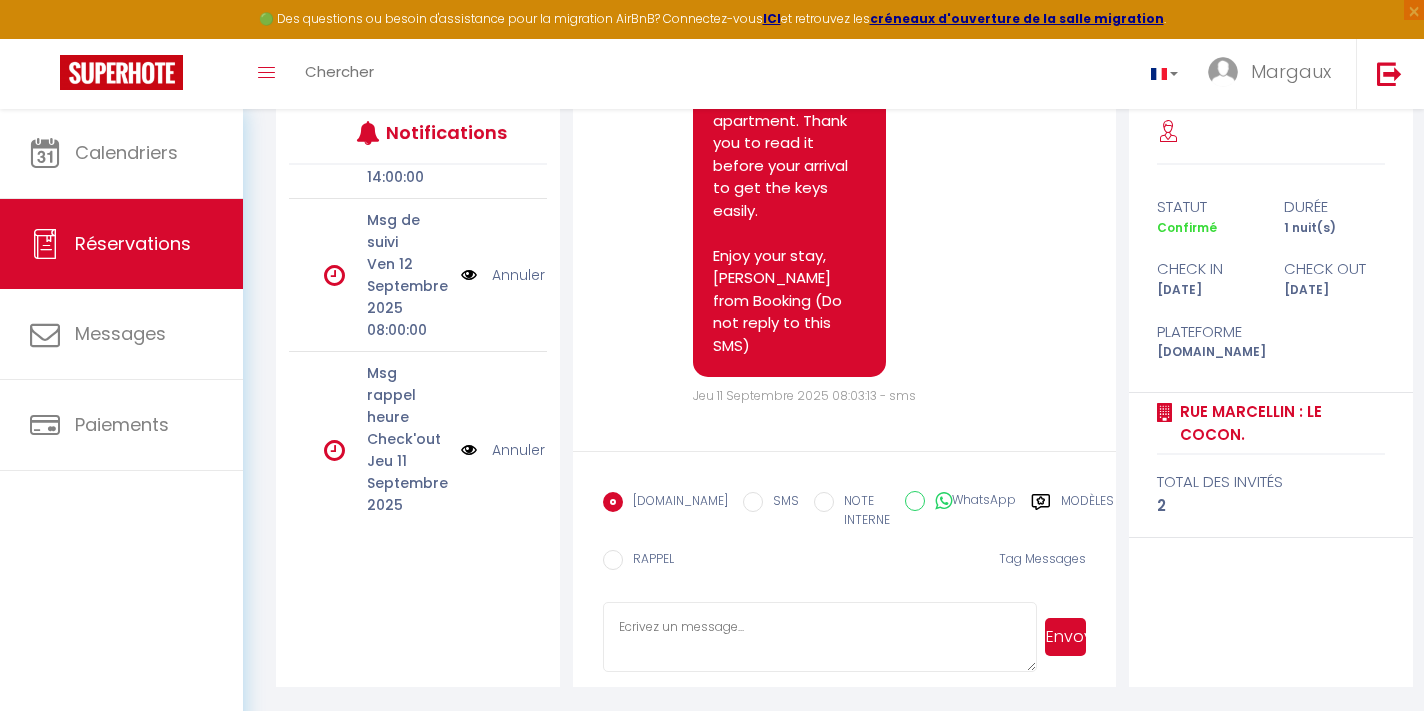
scroll to position [265, 0]
click at [776, 653] on textarea at bounding box center [820, 638] width 434 height 70
paste textarea "Hello, we have an issue the selfie with the ID we received is not your no. We w…"
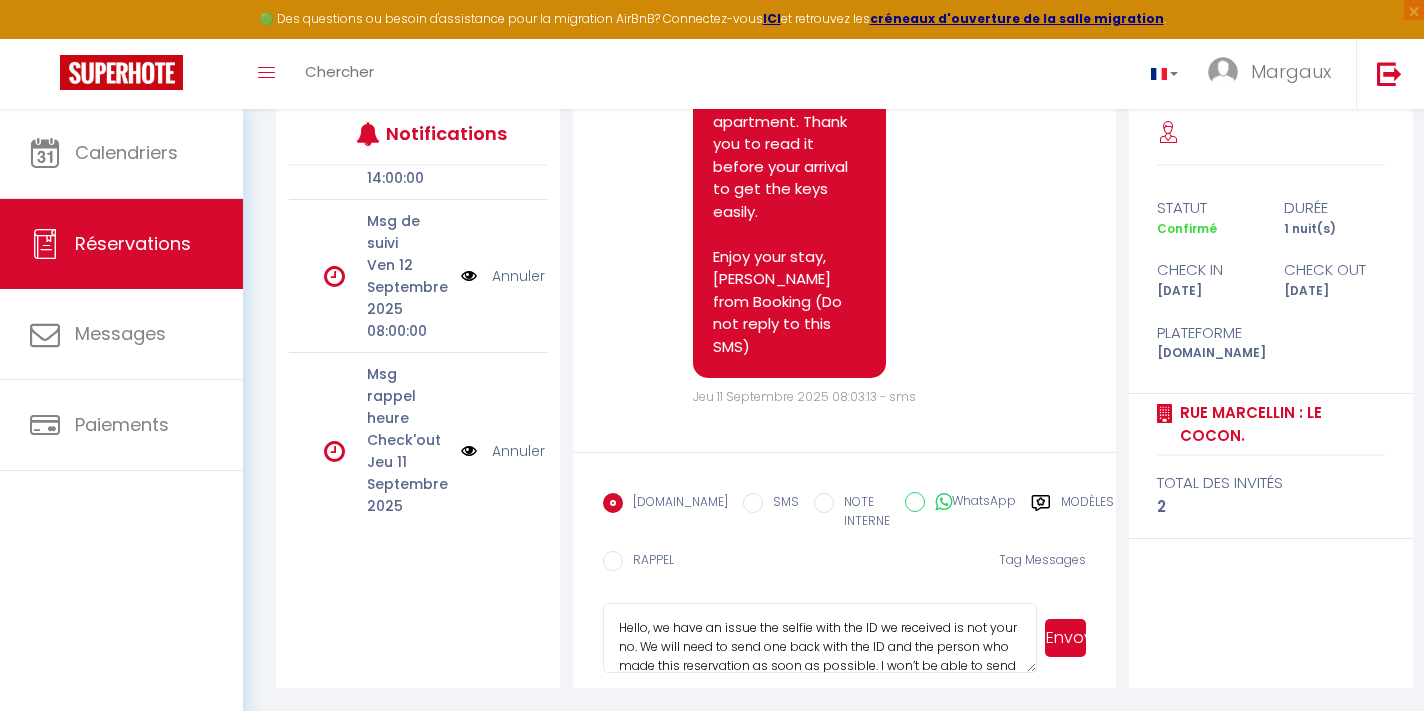
scroll to position [19, 0]
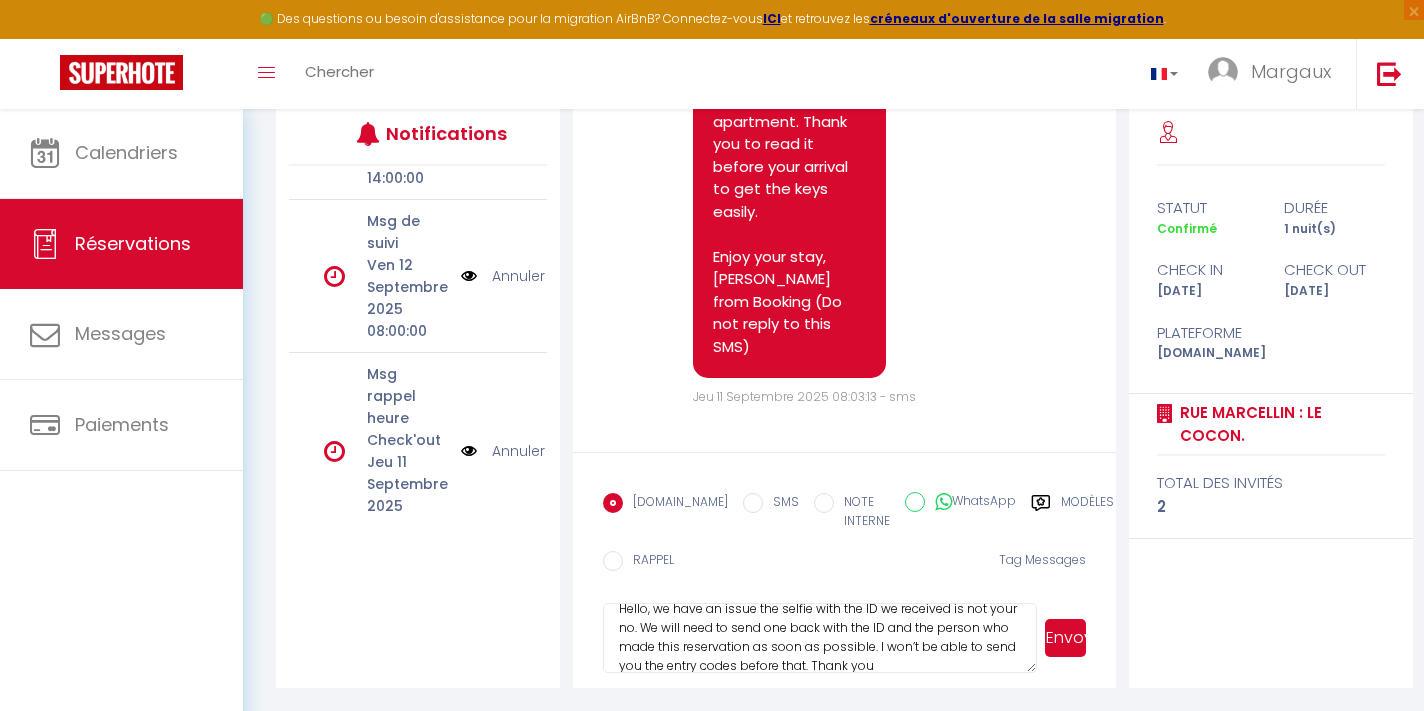
type textarea "Hello, we have an issue the selfie with the ID we received is not your no. We w…"
click at [1060, 645] on button "Envoyer" at bounding box center [1065, 638] width 41 height 38
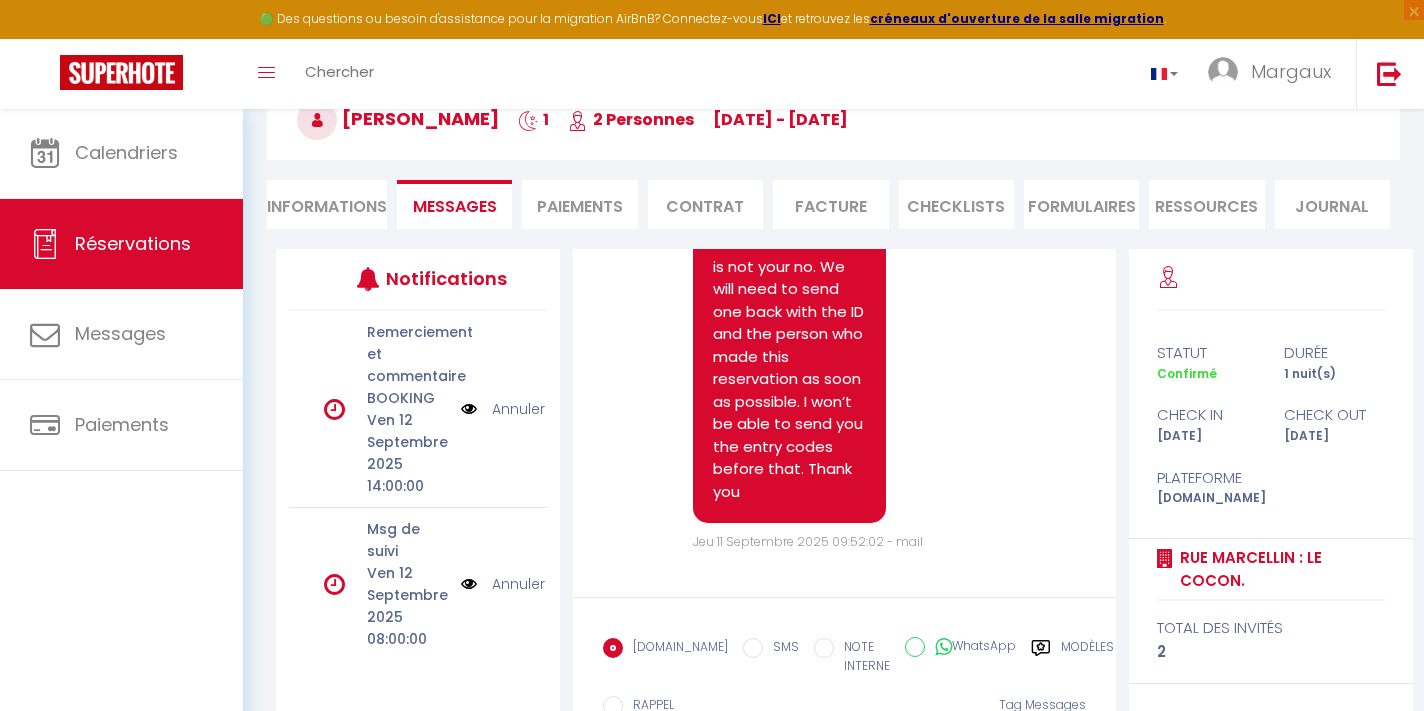
scroll to position [106, 0]
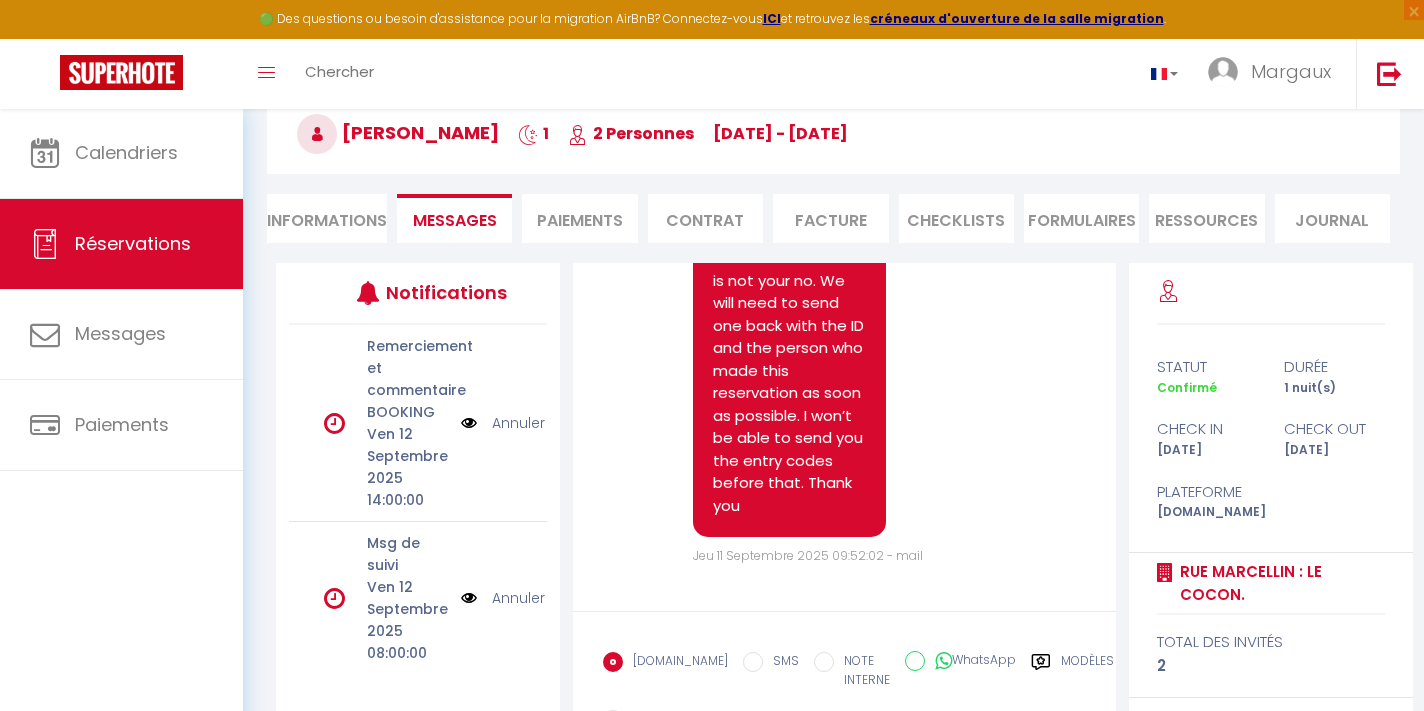
click at [373, 207] on li "Informations" at bounding box center [327, 218] width 120 height 49
select select
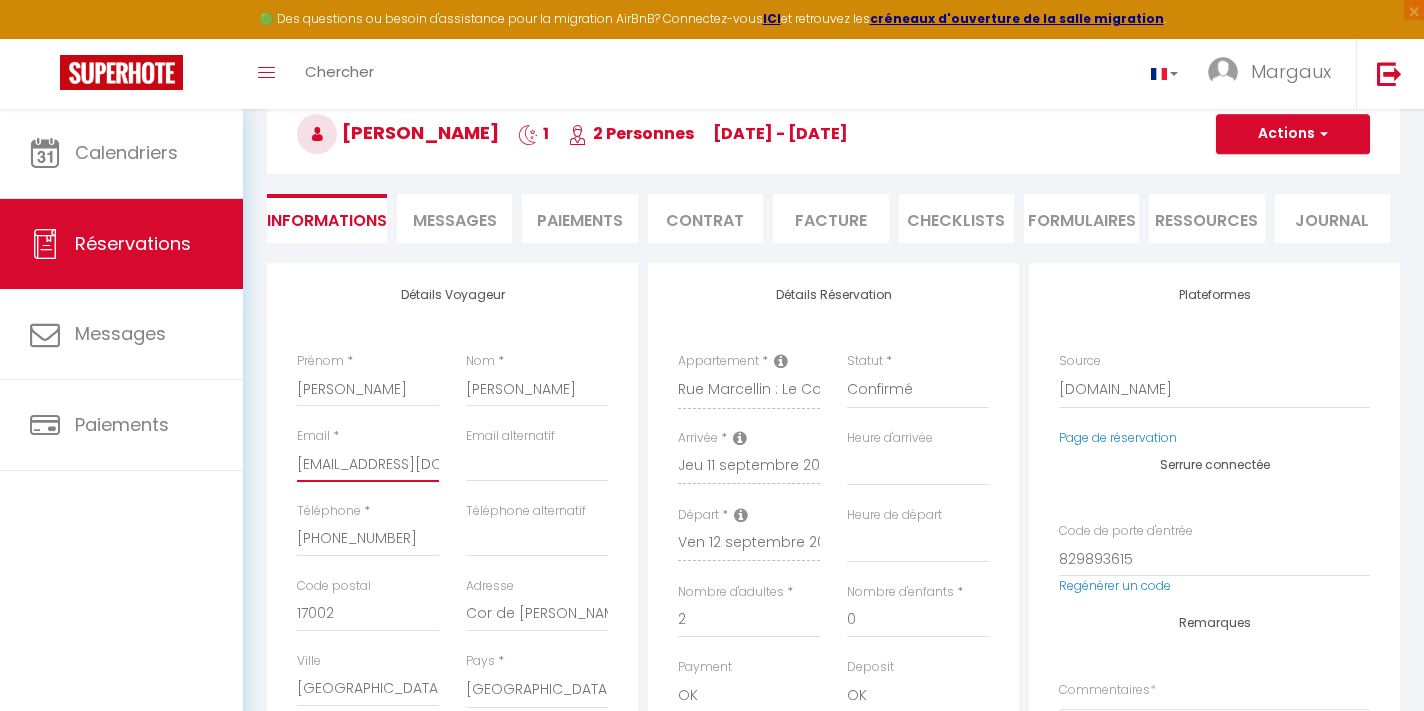
click at [298, 462] on input "ccamos.574789@guest.booking.com" at bounding box center [368, 464] width 142 height 36
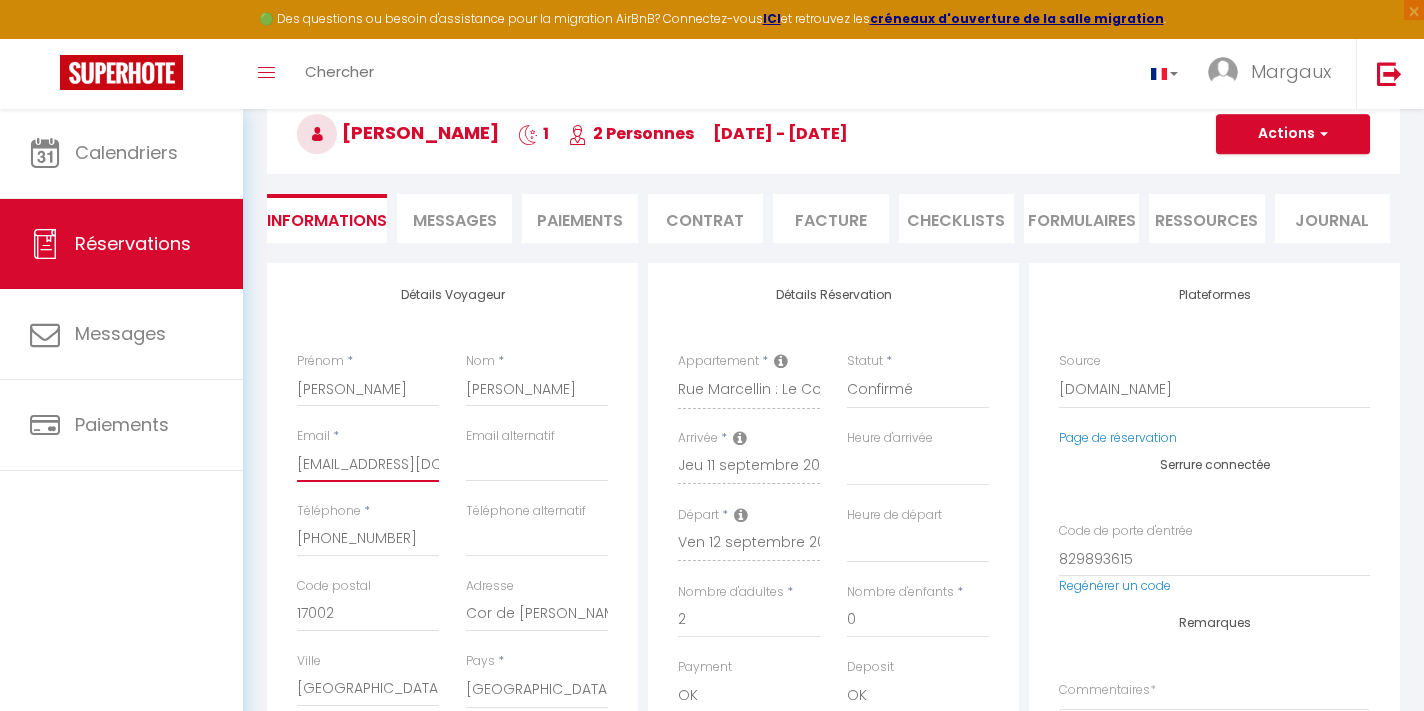
click at [298, 462] on input "ccamos.574789@guest.booking.com" at bounding box center [368, 464] width 142 height 36
select select
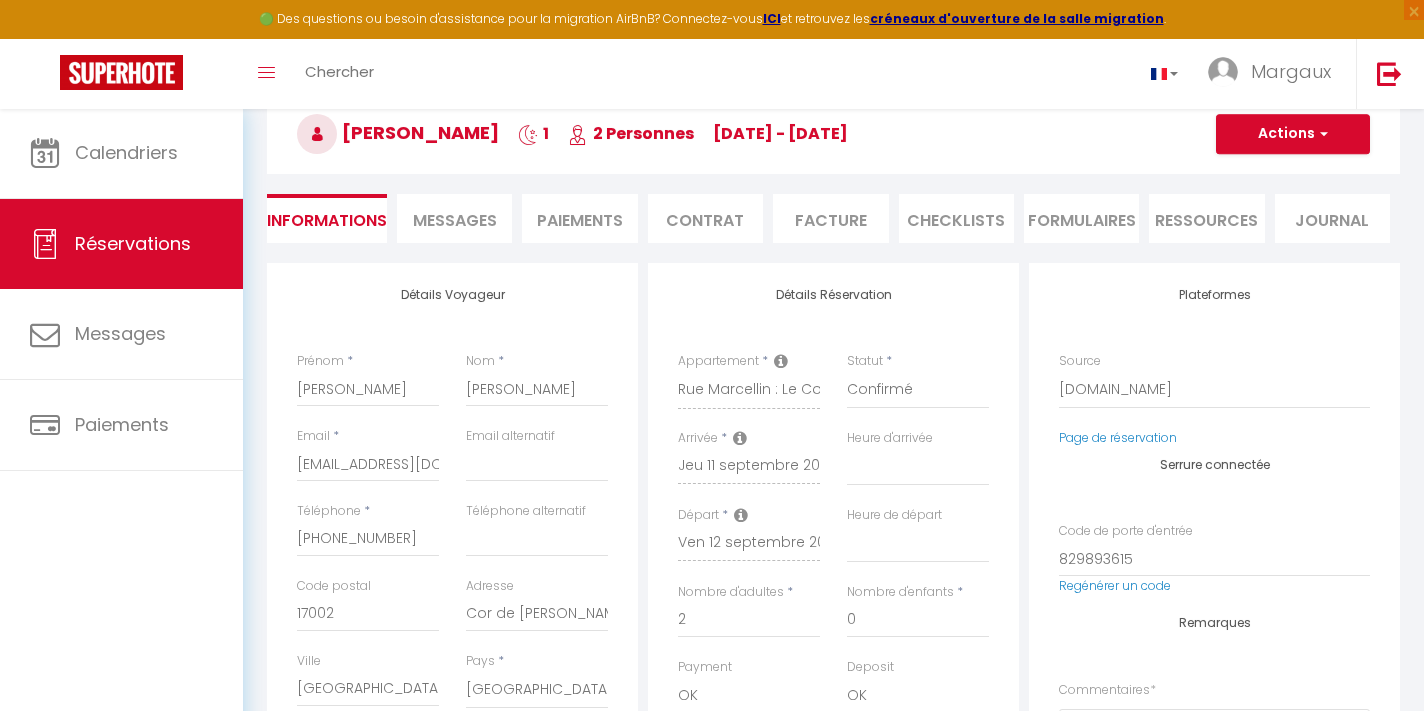
checkbox input "false"
select select
checkbox input "false"
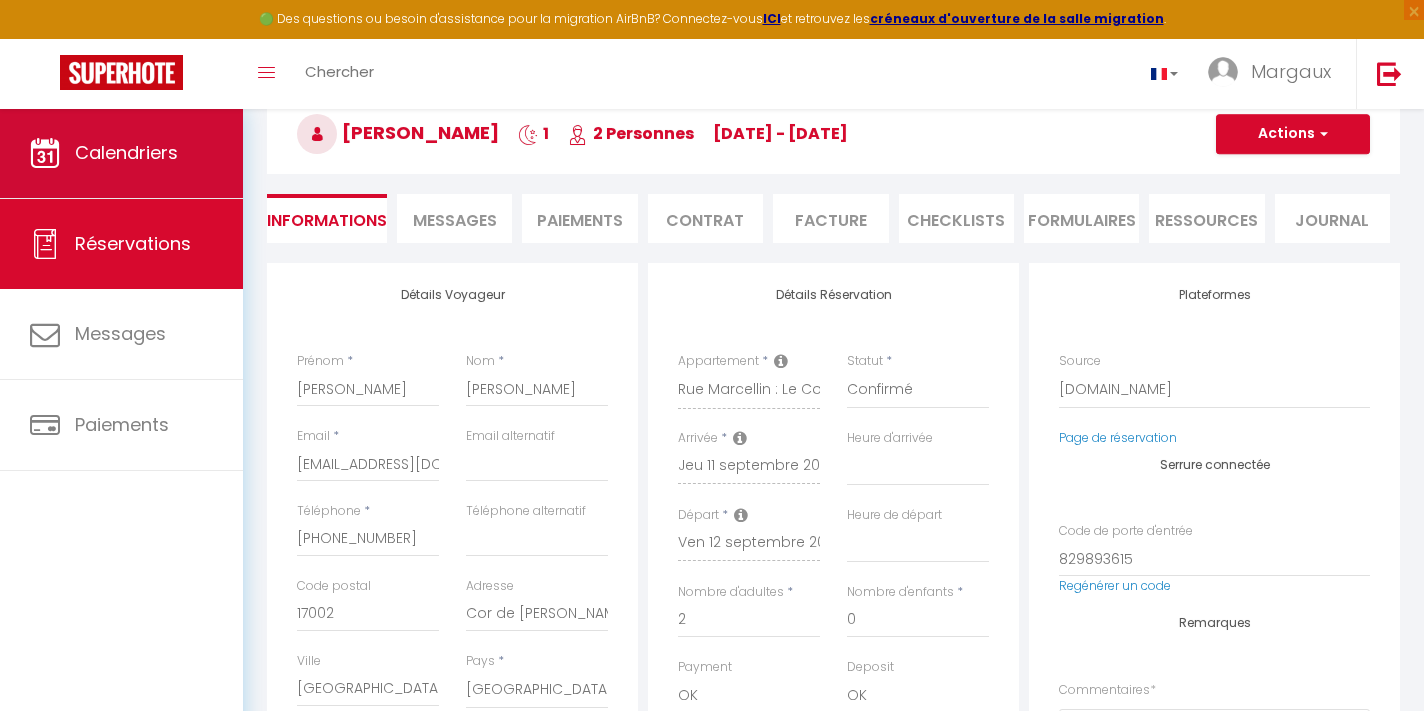
click at [190, 166] on link "Calendriers" at bounding box center [121, 153] width 243 height 90
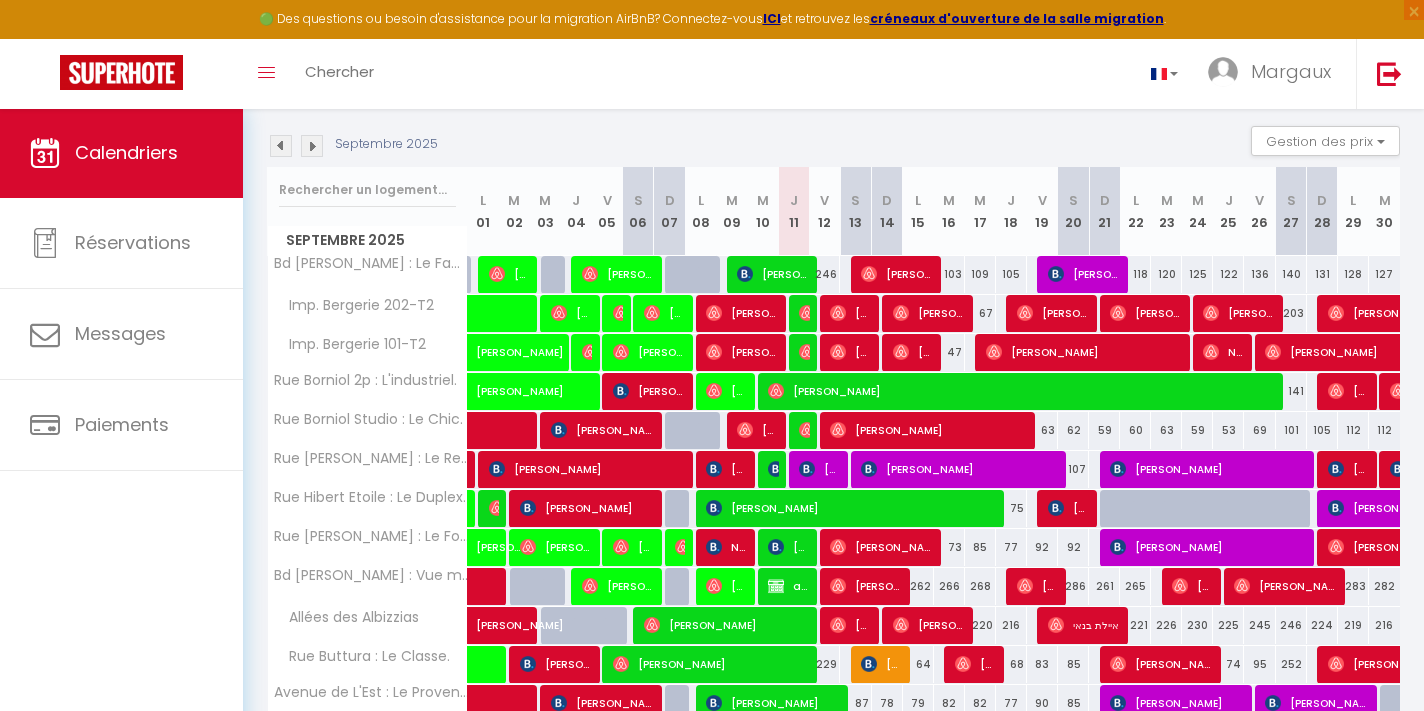
scroll to position [202, 0]
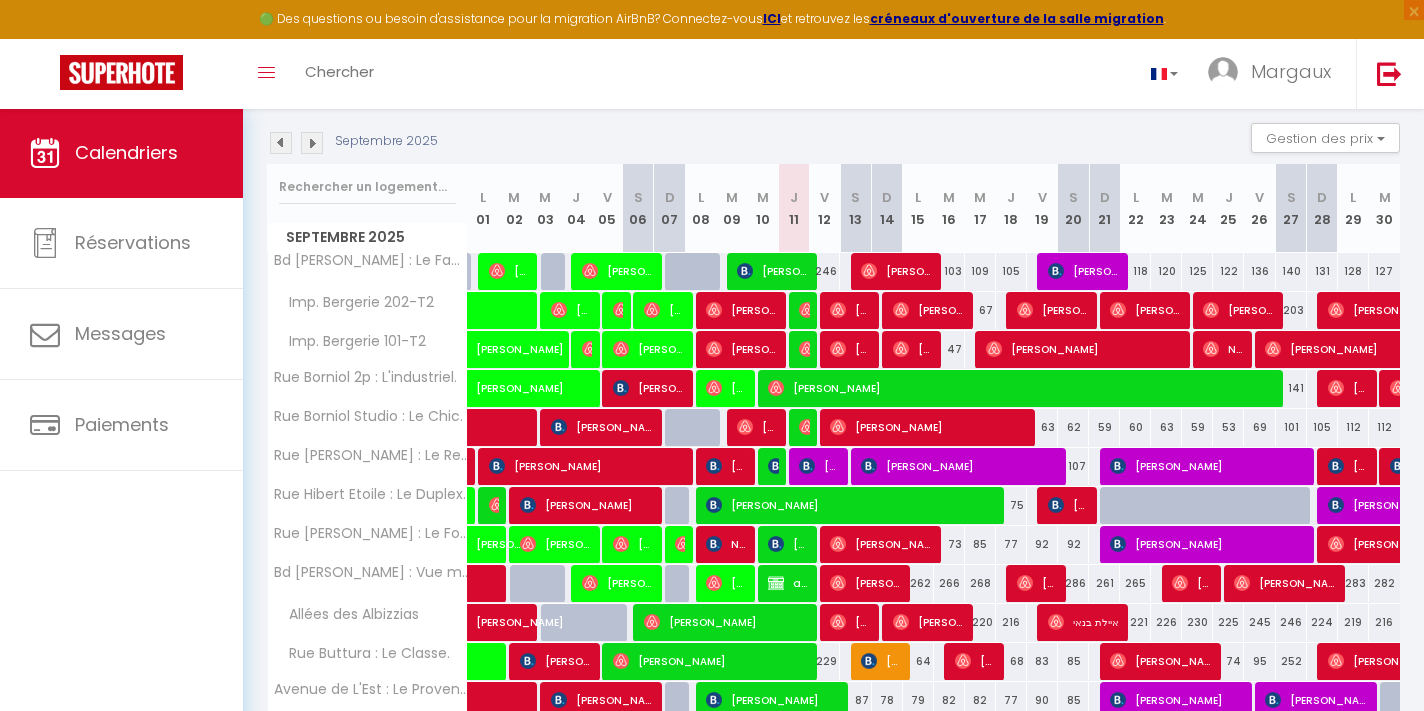
click at [966, 464] on span "Angela Martinica" at bounding box center [959, 466] width 196 height 38
select select "OK"
select select "KO"
select select "0"
select select "1"
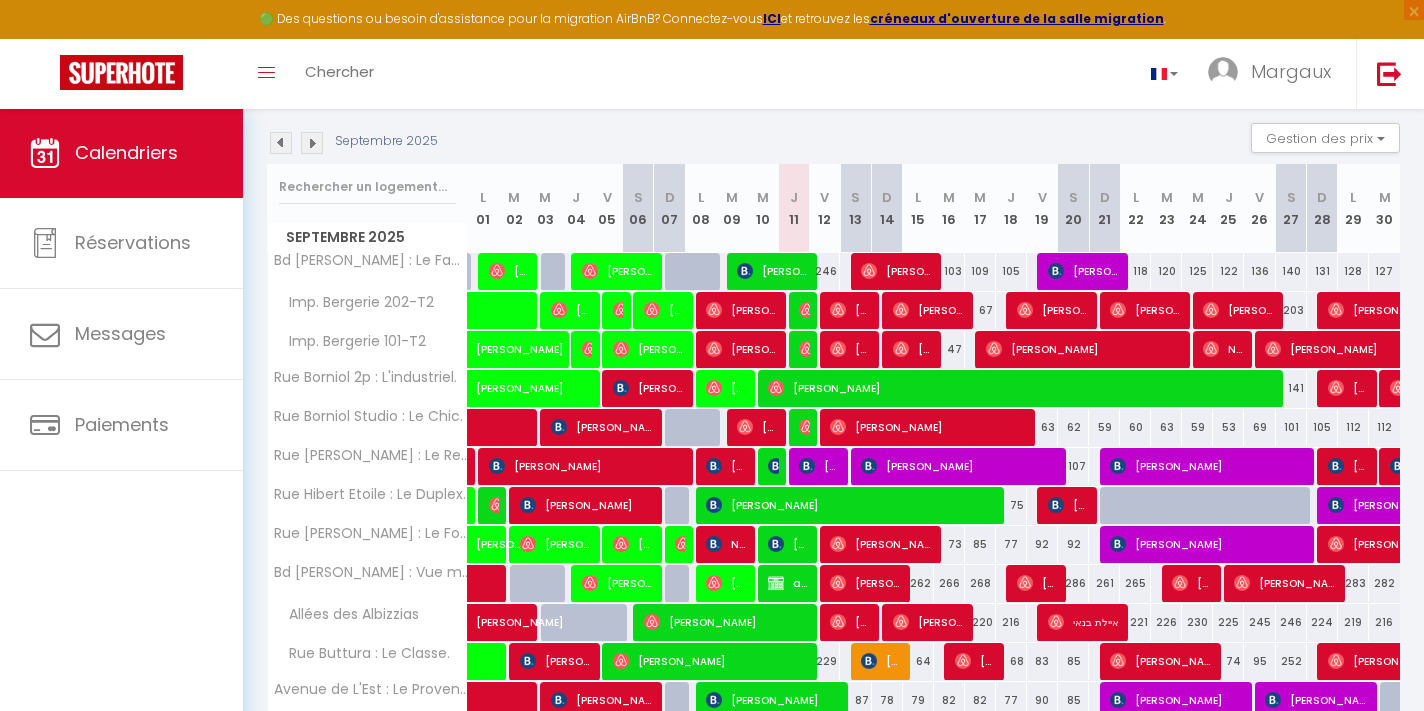
select select "1"
select select
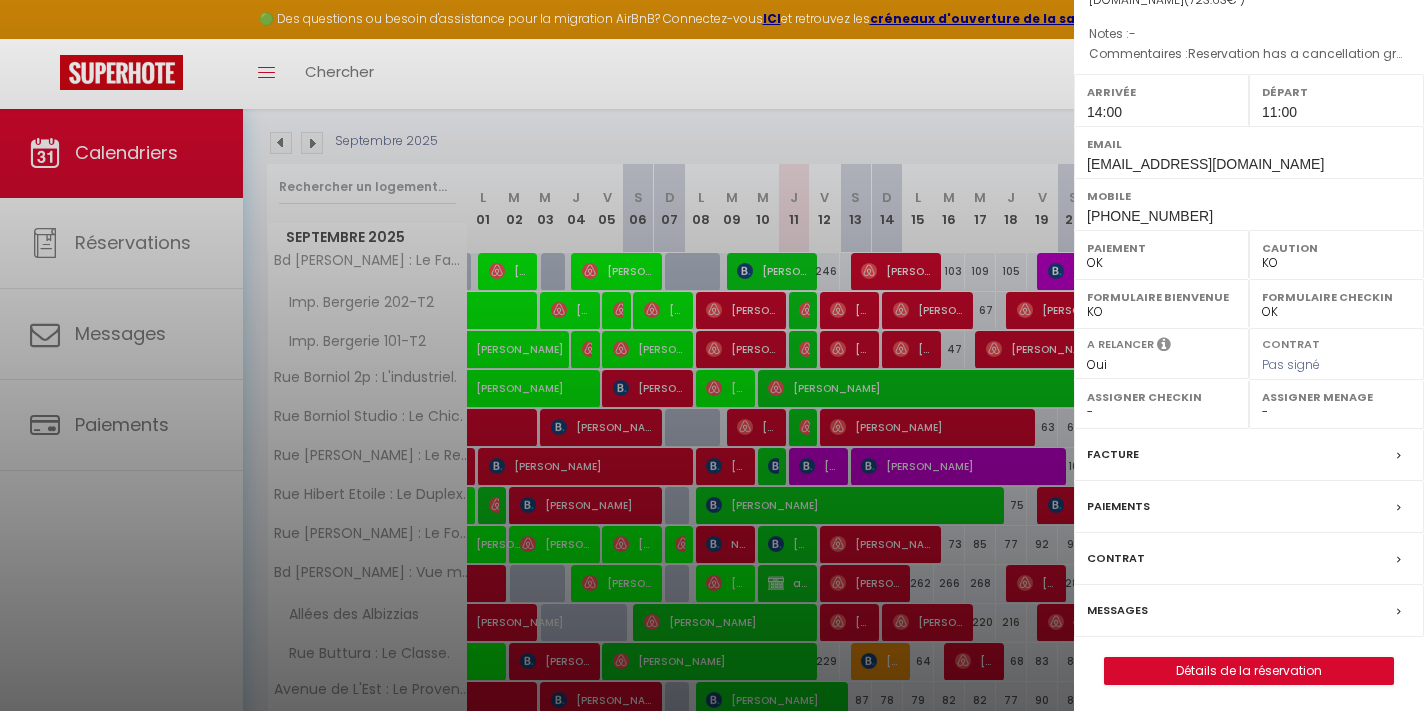
scroll to position [215, 0]
click at [1091, 164] on span "ghkhnn.375532@guest.booking.com" at bounding box center [1205, 166] width 237 height 16
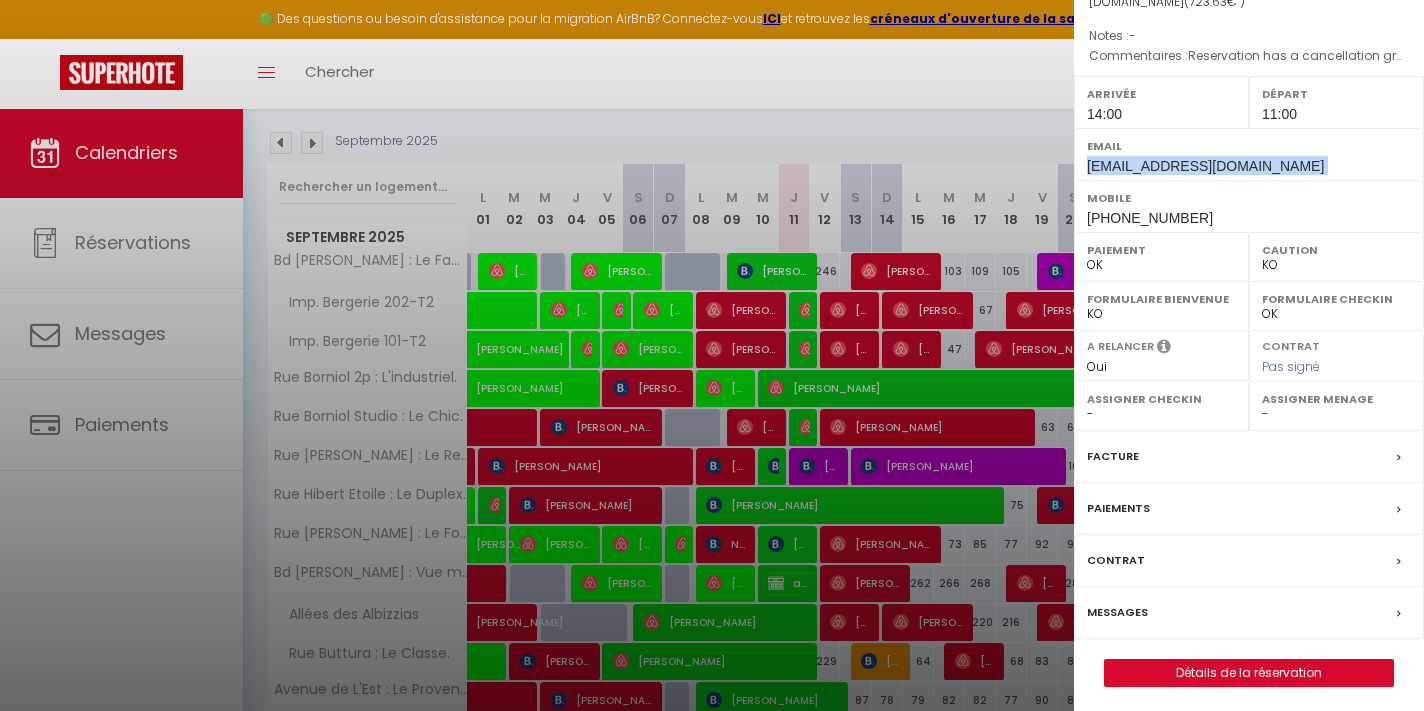
click at [1091, 164] on span "ghkhnn.375532@guest.booking.com" at bounding box center [1205, 166] width 237 height 16
copy div "ghkhnn.375532@guest.booking.com"
click at [1239, 666] on link "Détails de la réservation" at bounding box center [1249, 673] width 288 height 26
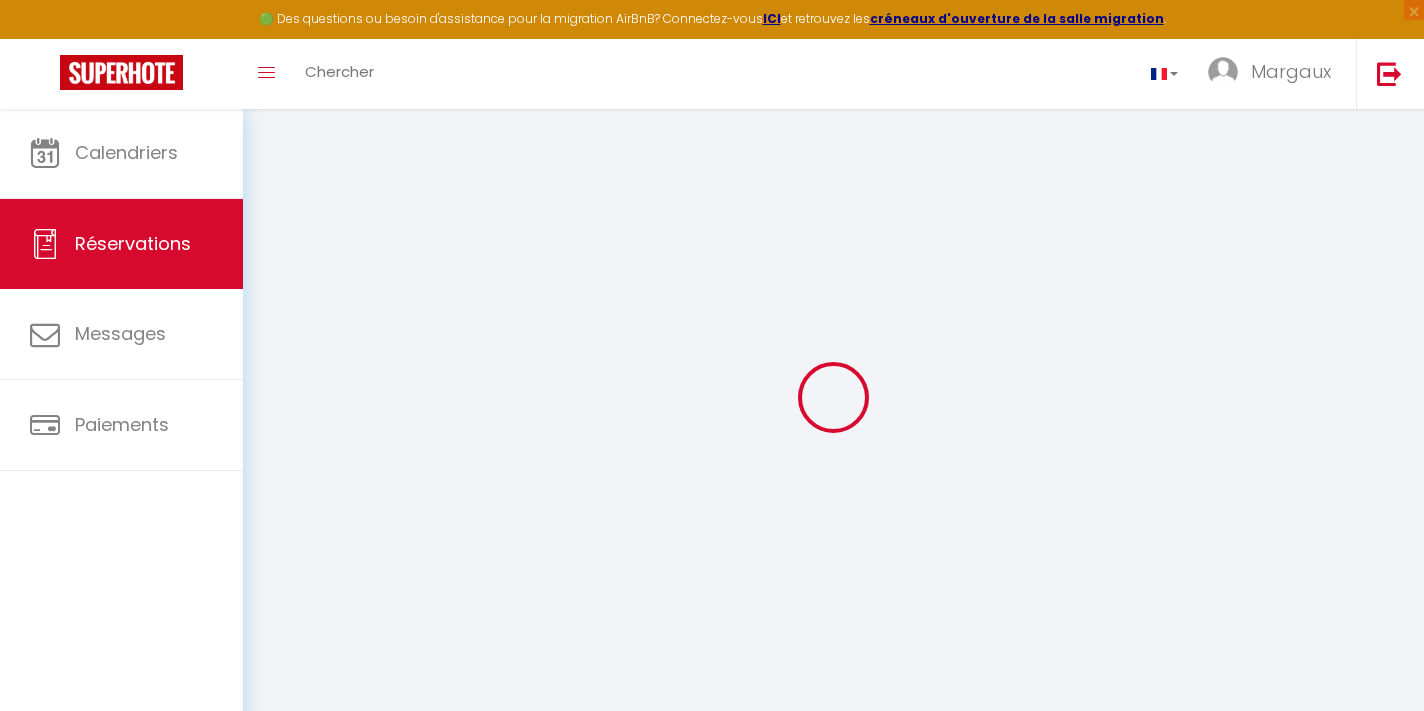
select select
checkbox input "true"
select select
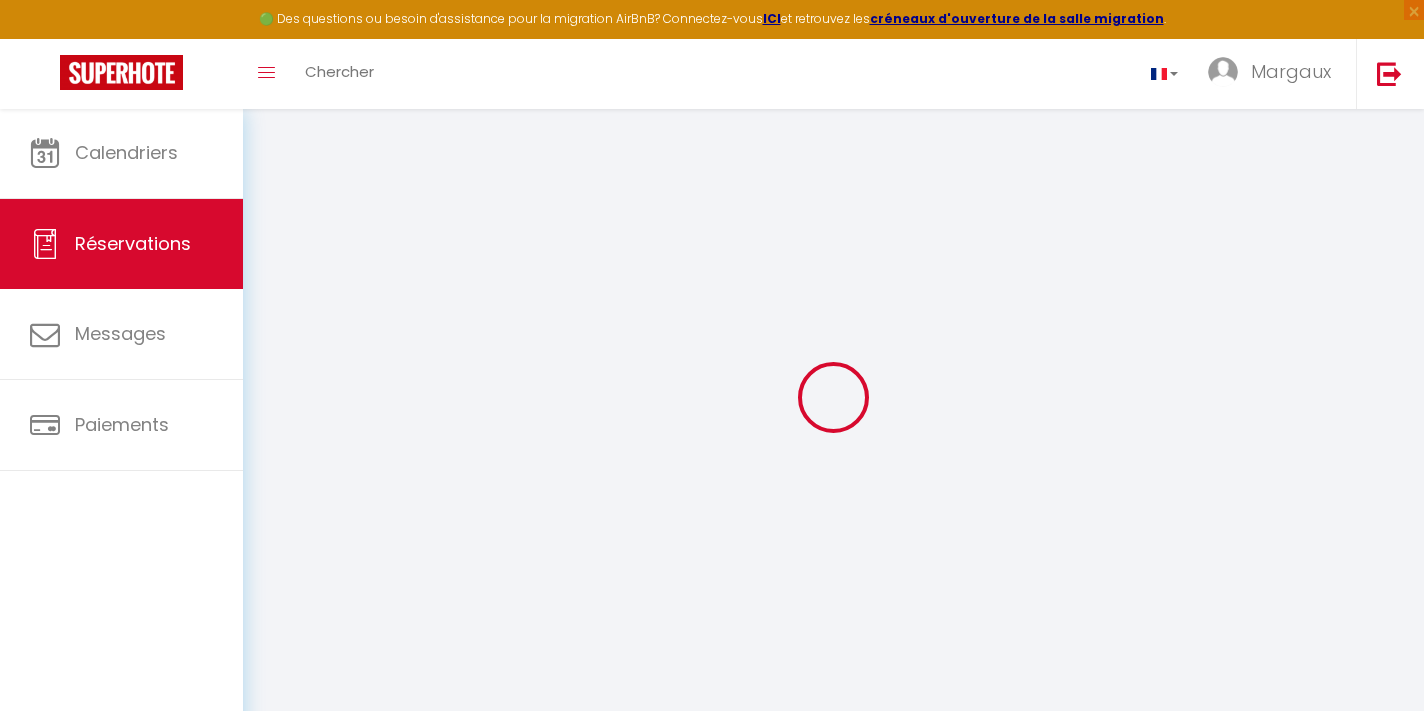
checkbox input "true"
type textarea "Reservation has a cancellation grace period. Do not charge if cancelled before …"
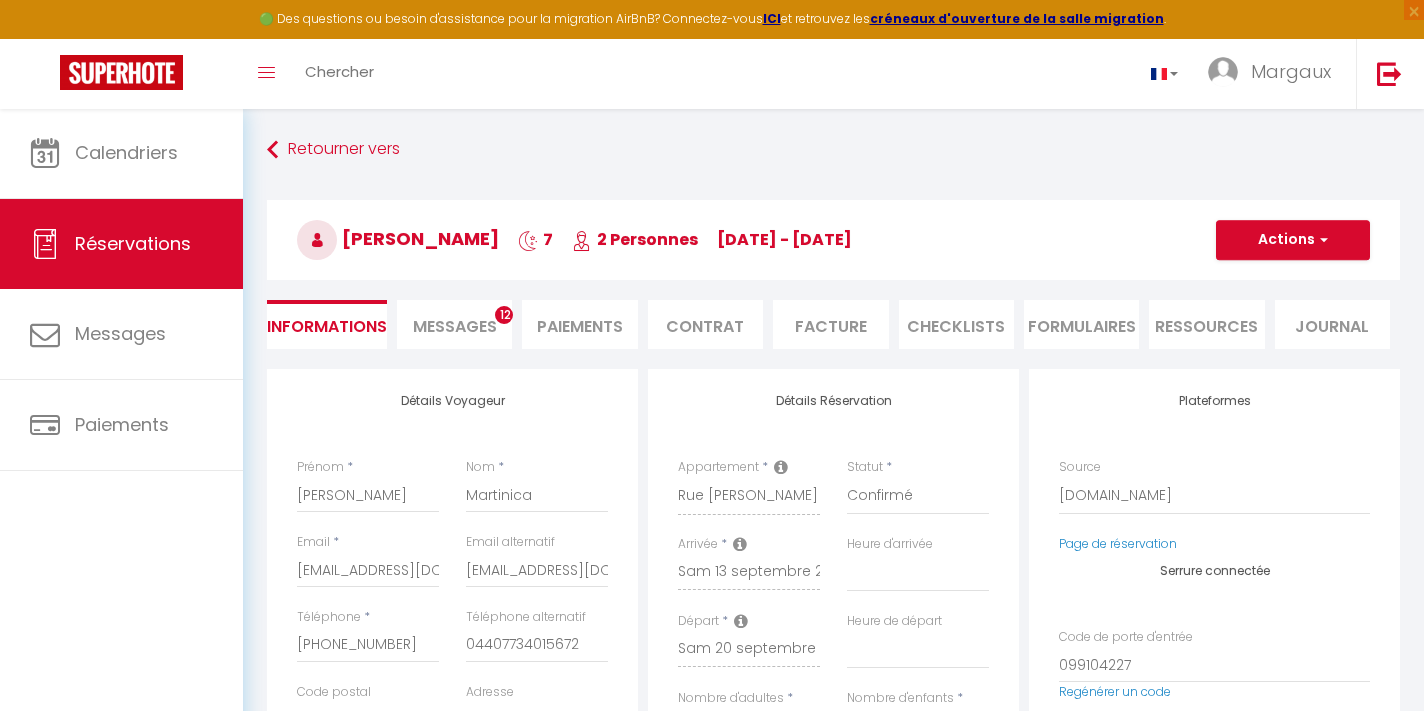
type input "55"
type input "14.98"
select select
checkbox input "true"
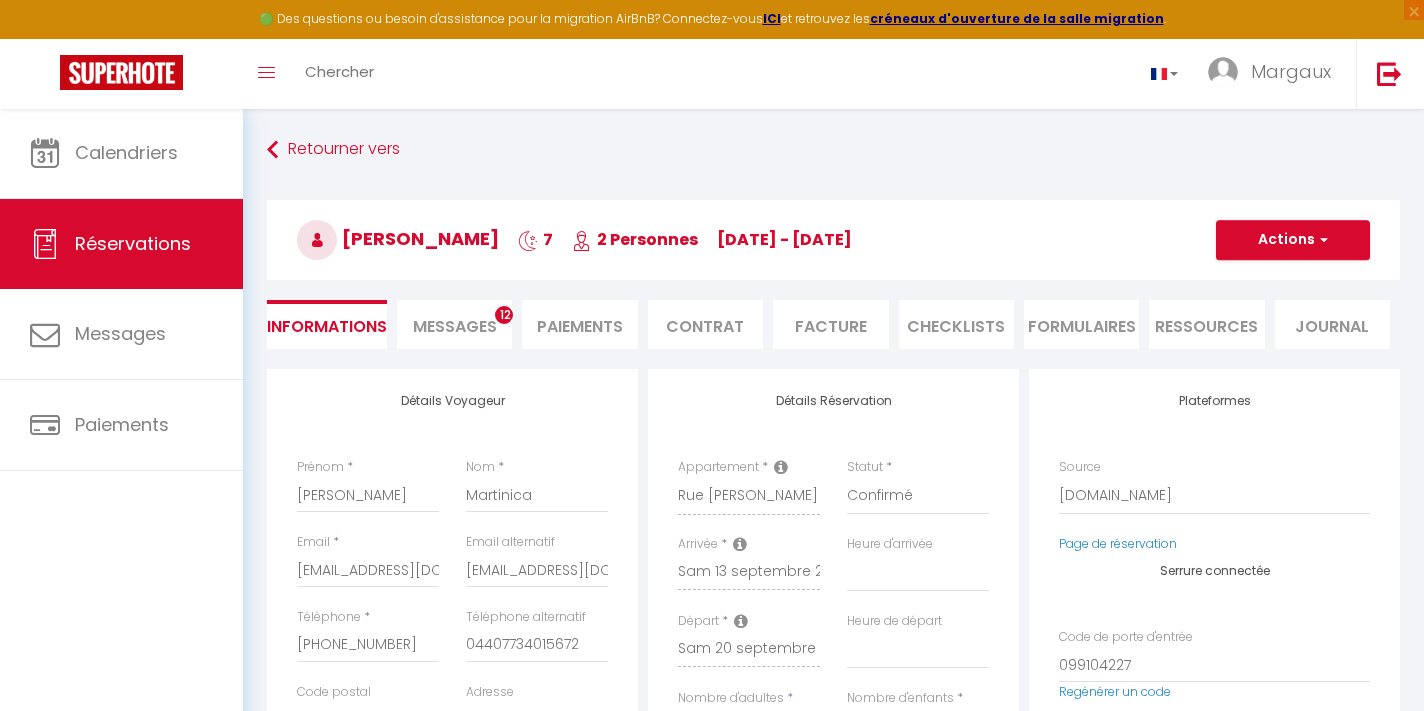
select select "14:00"
select select "11:00"
click at [1192, 319] on li "Ressources" at bounding box center [1206, 324] width 115 height 49
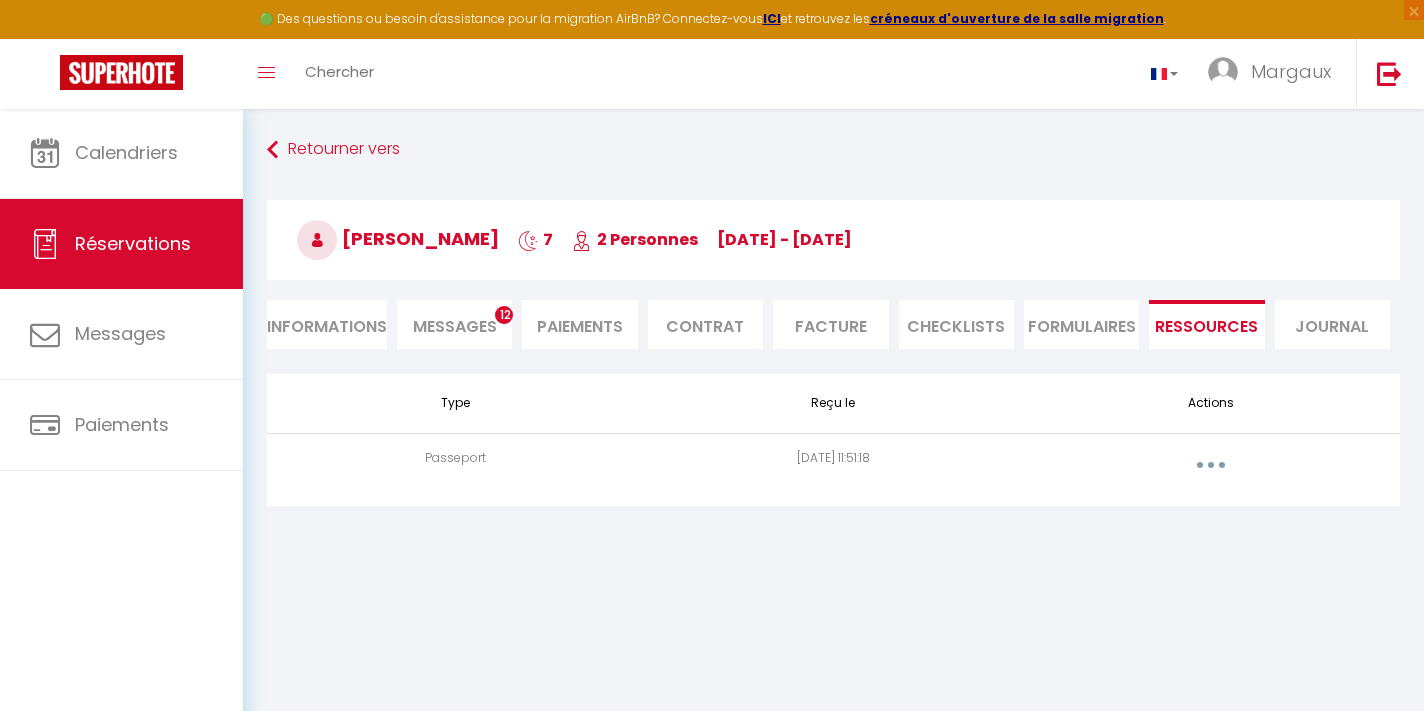
click at [1222, 461] on button "button" at bounding box center [1211, 465] width 56 height 32
click at [1170, 501] on link "Voir le document" at bounding box center [1158, 510] width 149 height 34
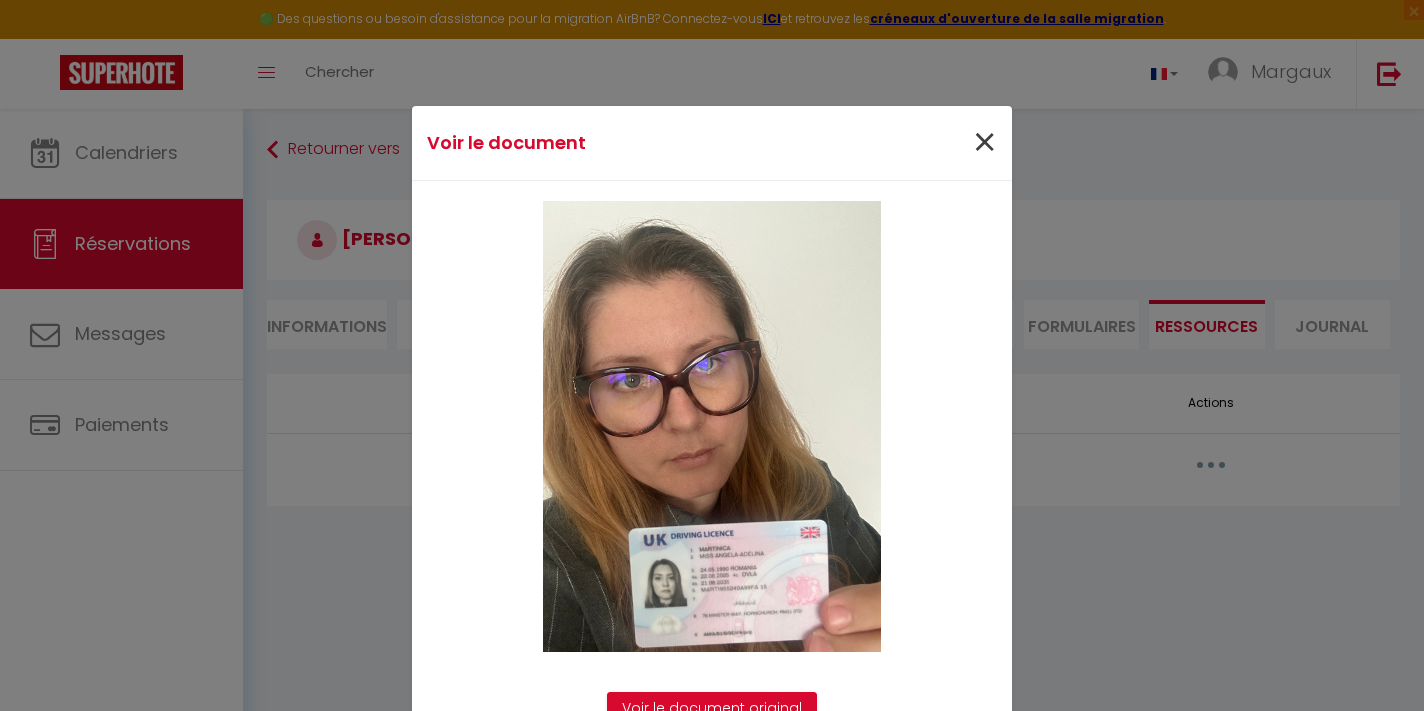
click at [975, 143] on span "×" at bounding box center [984, 143] width 25 height 60
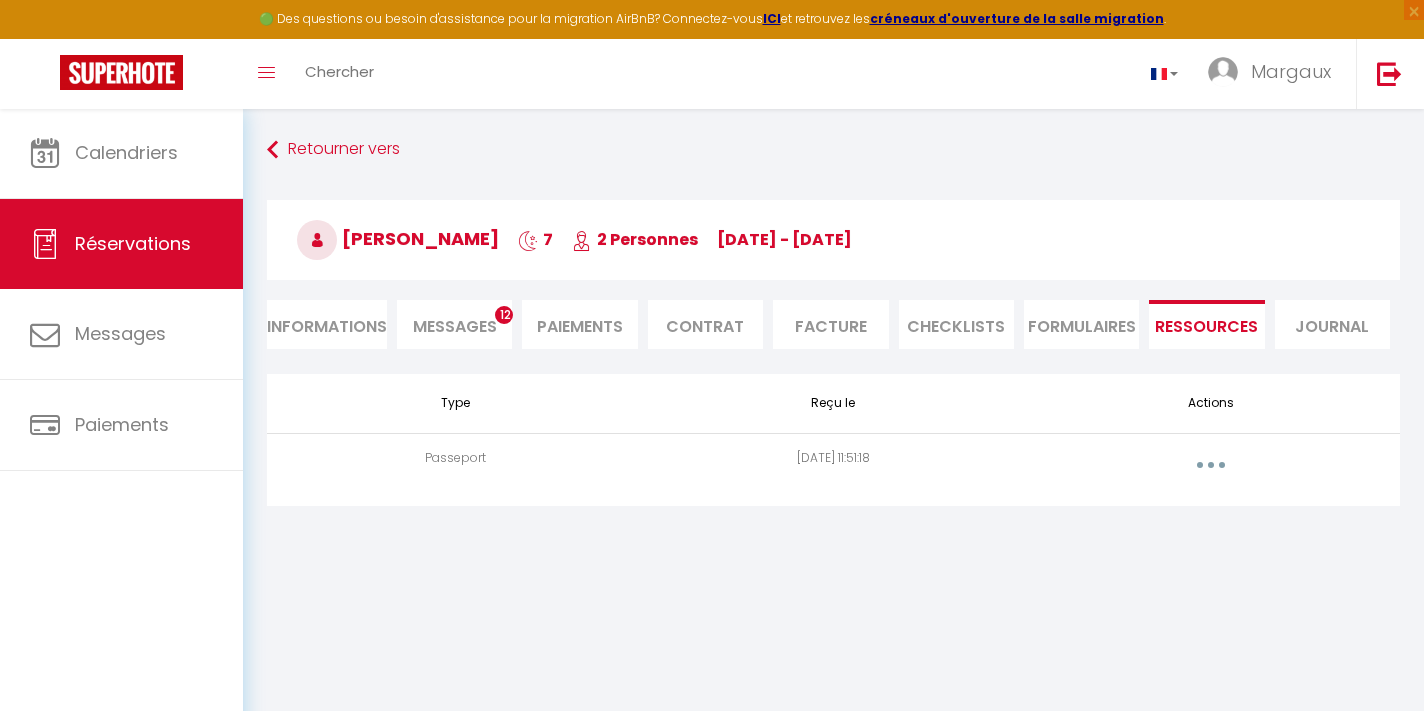
click at [482, 314] on li "Messages 12" at bounding box center [454, 324] width 115 height 49
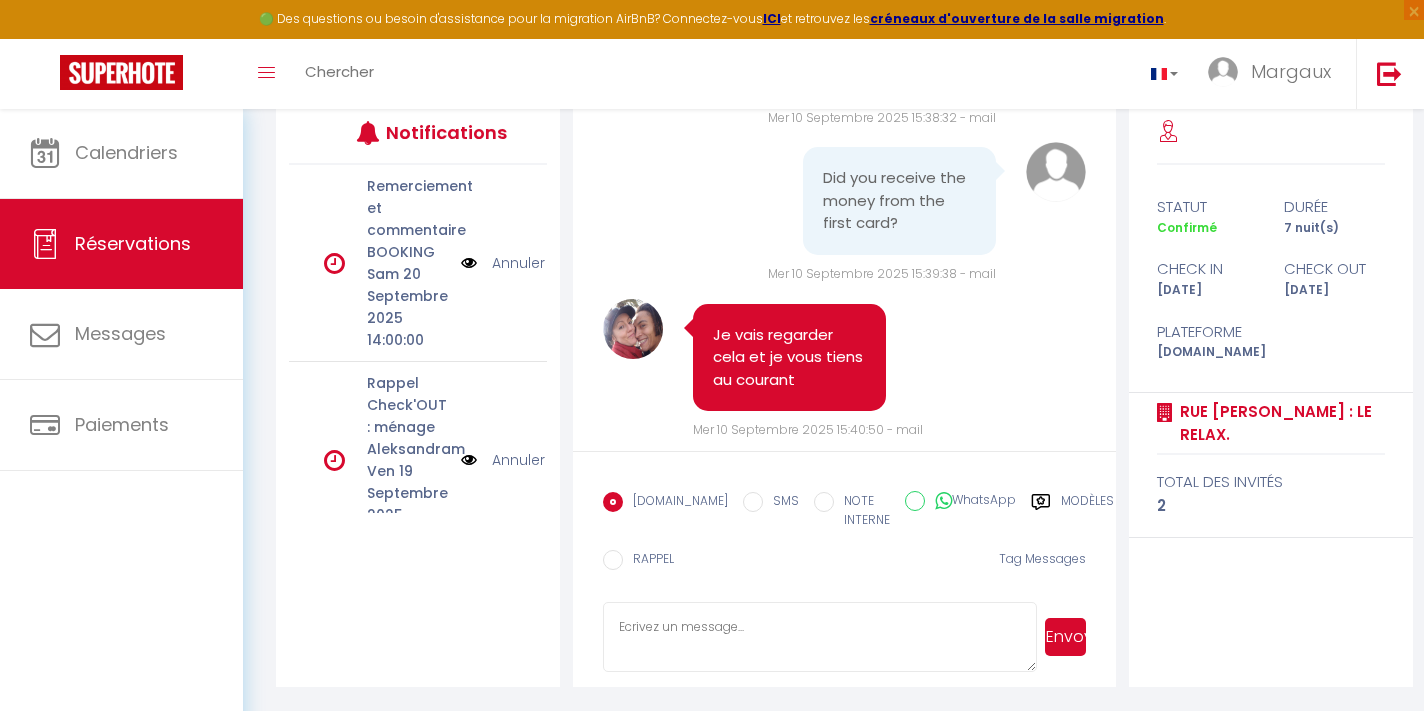
scroll to position [265, 0]
click at [736, 615] on textarea at bounding box center [820, 638] width 434 height 70
type textarea "B"
paste textarea "Hello Angela, after verification, we have indeed received the payment in one go…"
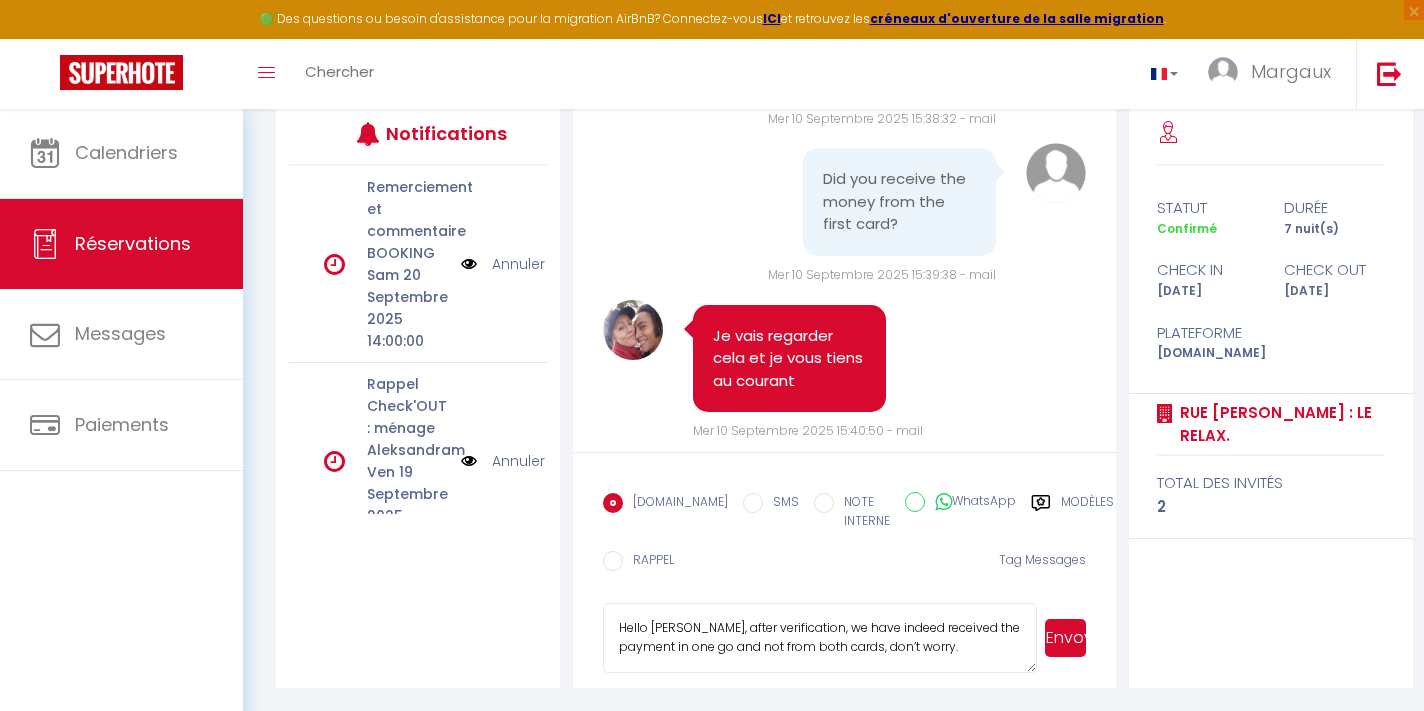
type textarea "Hello Angela, after verification, we have indeed received the payment in one go…"
click at [1069, 635] on button "Envoyer" at bounding box center [1065, 638] width 41 height 38
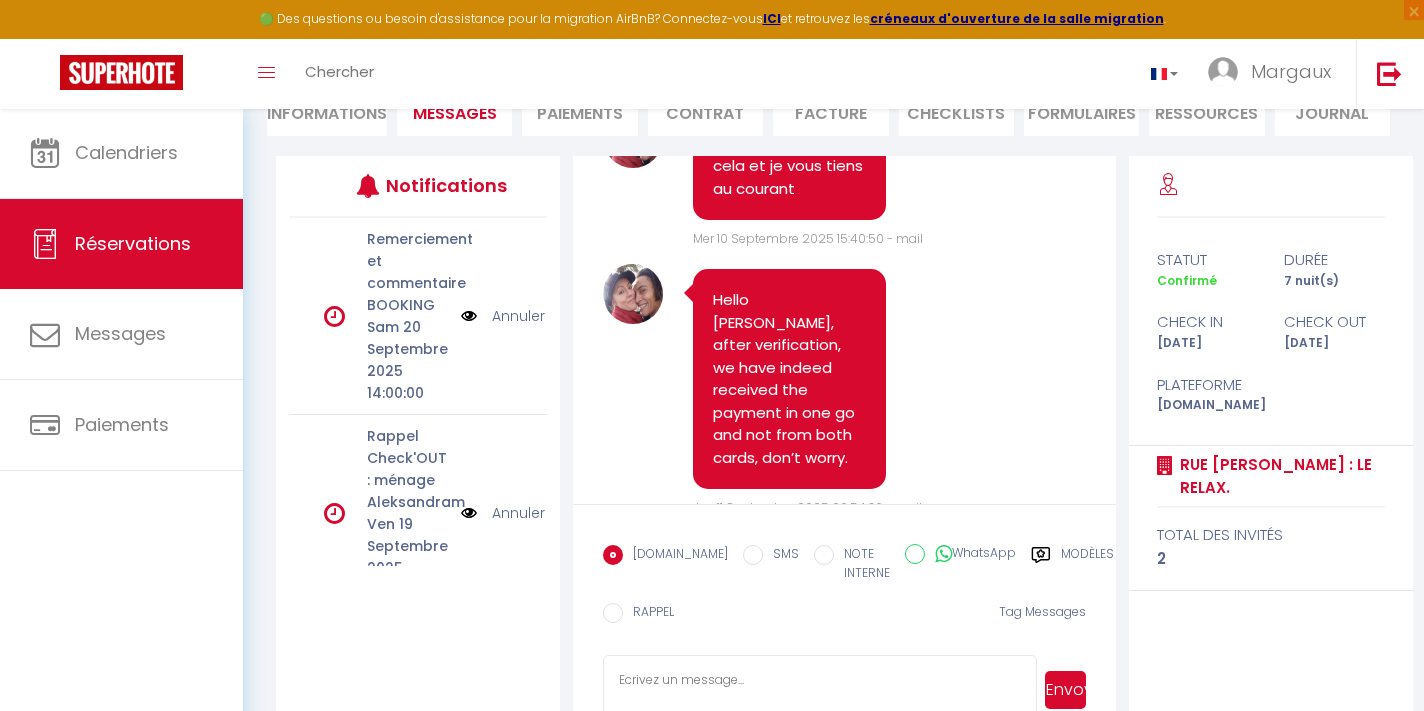
scroll to position [8536, 0]
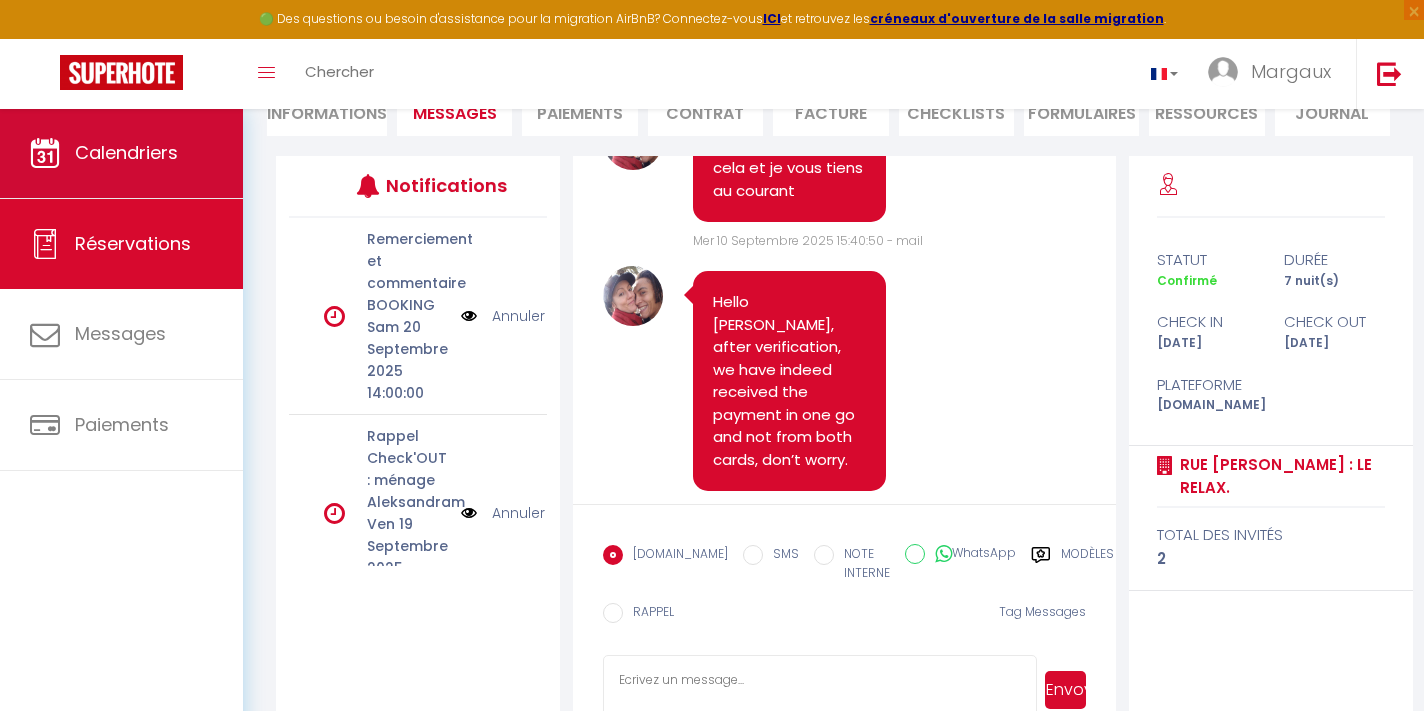
click at [204, 147] on link "Calendriers" at bounding box center [121, 153] width 243 height 90
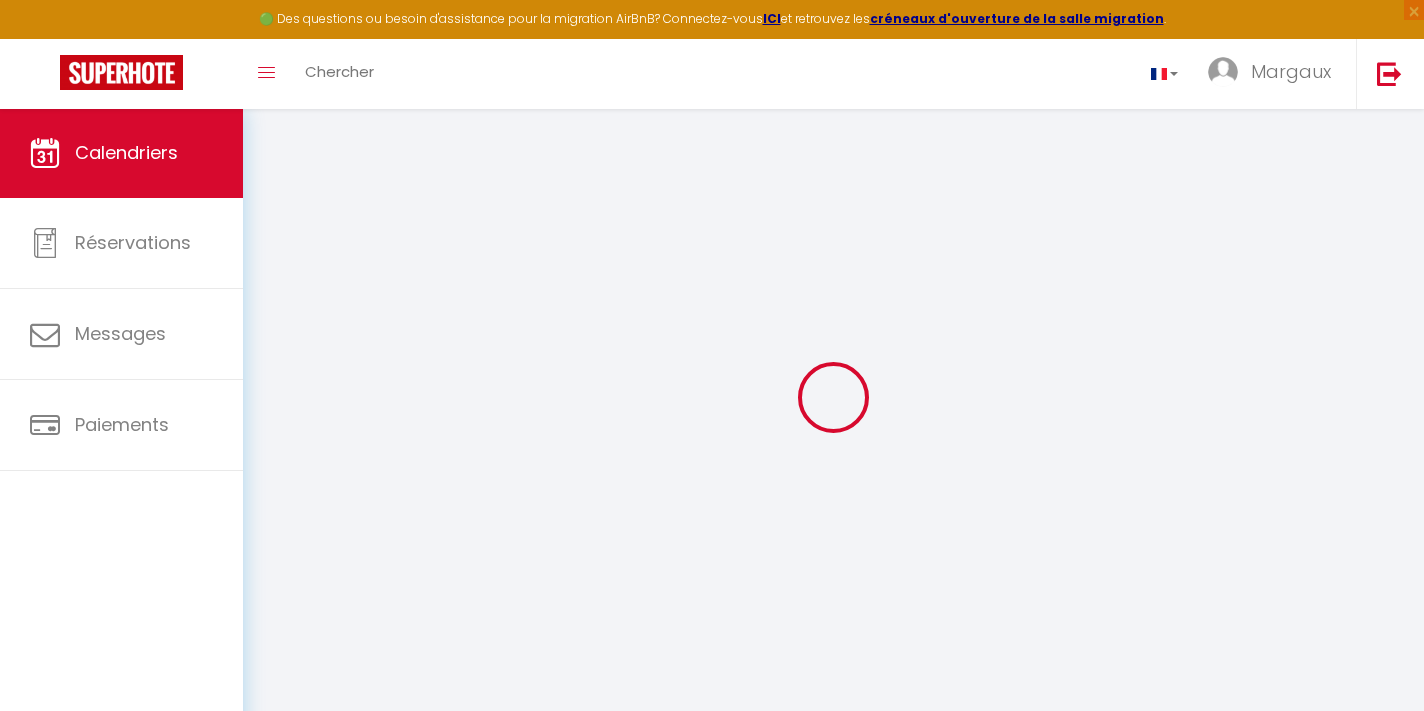
select select
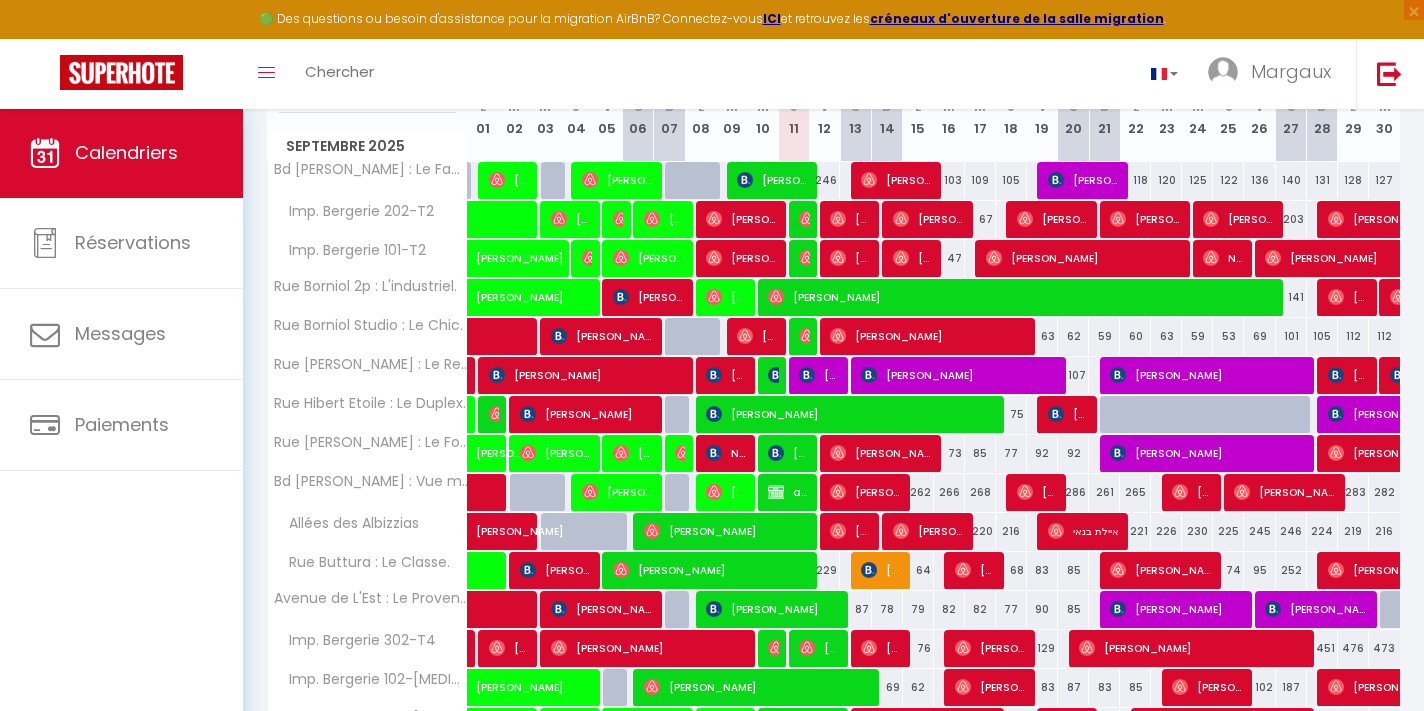
scroll to position [296, 0]
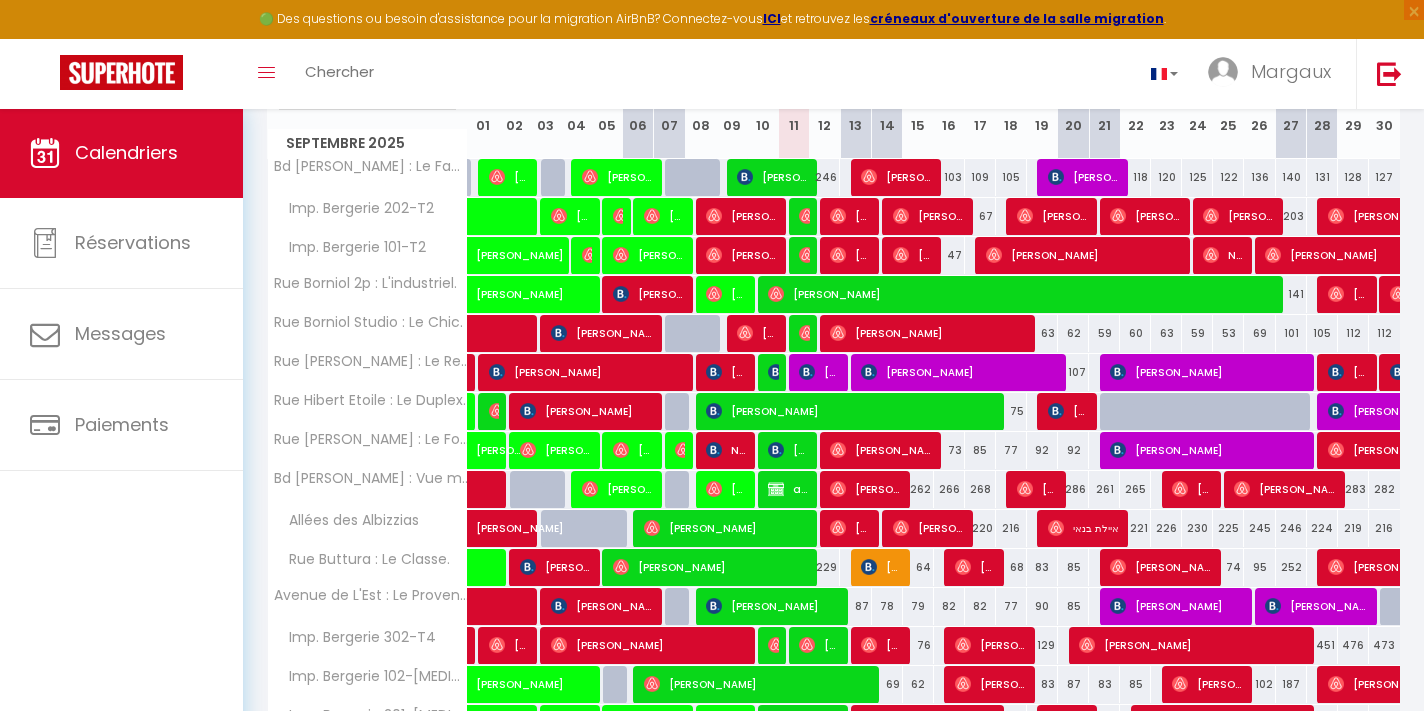
click at [822, 372] on span "carola vitali" at bounding box center [819, 372] width 41 height 38
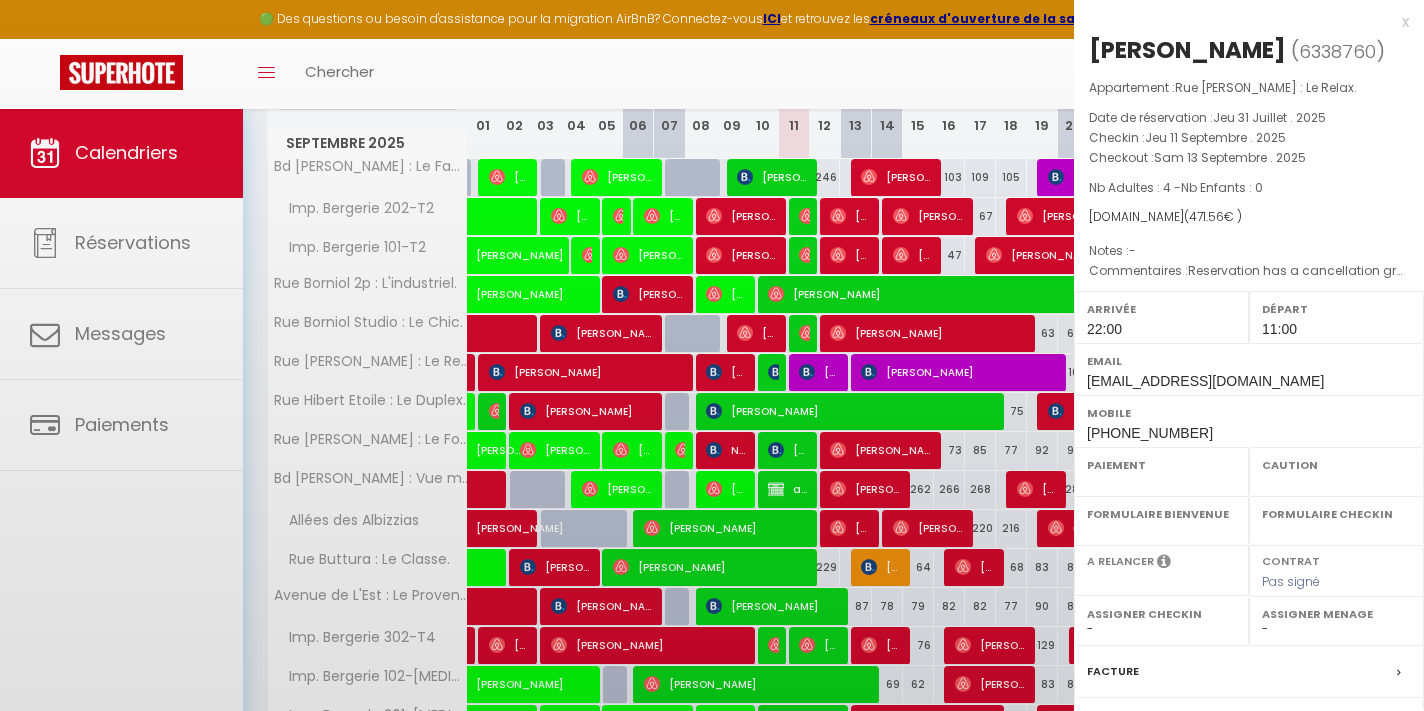
select select "OK"
select select "KO"
select select "0"
select select "1"
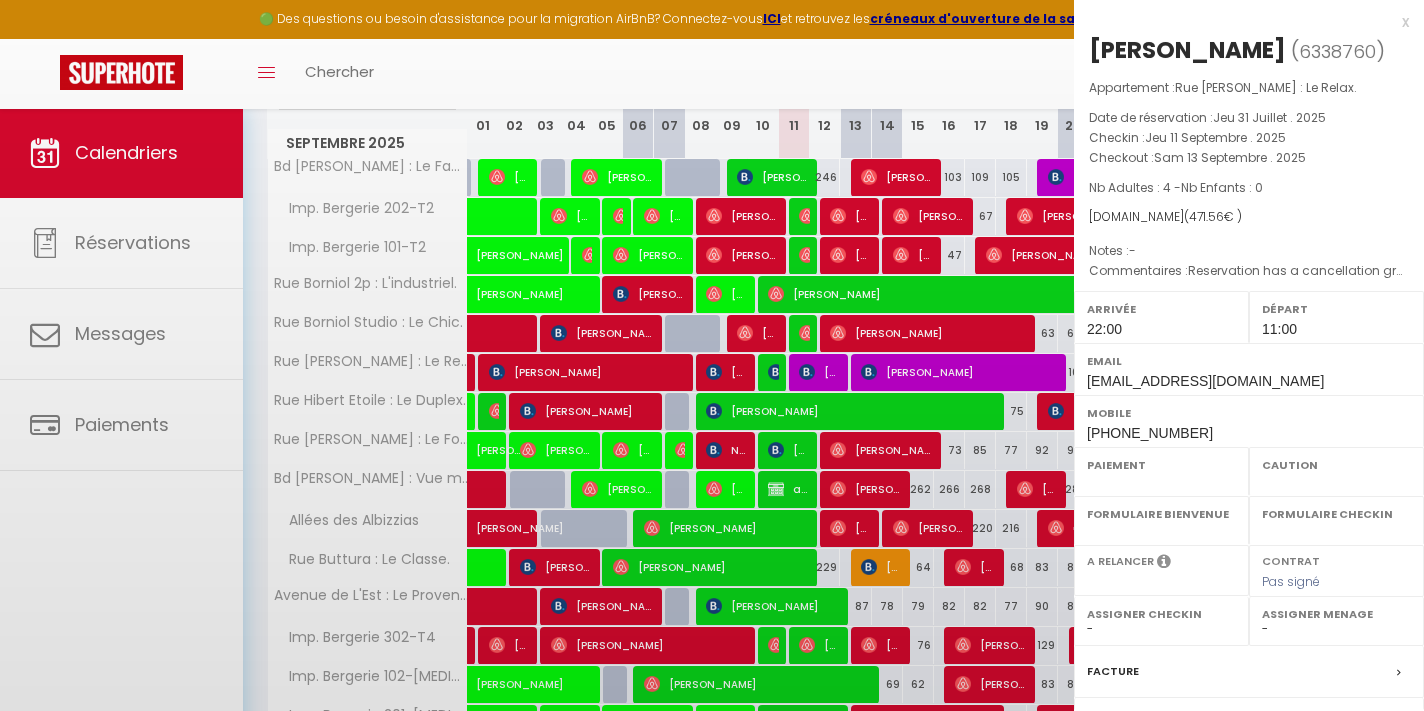
select select
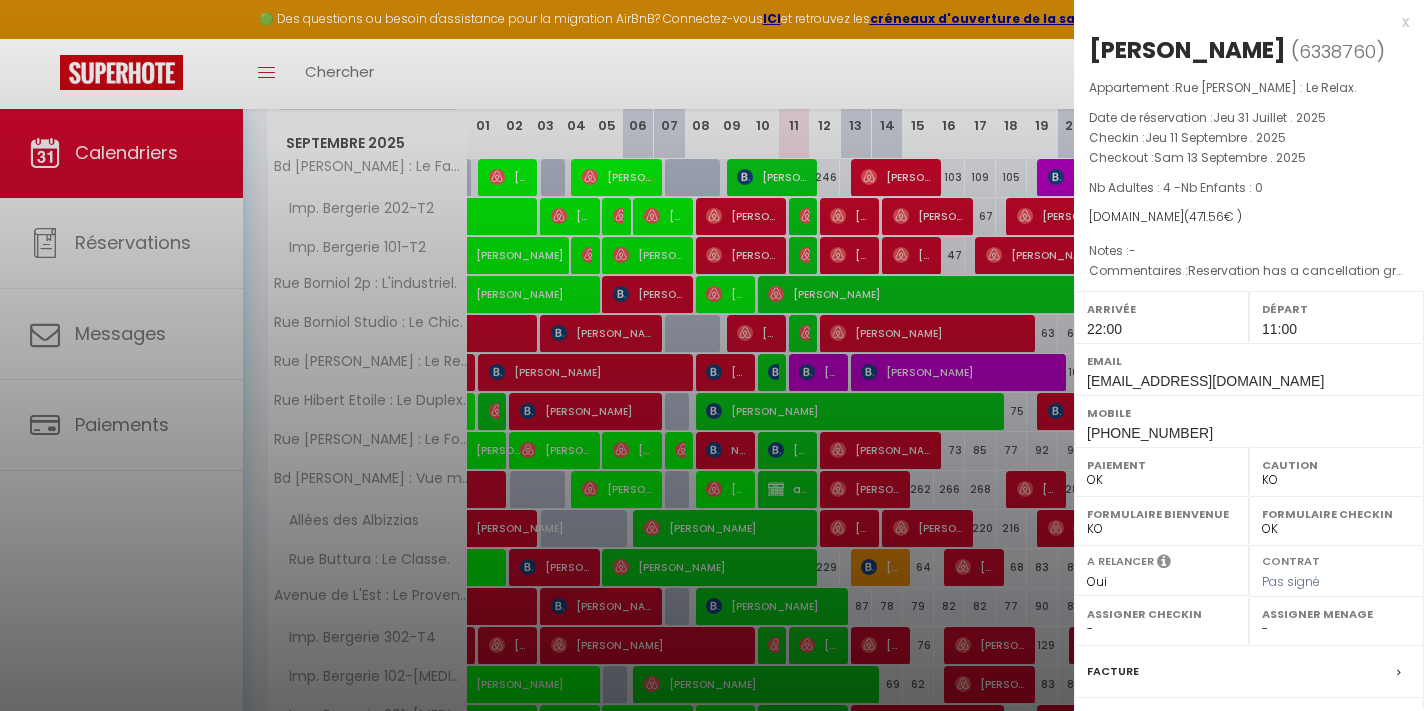
scroll to position [0, 0]
click at [1088, 380] on span "cvital.931135@guest.booking.com" at bounding box center [1205, 381] width 237 height 16
copy div "cvital.931135@guest.booking.com"
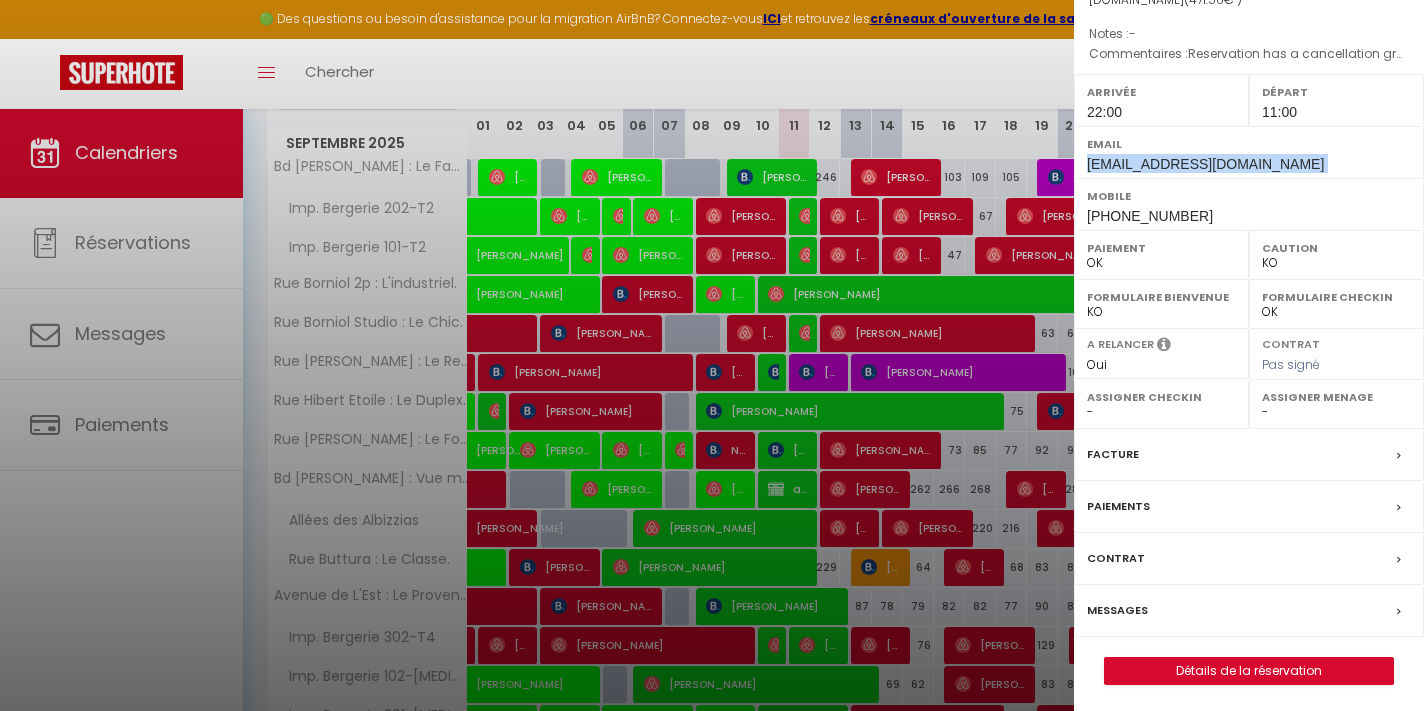
scroll to position [215, 0]
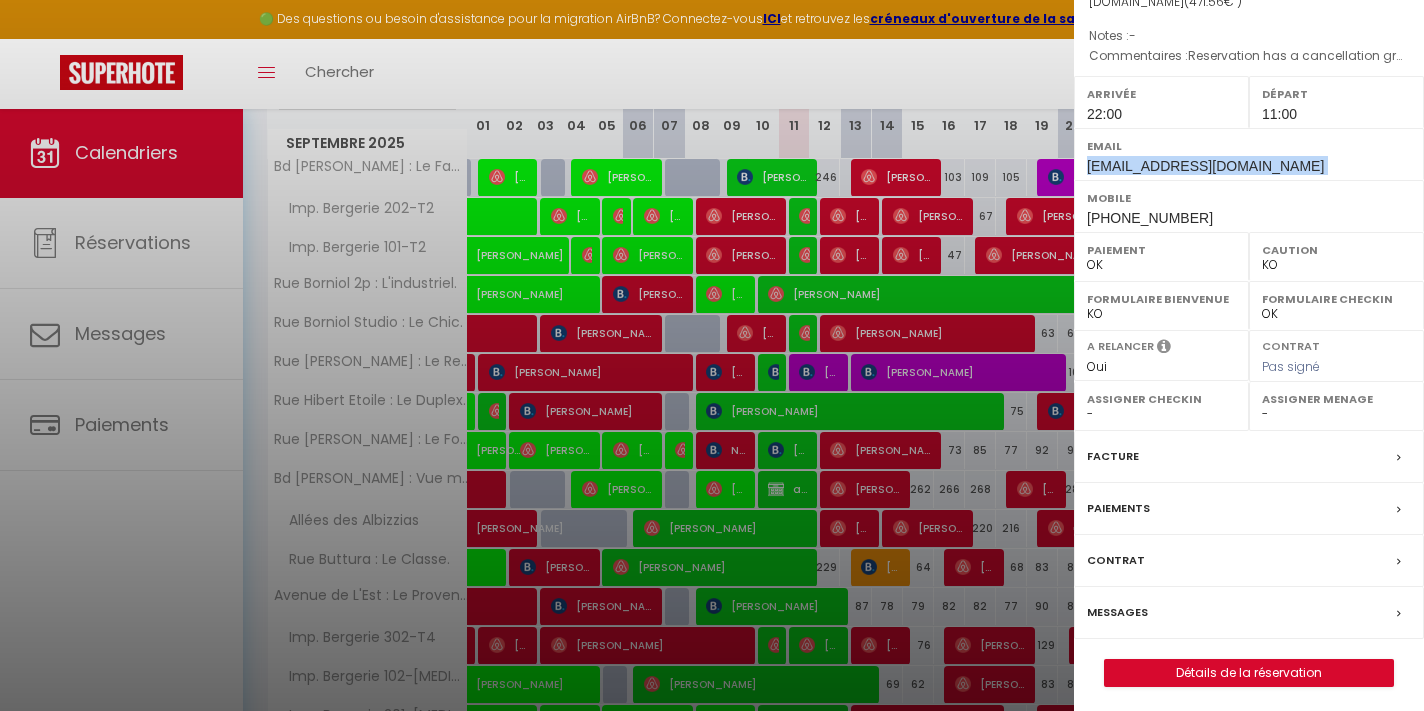
click at [1154, 664] on link "Détails de la réservation" at bounding box center [1249, 673] width 288 height 26
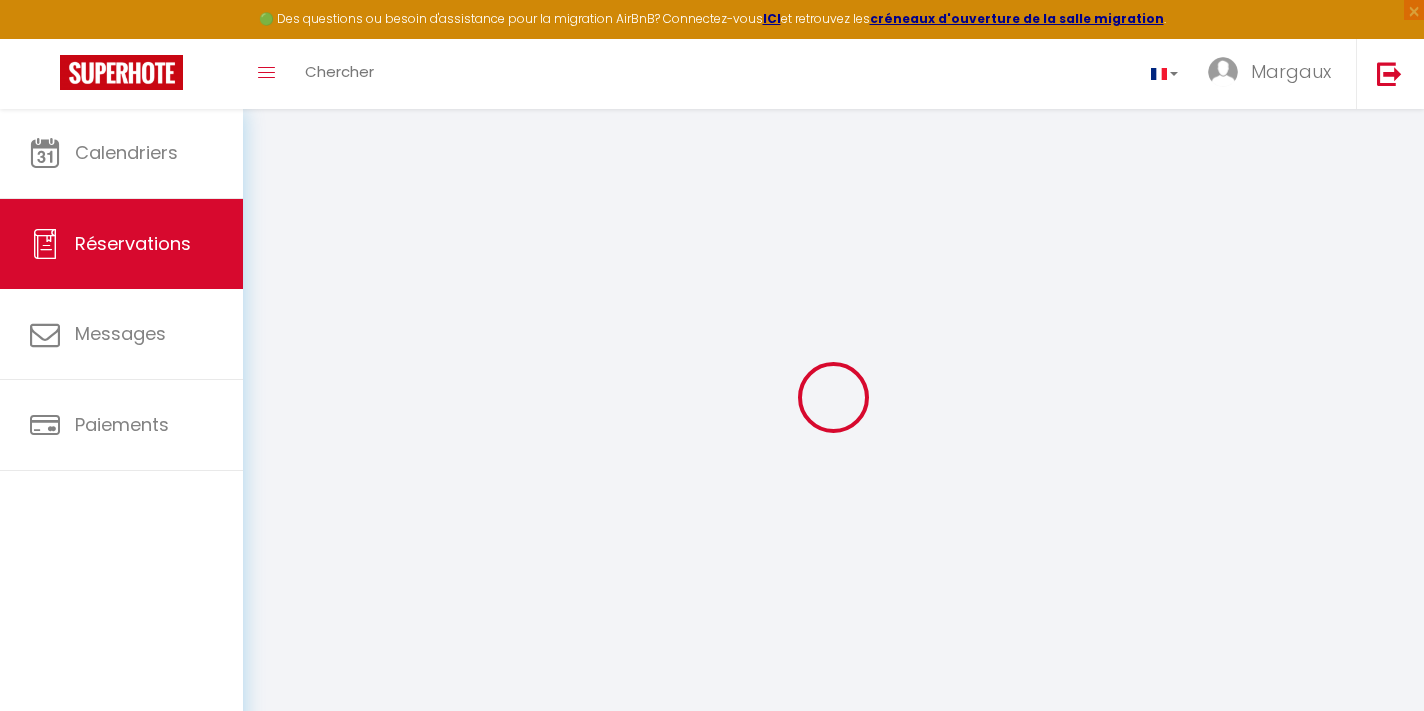
type input "carola"
type input "vitali"
type input "cvital.931135@guest.booking.com"
type input "vitalicarola1@gmail.com"
type input "+41797477768"
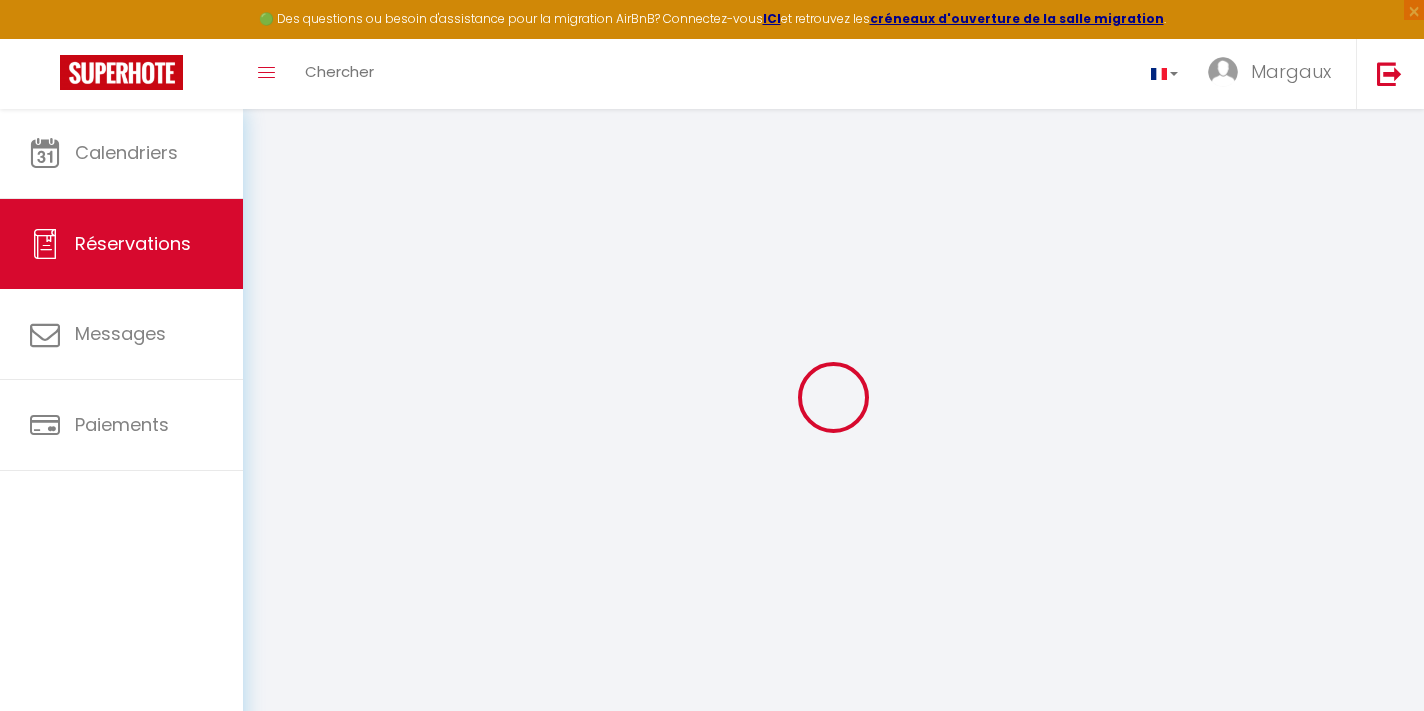
type input "0797477768"
type input "Viale officina 16"
type input "Bellinzona"
select select "CH"
type input "78.71"
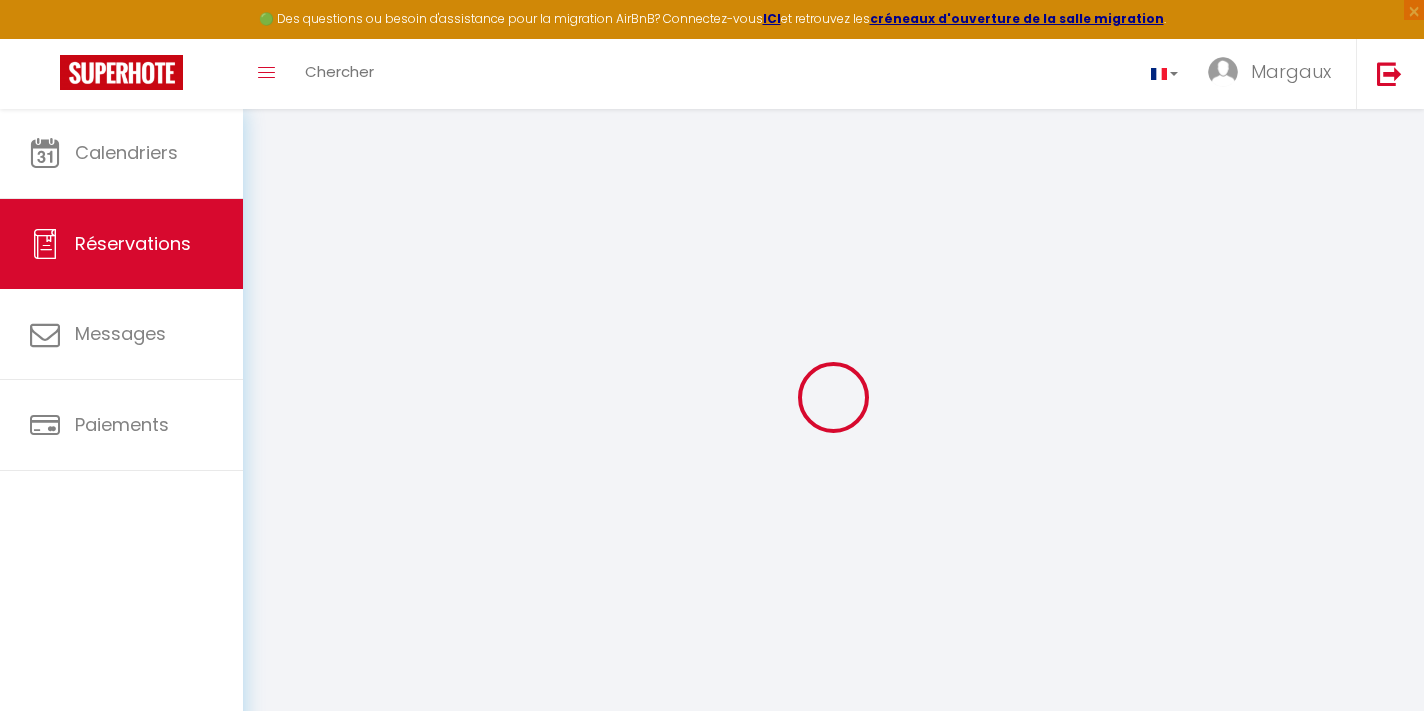
select select "1969"
select select "1"
select select
type input "4"
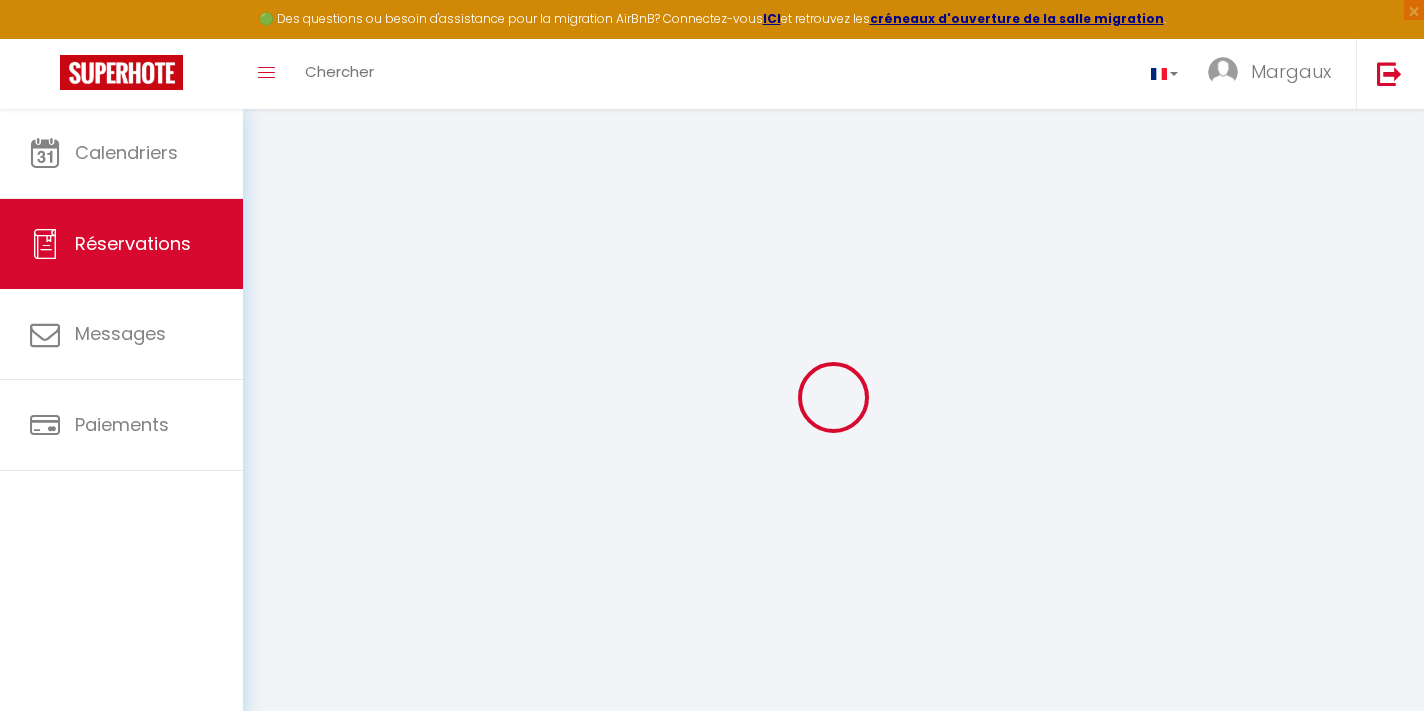
select select "12"
select select
type input "408"
checkbox input "true"
select select "2"
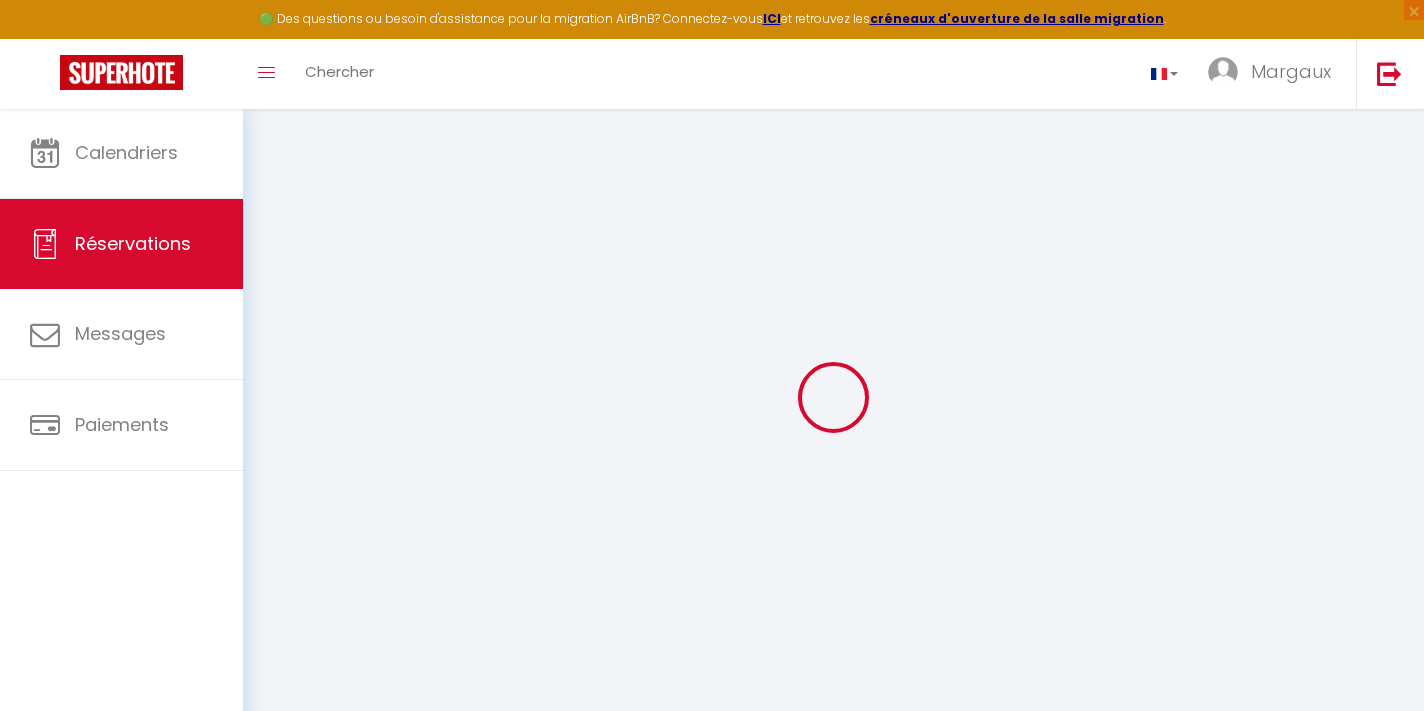
type input "0"
select select
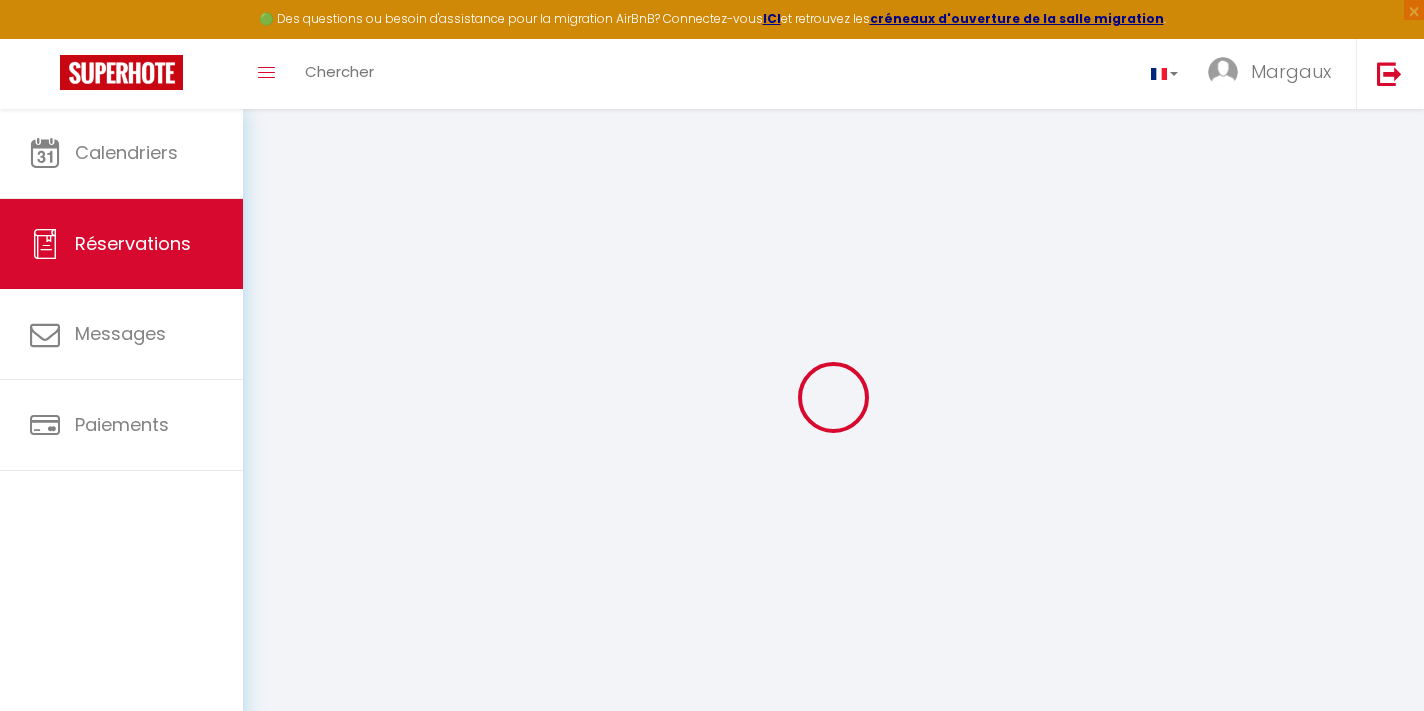
select select "14"
checkbox input "true"
select select
checkbox input "true"
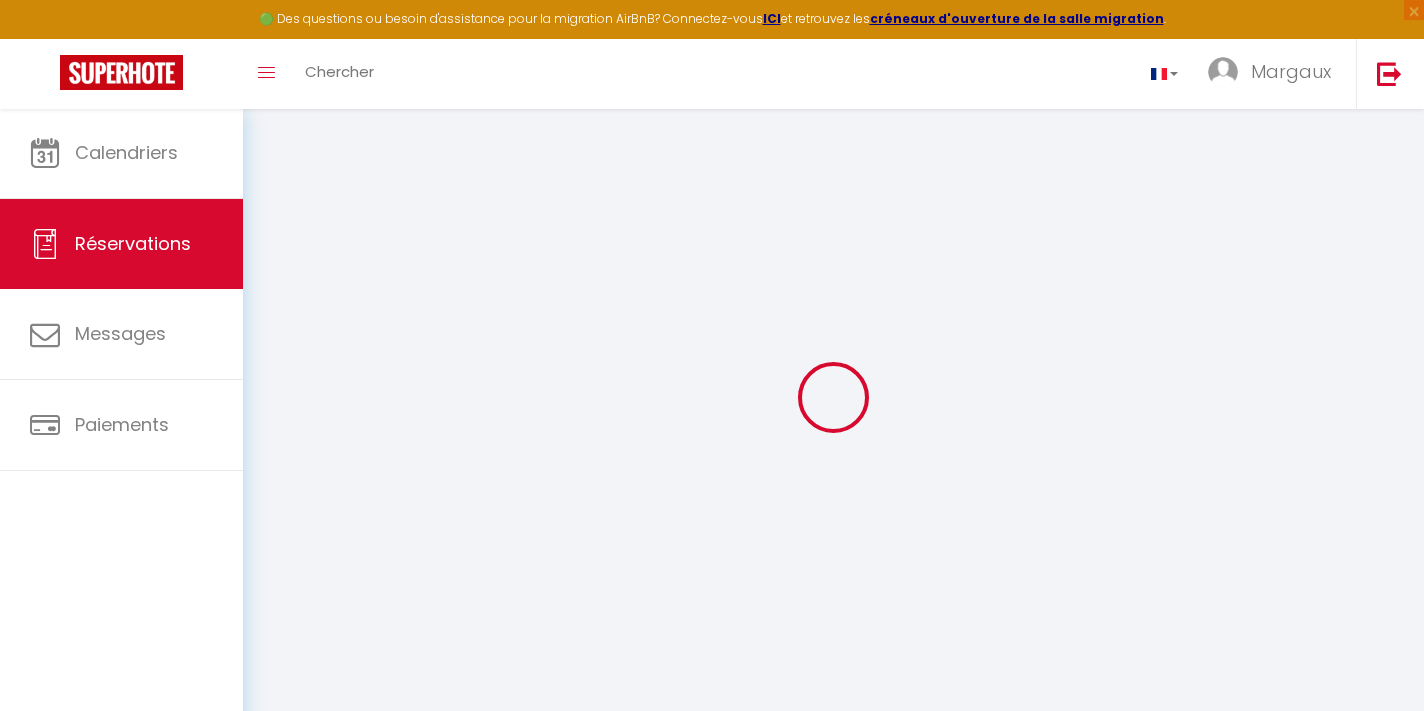
select select
checkbox input "true"
select select
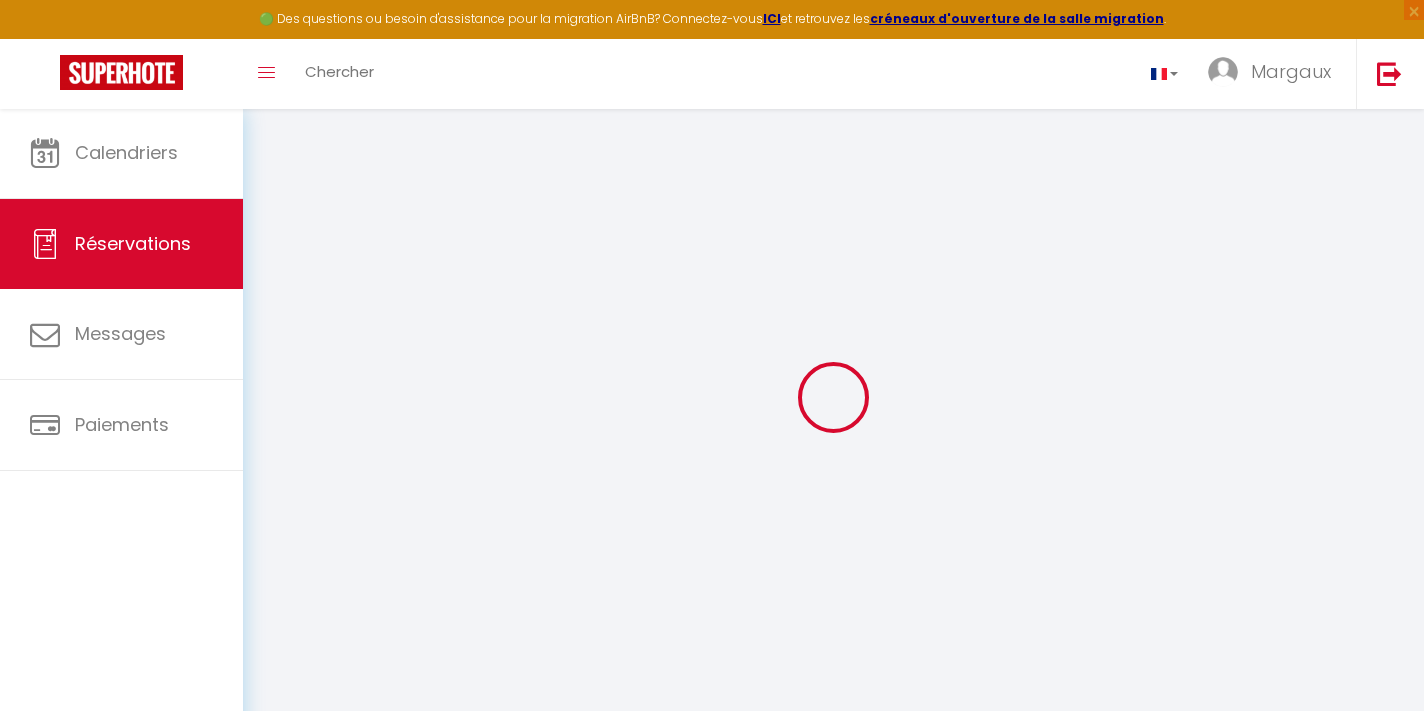
checkbox input "true"
type textarea "Reservation has a cancellation grace period. Do not charge if cancelled before …"
type input "55"
type input "8.56"
select select
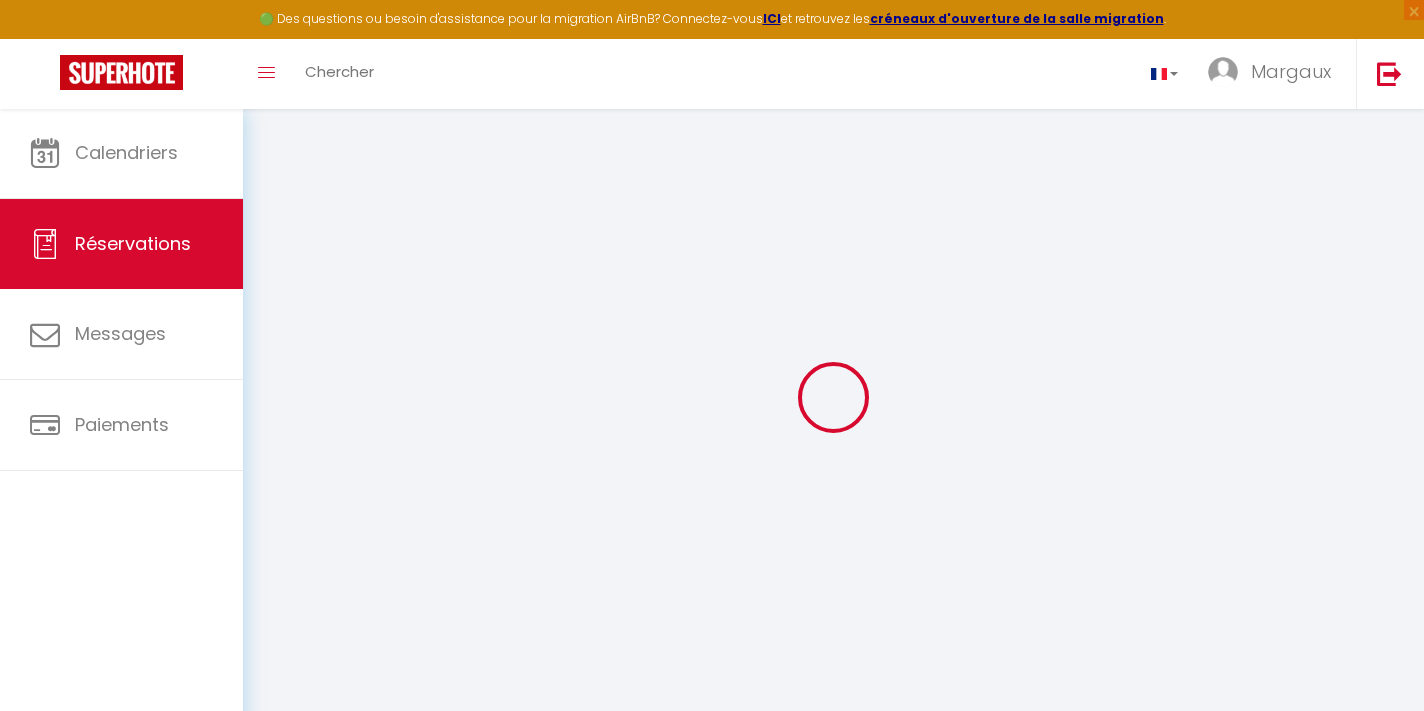
select select
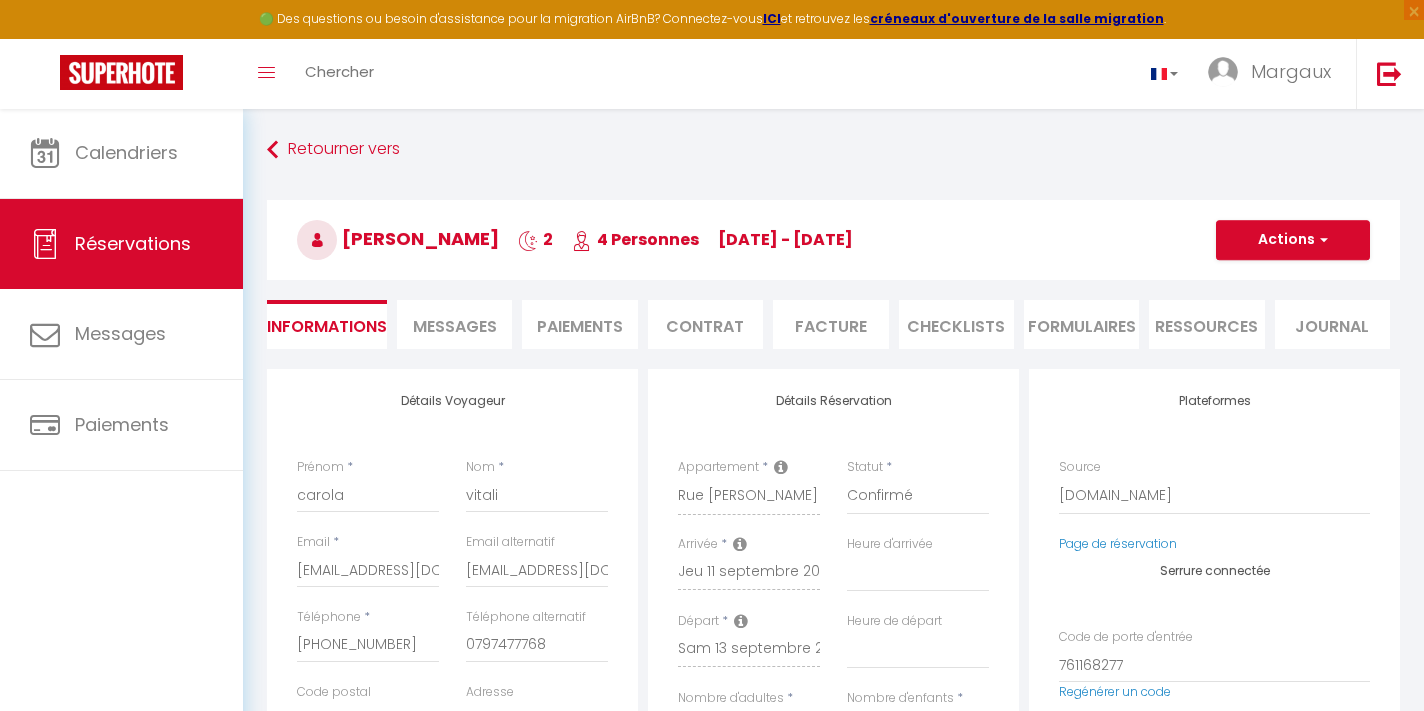
checkbox input "true"
select select "22:00"
select select "11:00"
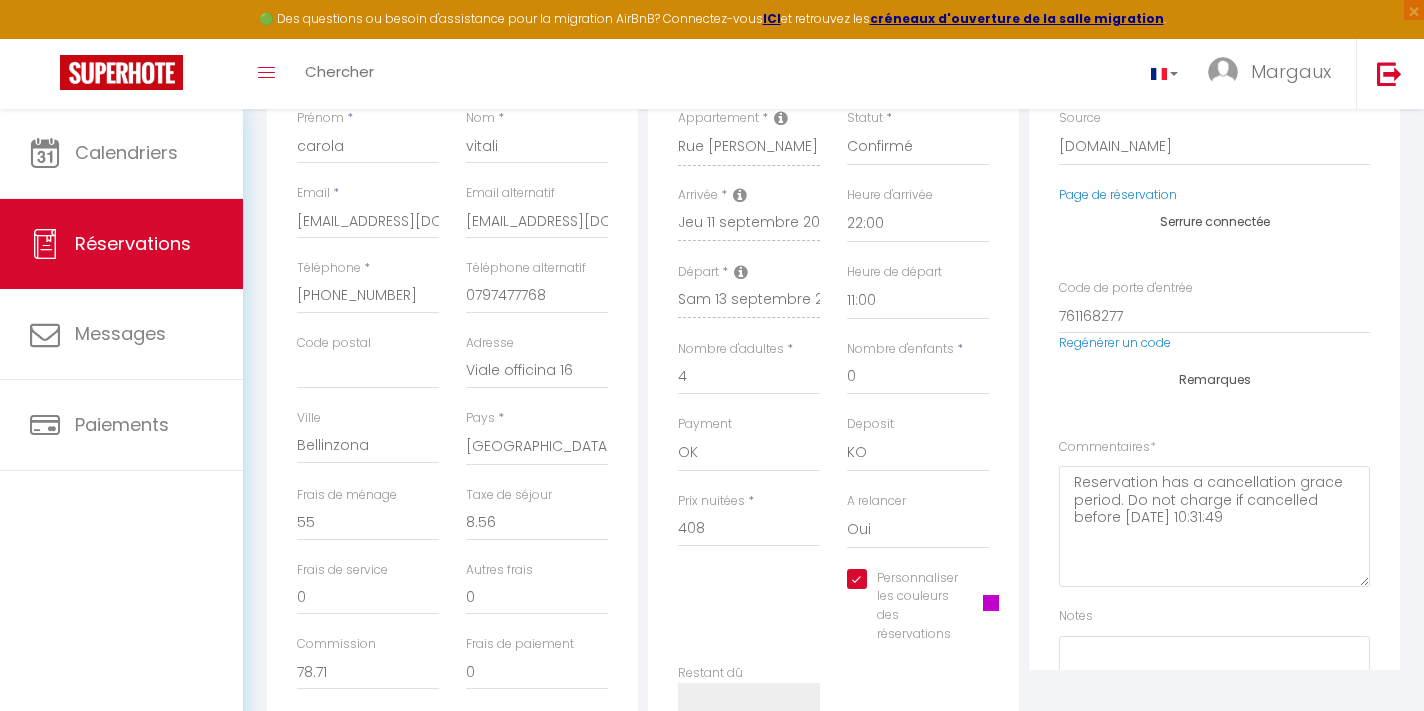
scroll to position [389, 0]
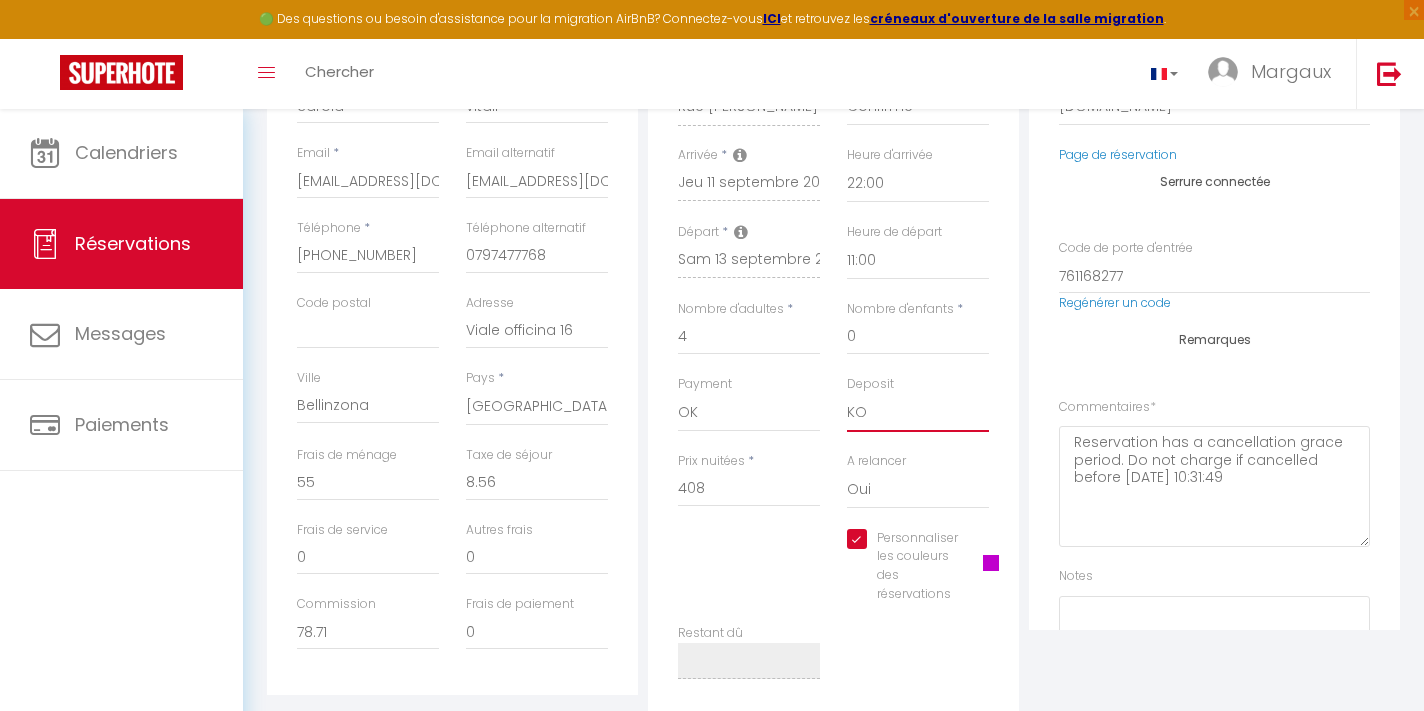
select select "15"
checkbox input "true"
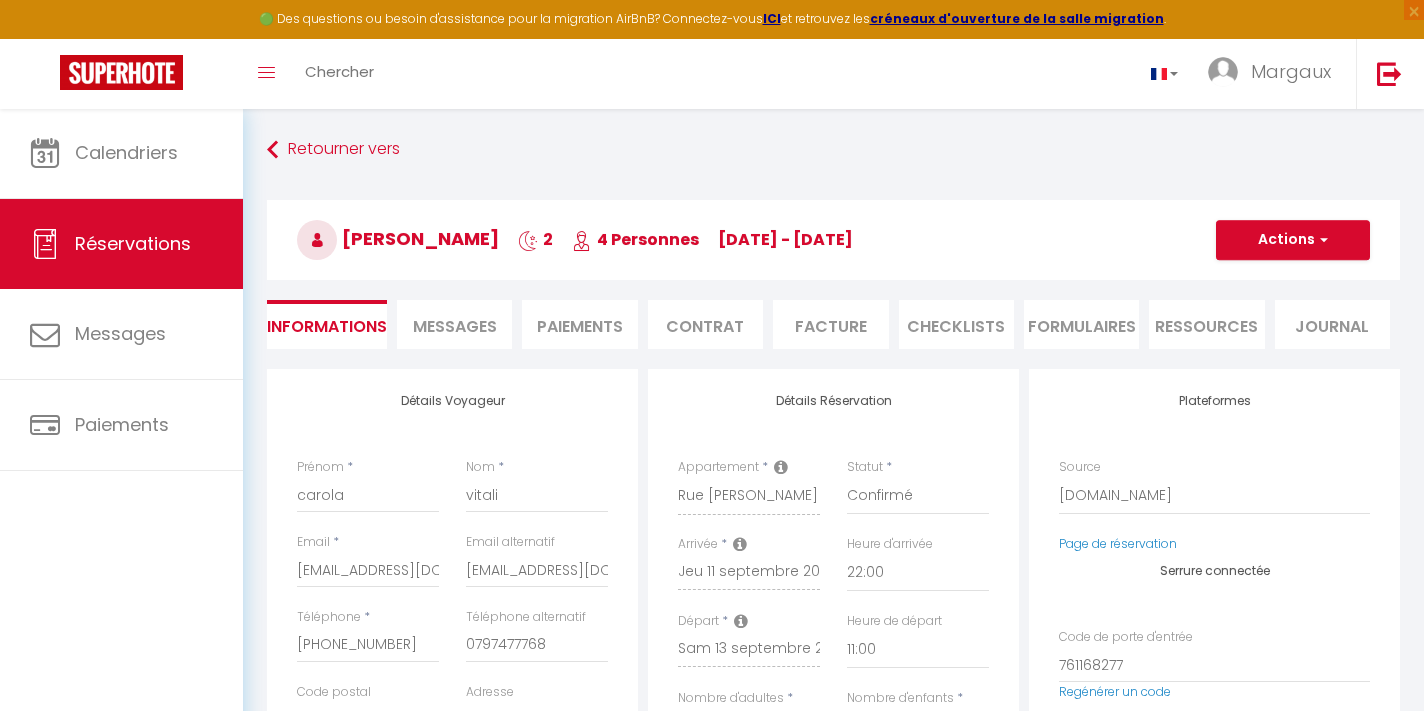
scroll to position [0, 0]
click at [1335, 239] on button "Actions" at bounding box center [1293, 240] width 154 height 40
click at [1261, 292] on link "Enregistrer" at bounding box center [1273, 284] width 158 height 26
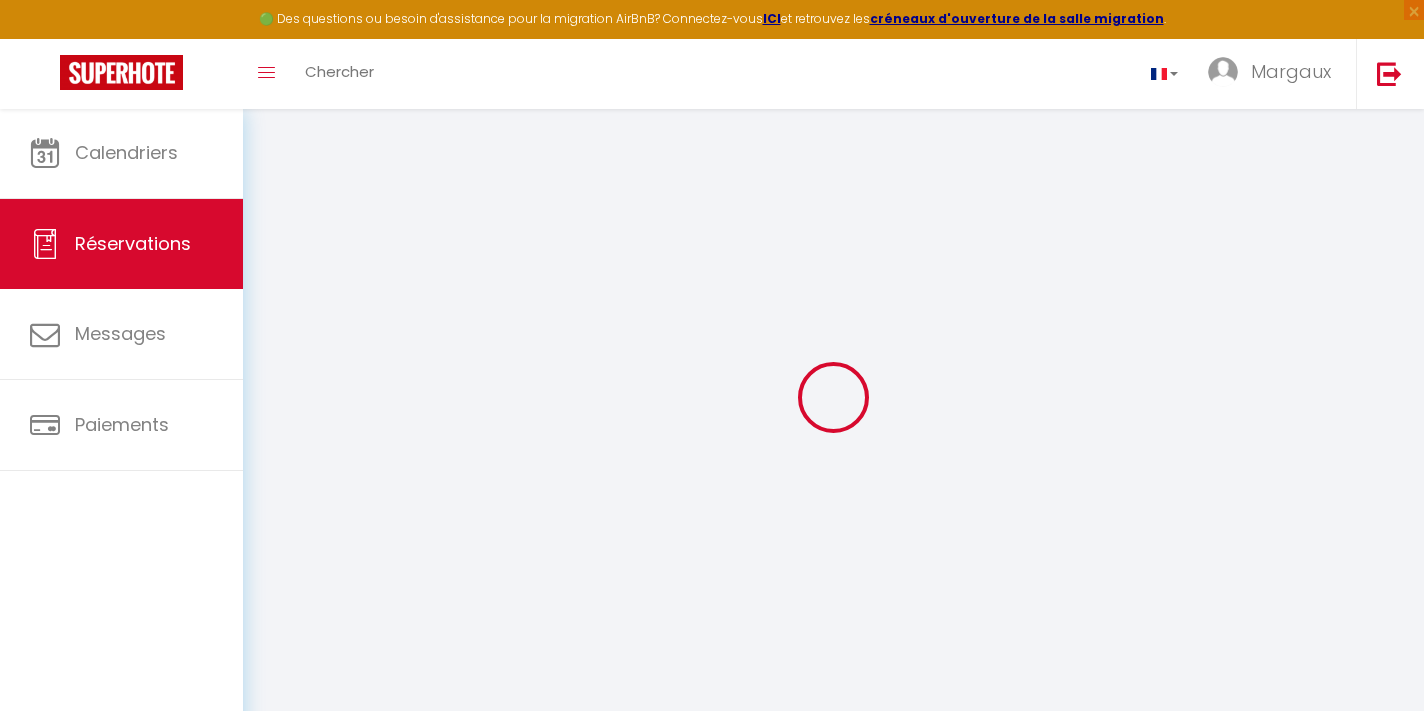
select select "not_cancelled"
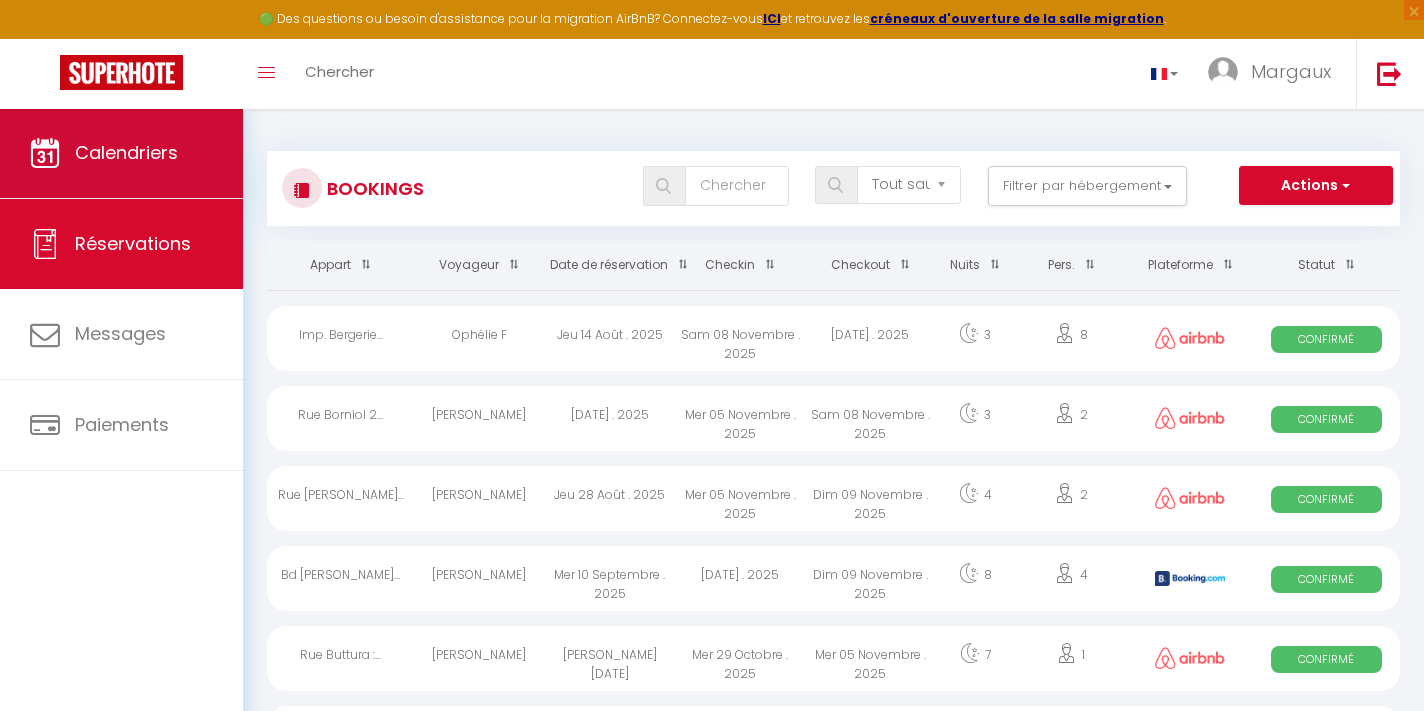
click at [190, 179] on link "Calendriers" at bounding box center [121, 153] width 243 height 90
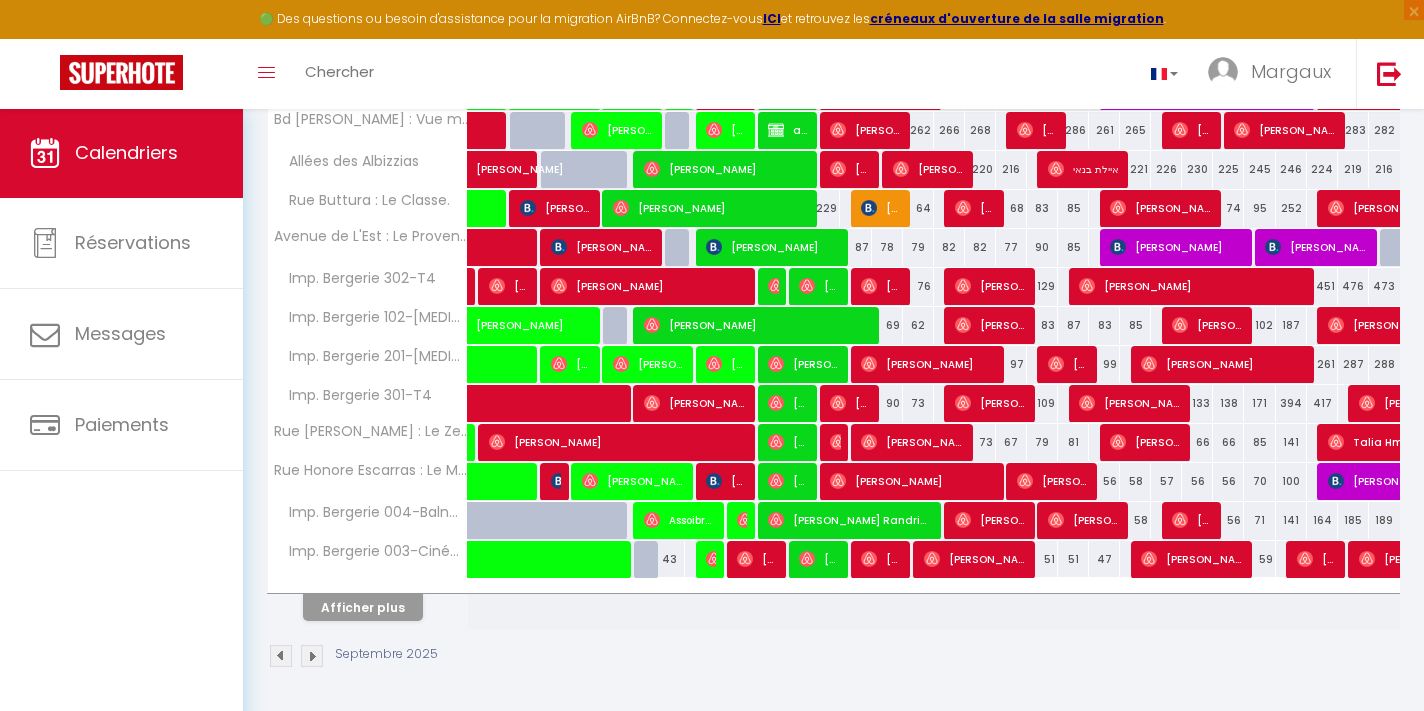
scroll to position [654, 0]
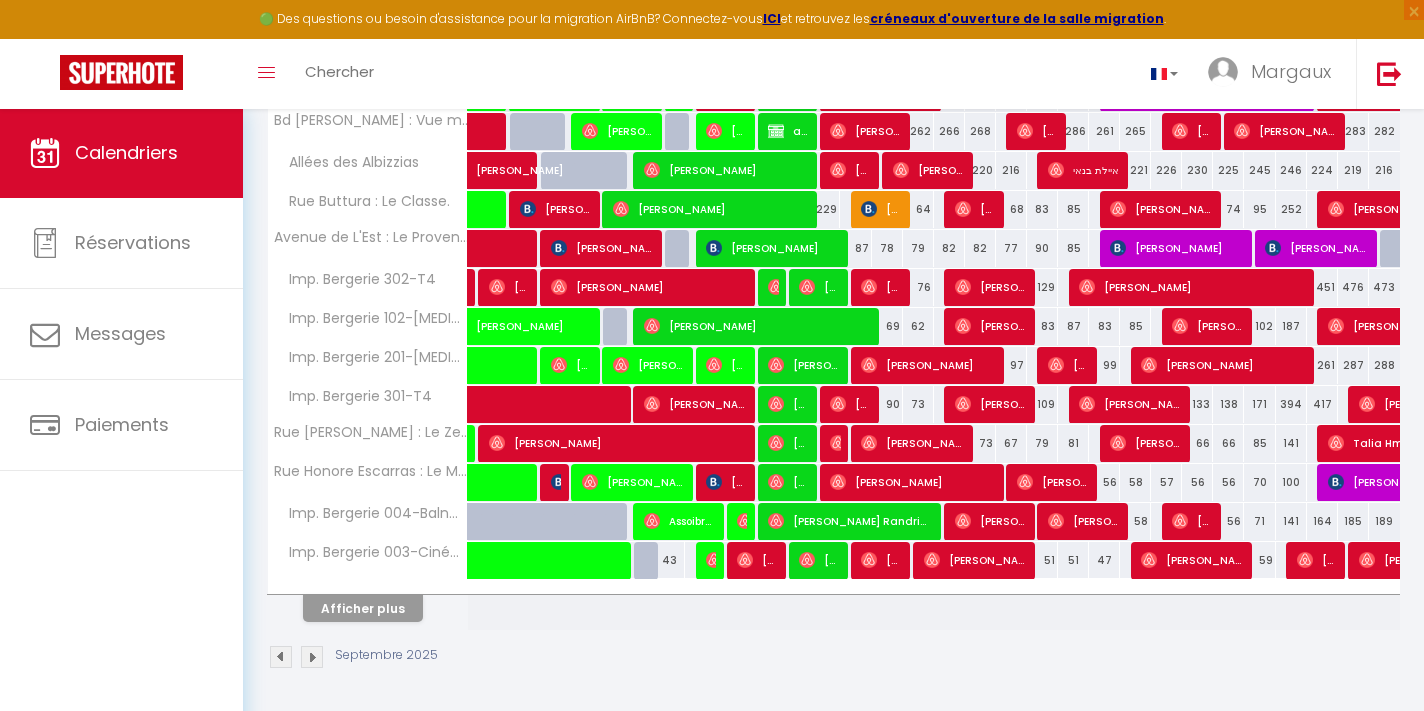
click at [381, 614] on button "Afficher plus" at bounding box center [363, 608] width 120 height 27
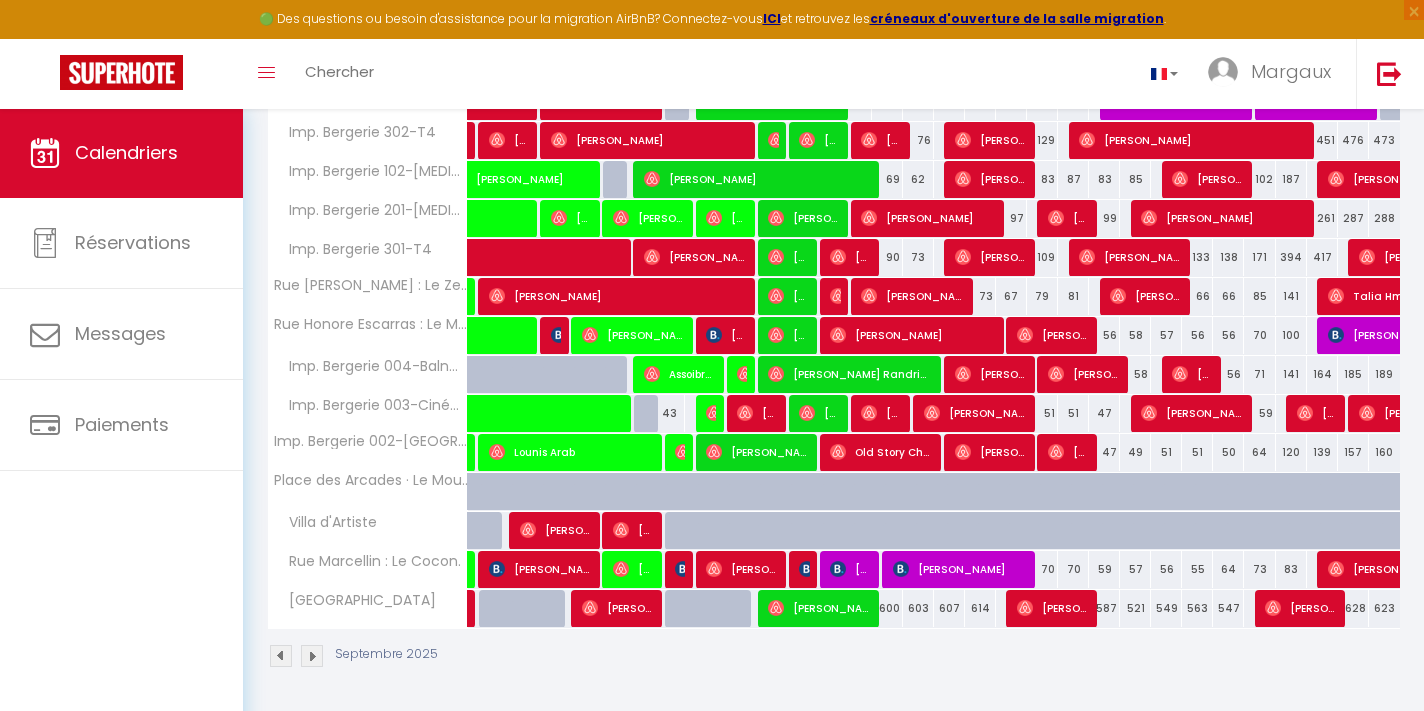
scroll to position [800, 0]
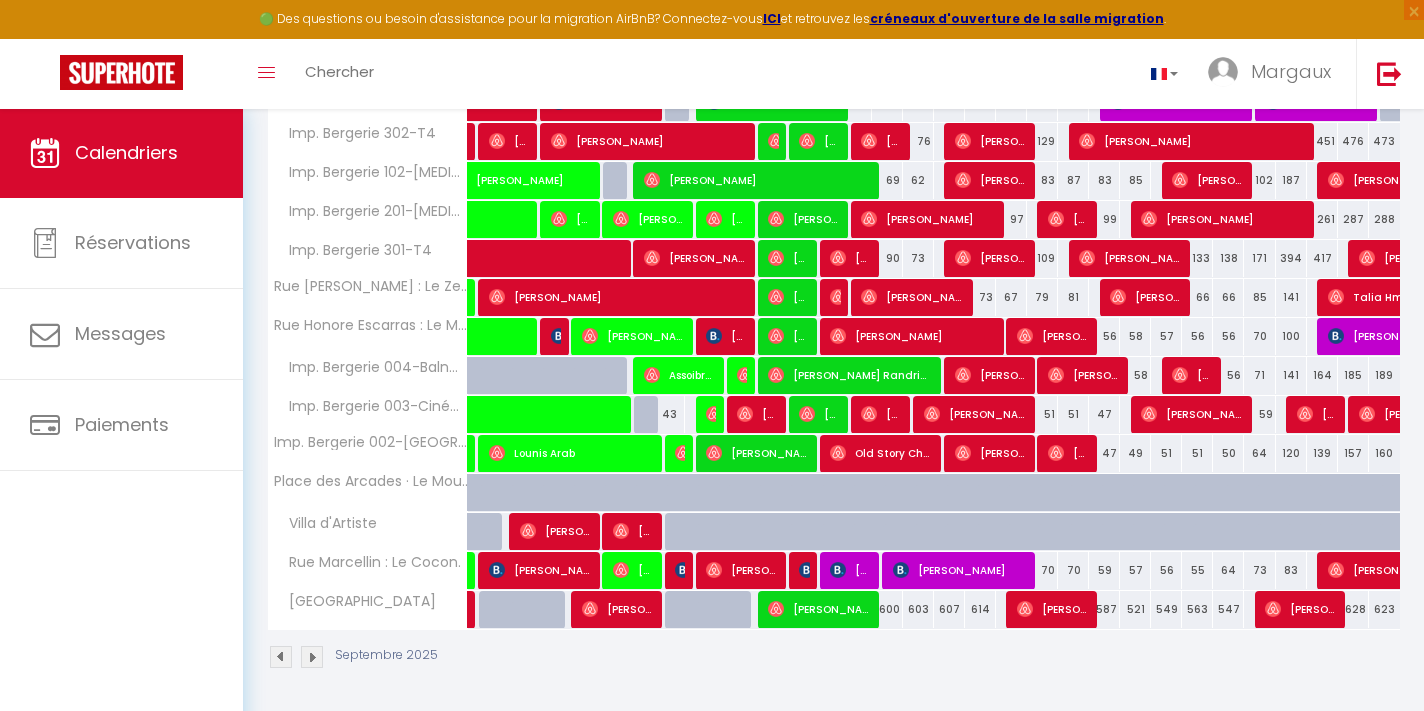
click at [847, 571] on span "Simone Poma" at bounding box center [850, 570] width 41 height 38
select select "OK"
select select "KO"
select select "0"
select select "1"
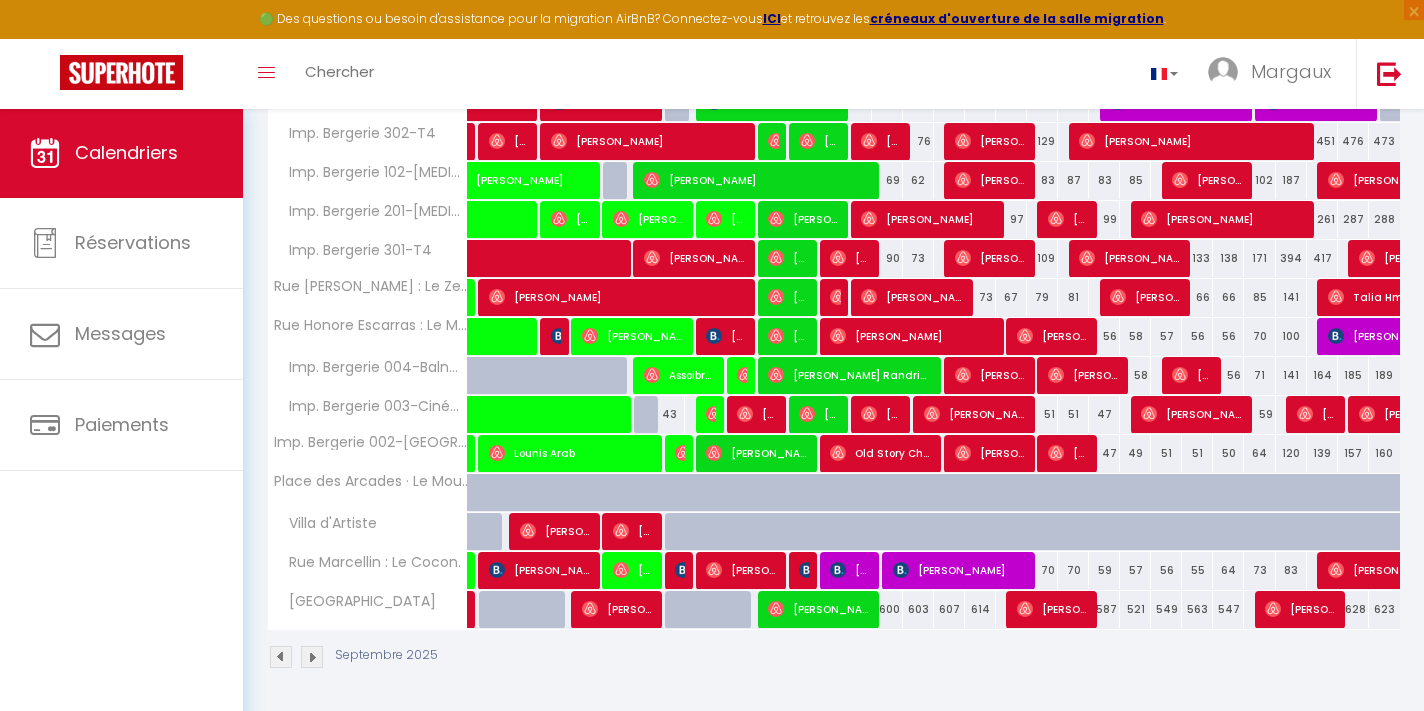
select select "1"
select select
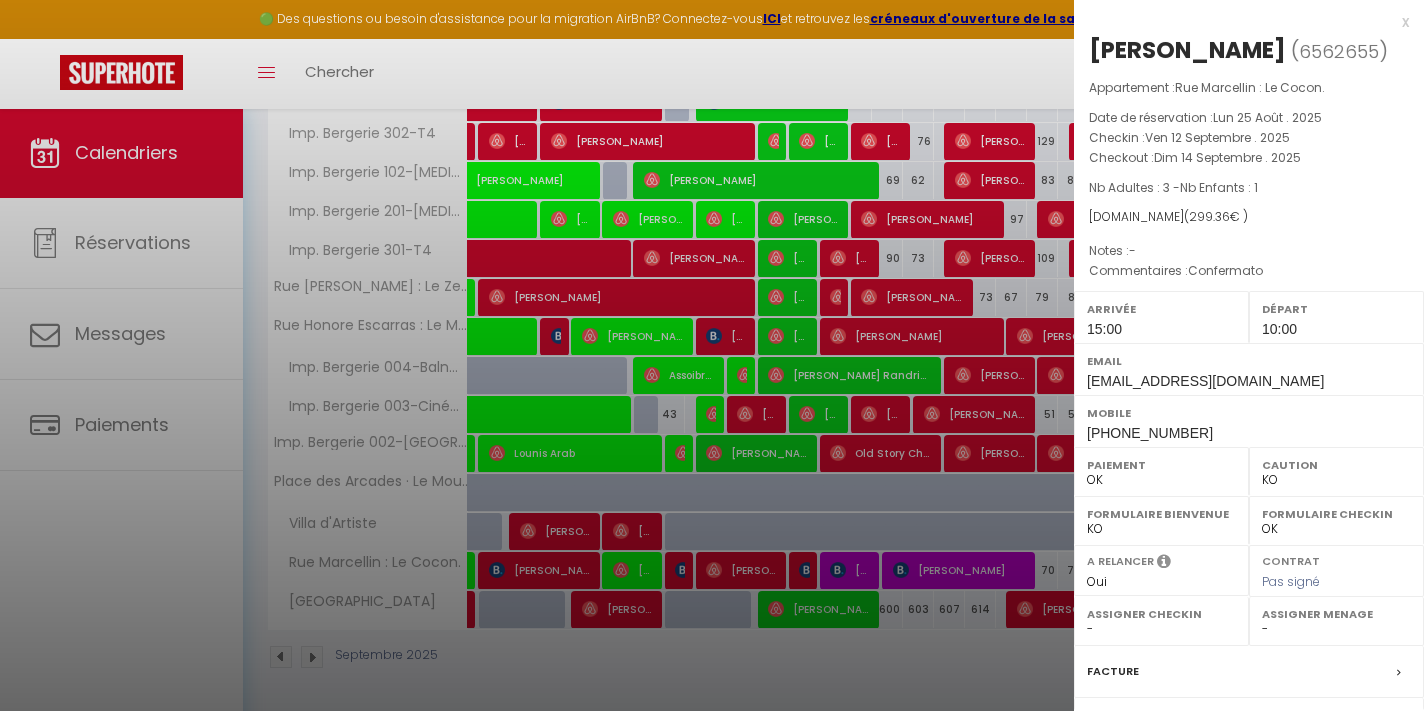
click at [809, 576] on div at bounding box center [712, 355] width 1424 height 711
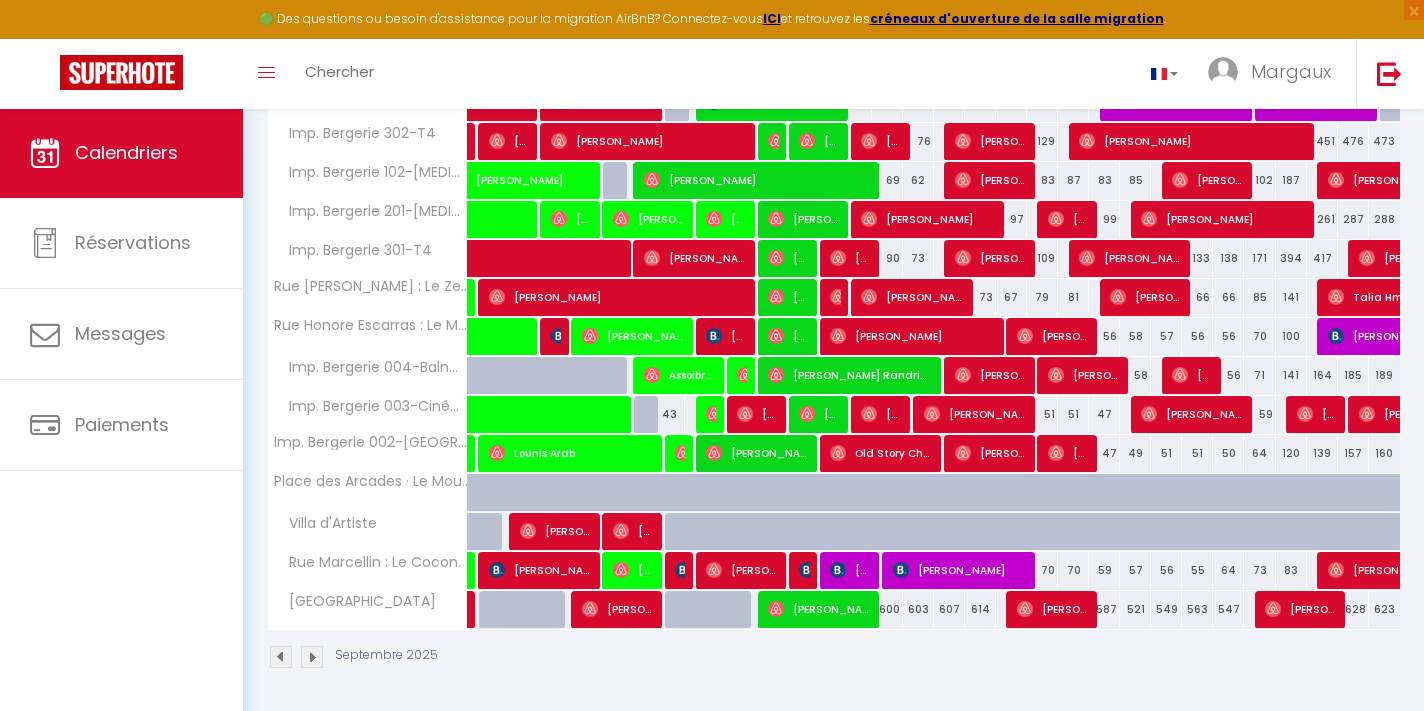
click at [804, 578] on span "Clara Cervera Camós" at bounding box center [804, 570] width 10 height 38
select select "OK"
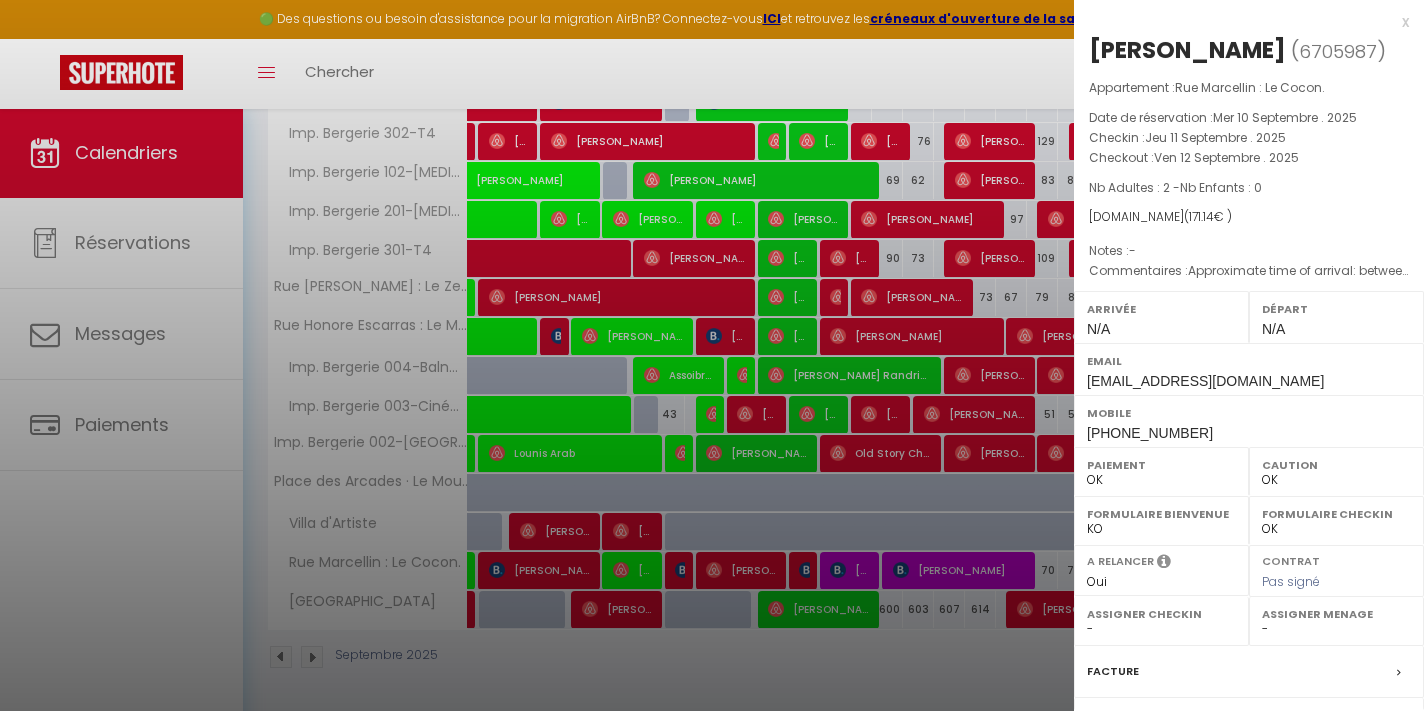
scroll to position [0, 0]
click at [821, 669] on div at bounding box center [712, 355] width 1424 height 711
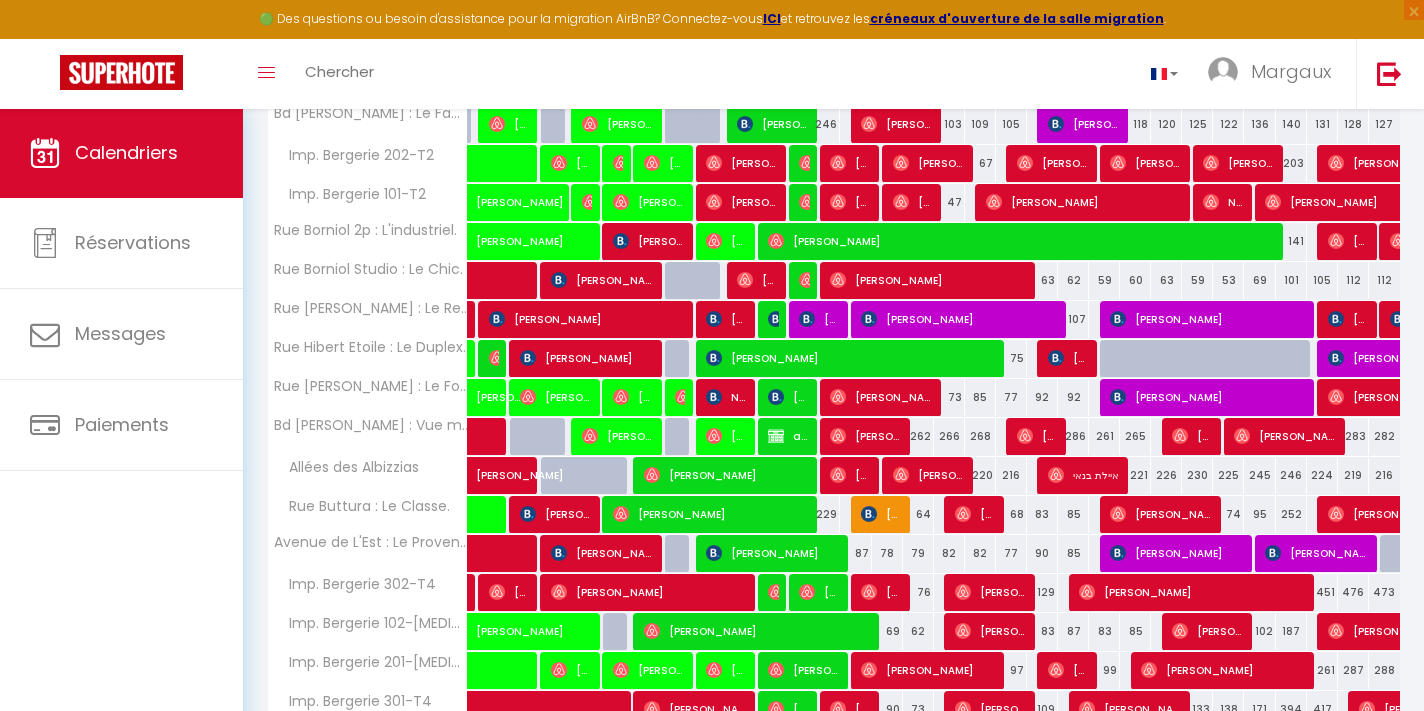
scroll to position [325, 0]
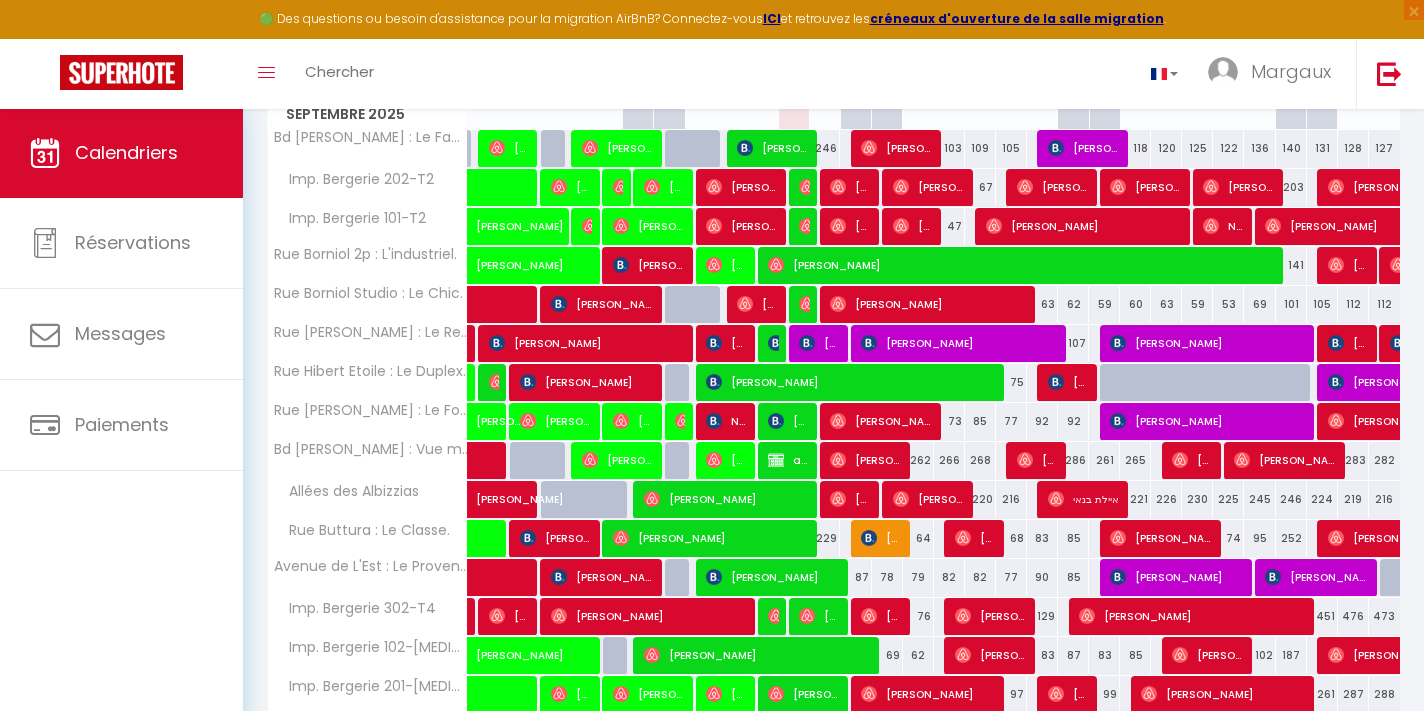
click at [812, 337] on img at bounding box center [807, 343] width 16 height 16
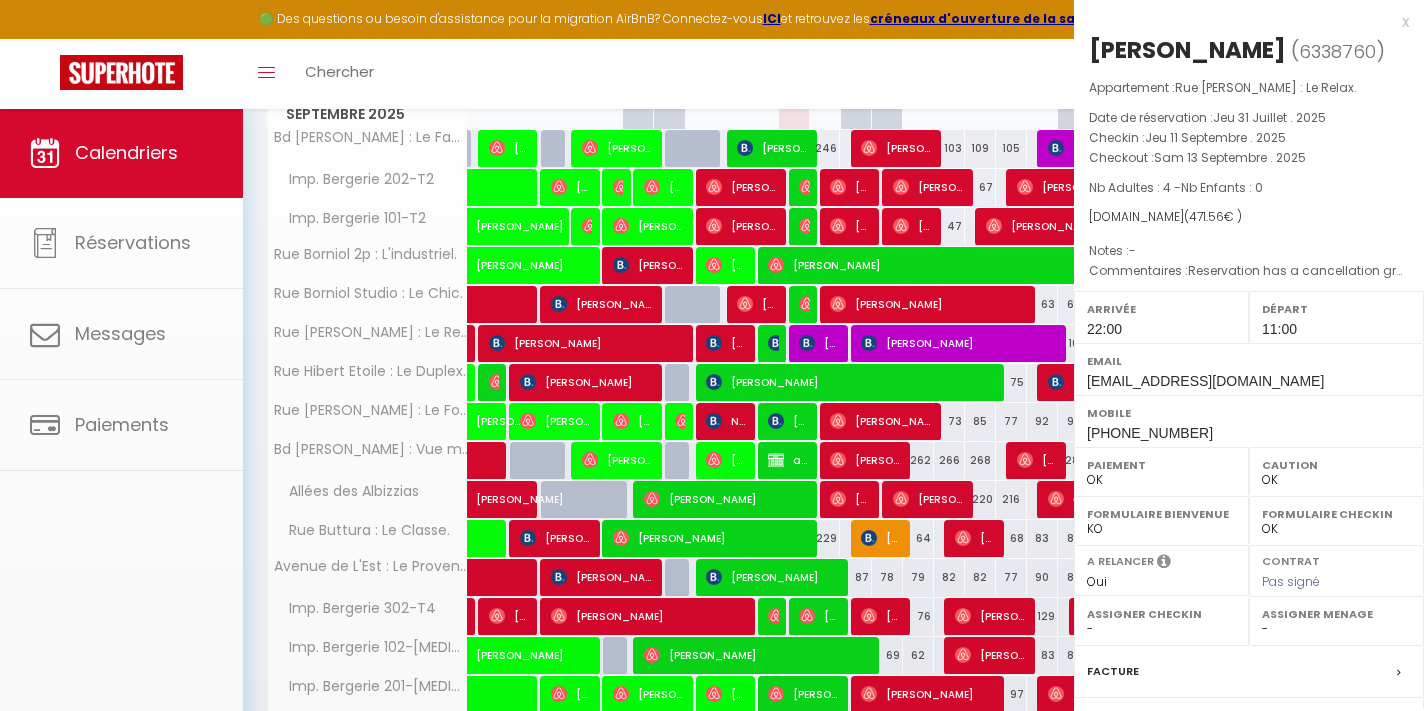
select select "1"
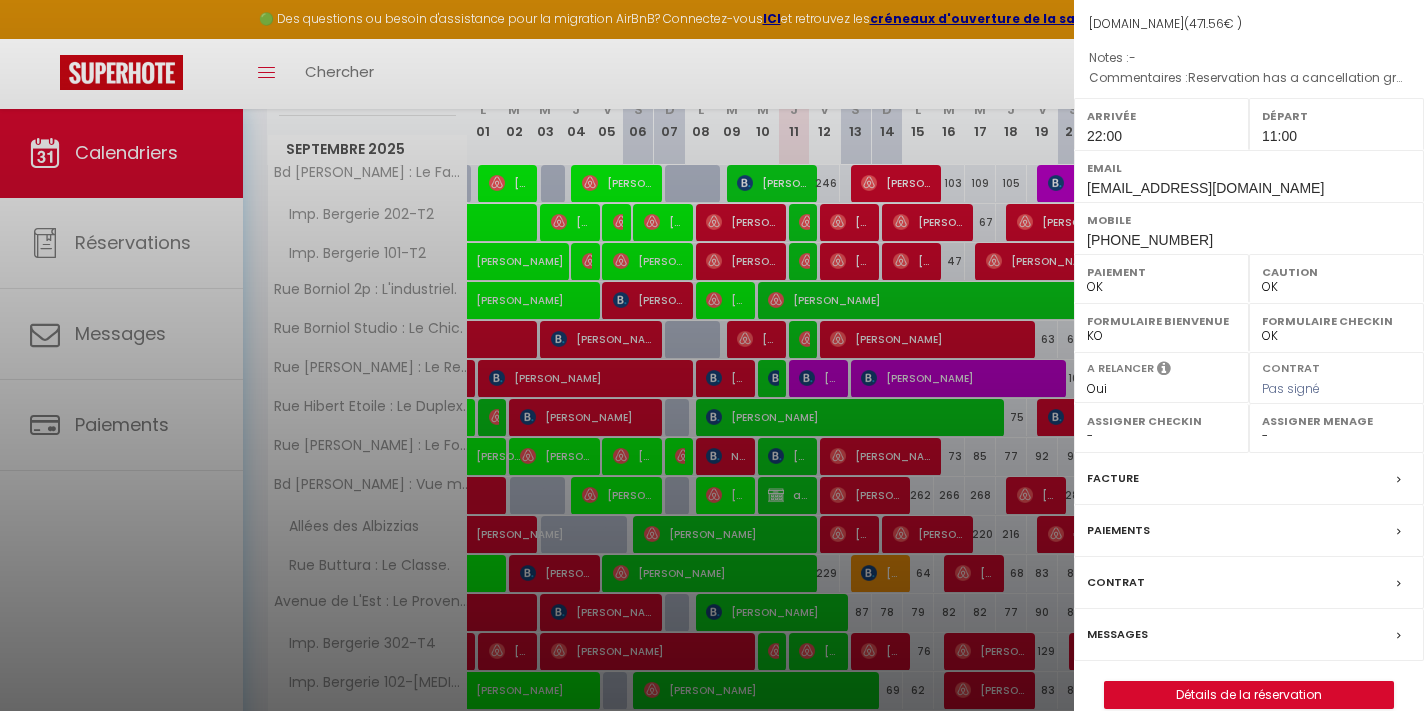
scroll to position [291, 0]
click at [1004, 81] on div at bounding box center [712, 355] width 1424 height 711
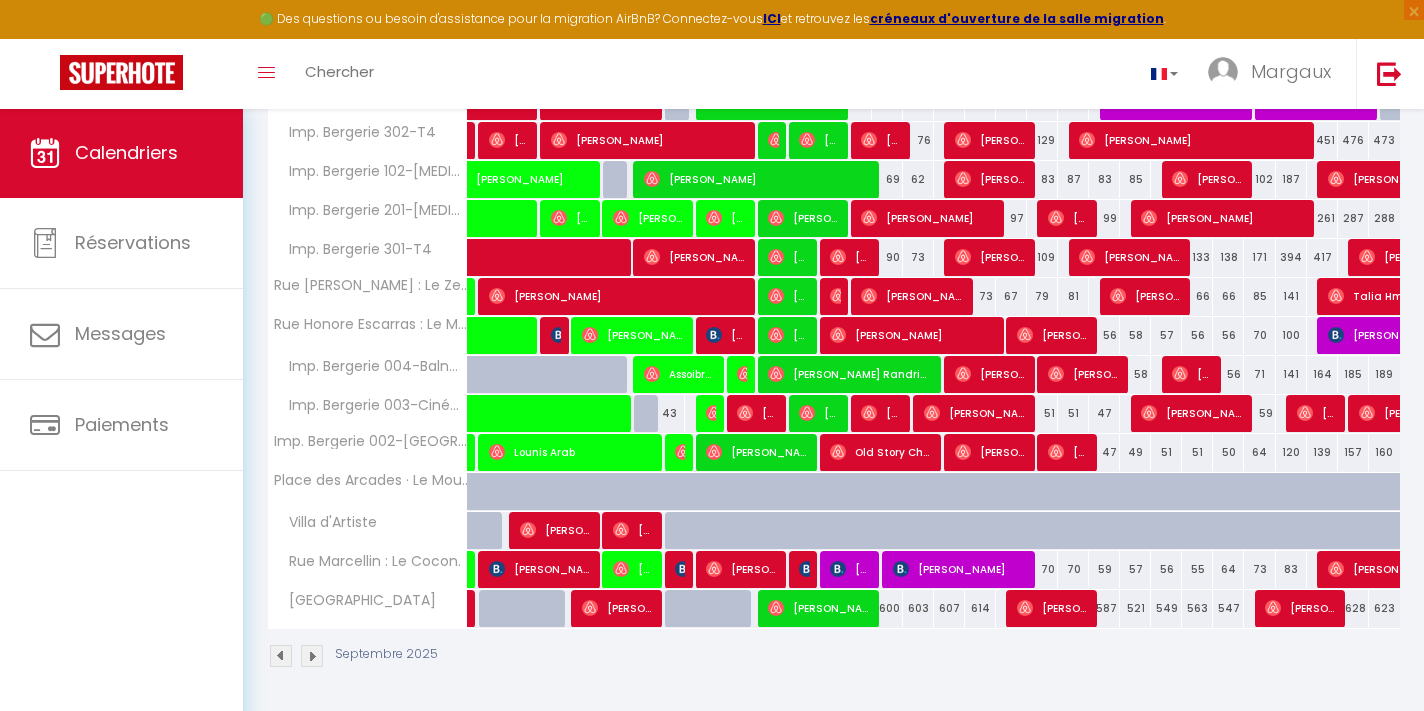
scroll to position [800, 0]
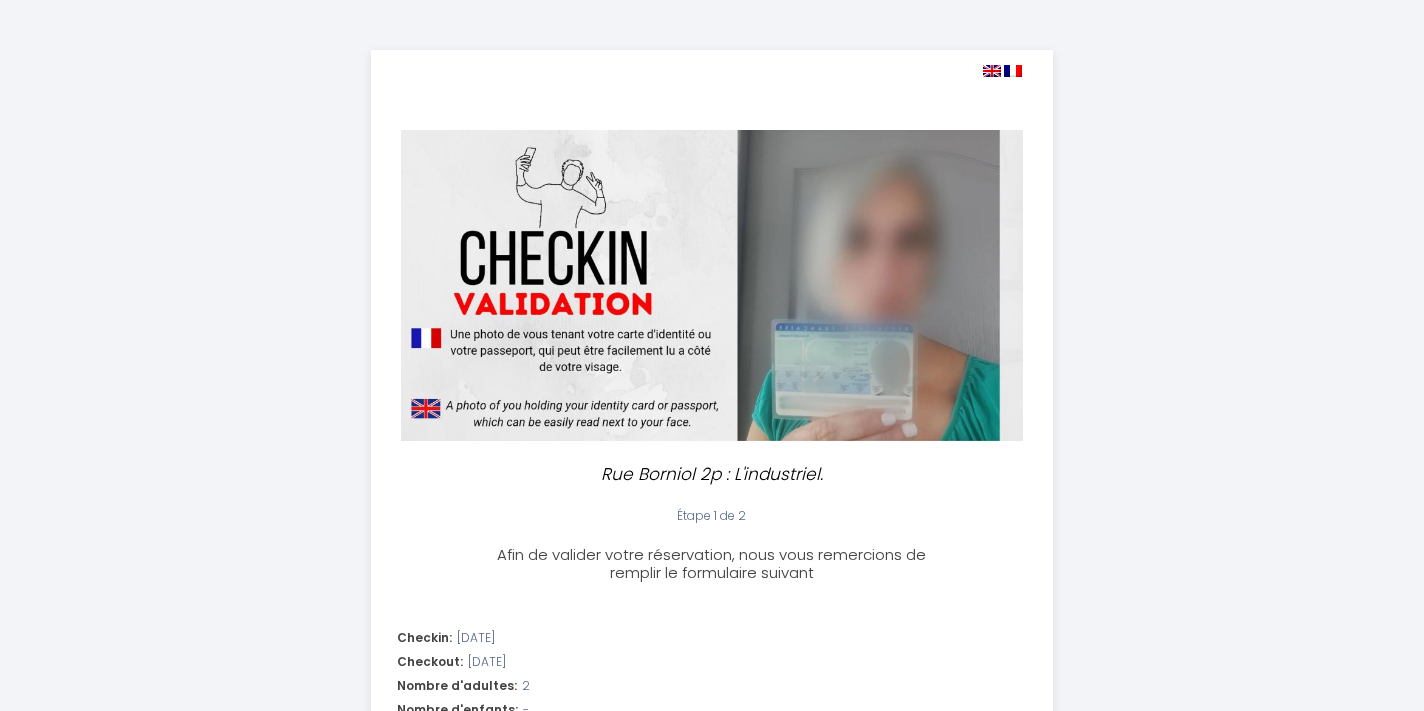
select select "10:00"
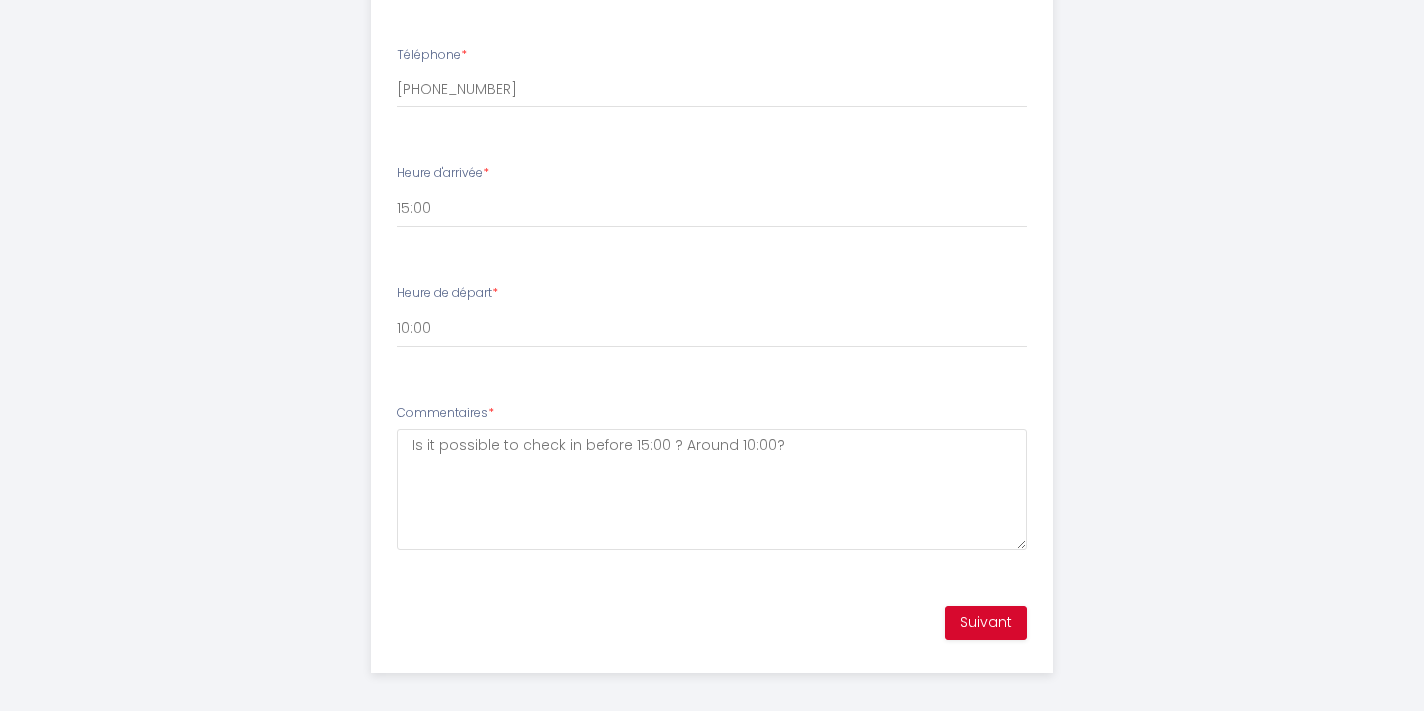
scroll to position [903, 0]
click at [970, 613] on button "Suivant" at bounding box center [986, 624] width 82 height 34
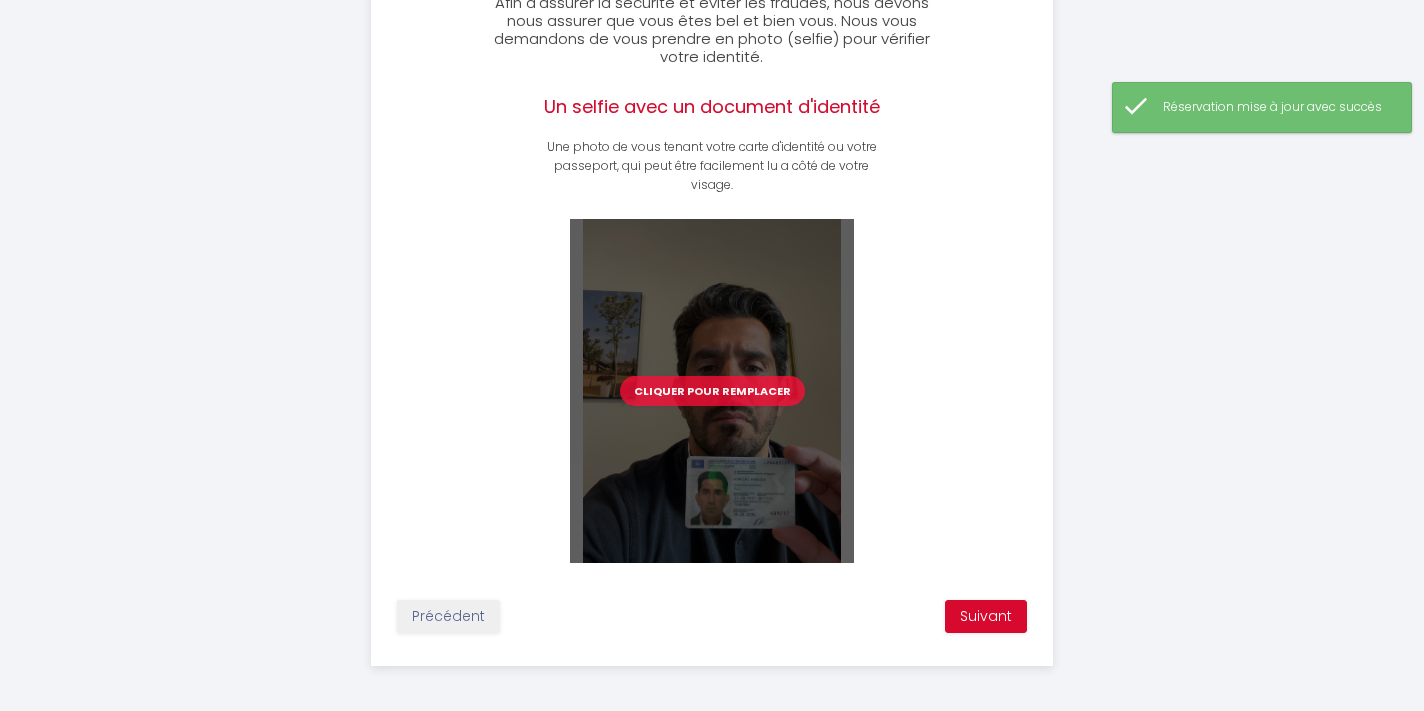
scroll to position [551, 0]
click at [990, 611] on button "Suivant" at bounding box center [986, 618] width 82 height 34
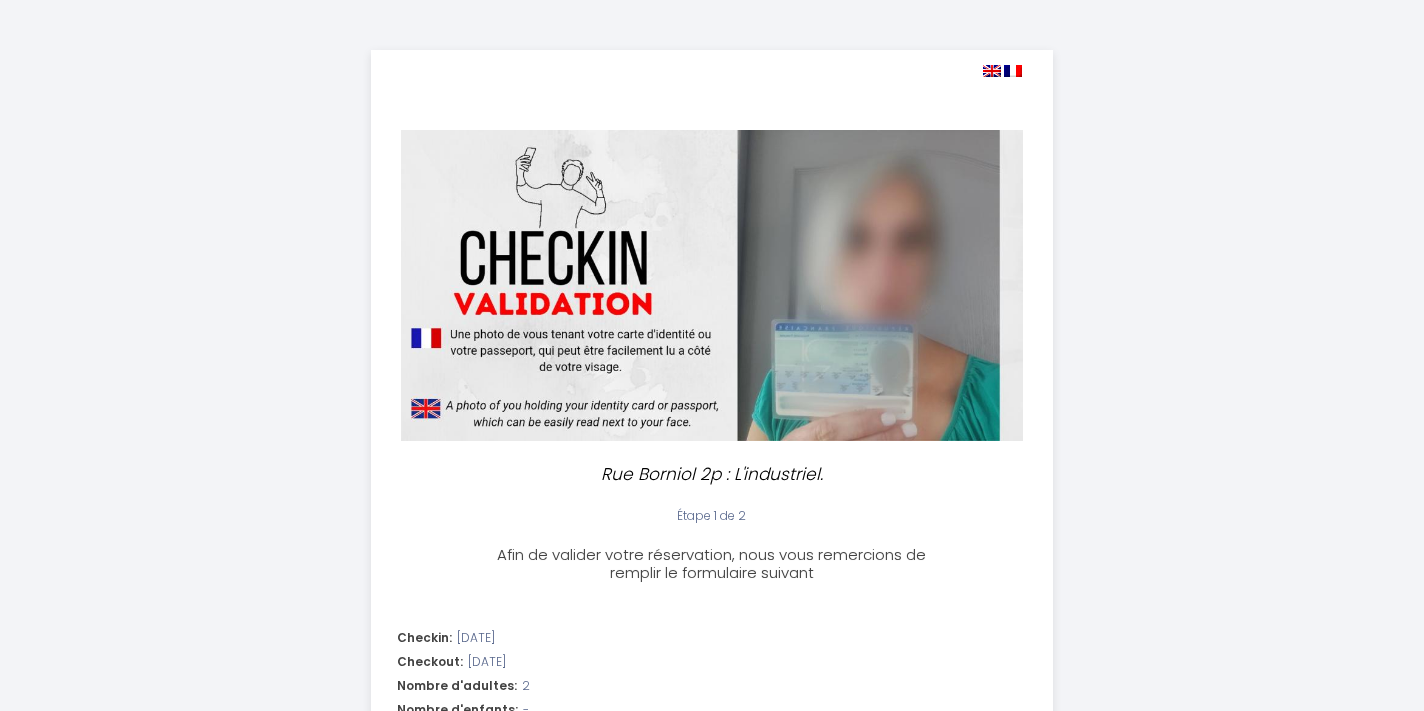
select select "10:00"
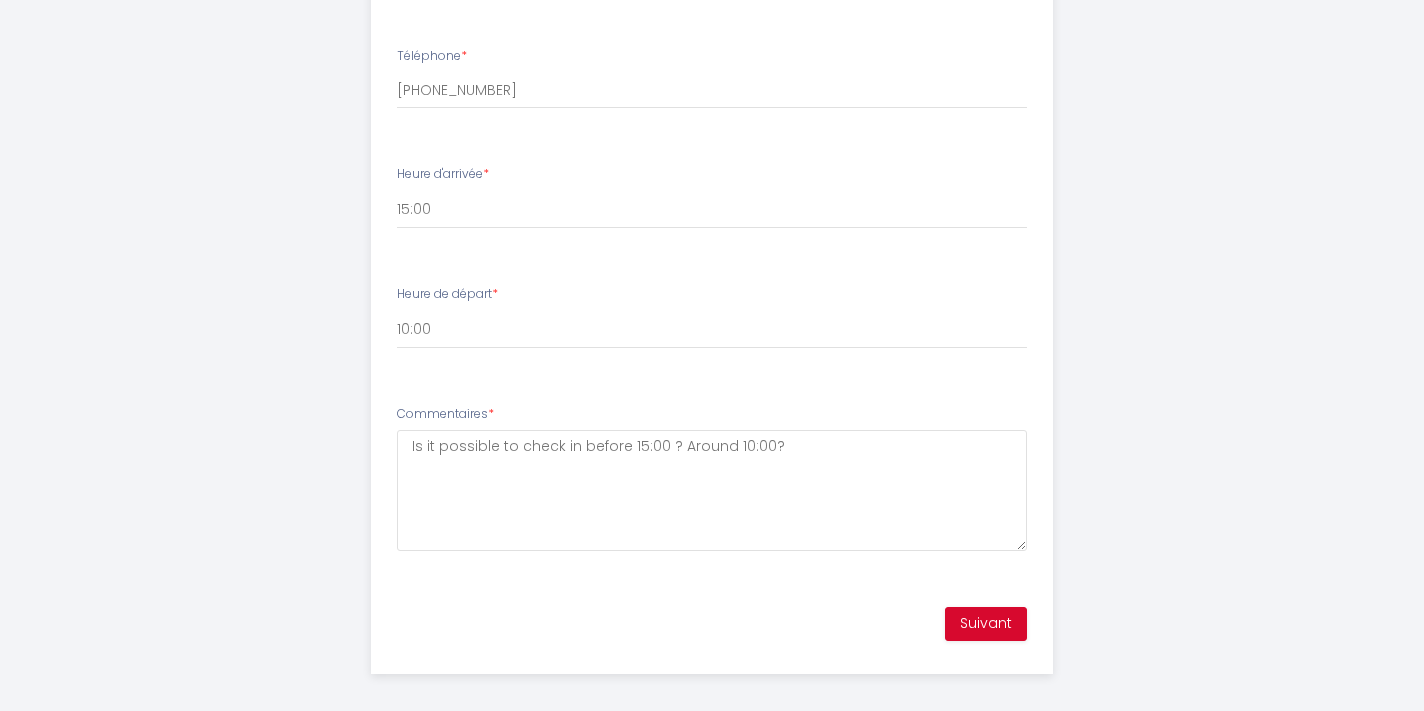
click at [971, 607] on button "Suivant" at bounding box center [986, 624] width 82 height 34
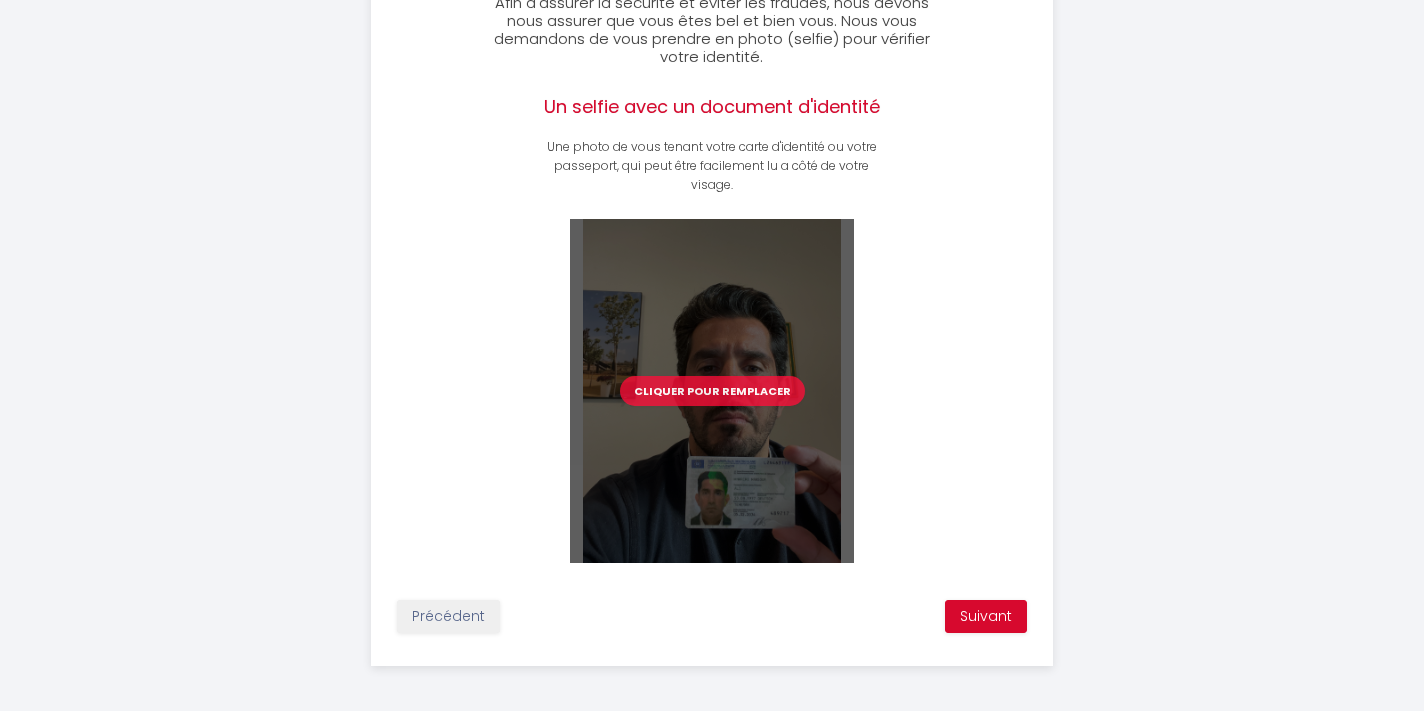
scroll to position [551, 0]
click at [473, 618] on button "Précédent" at bounding box center [448, 618] width 103 height 34
select select "10:00"
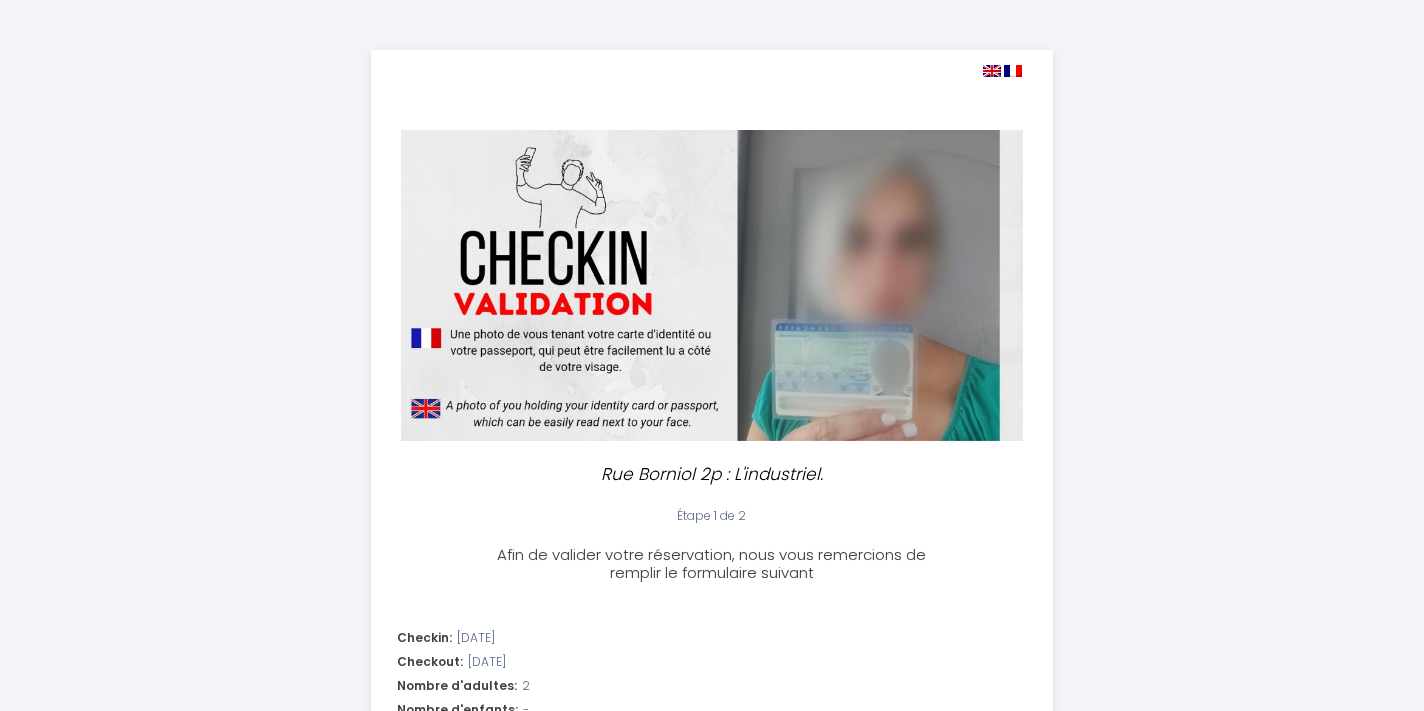
scroll to position [0, 0]
